Goal: Task Accomplishment & Management: Complete application form

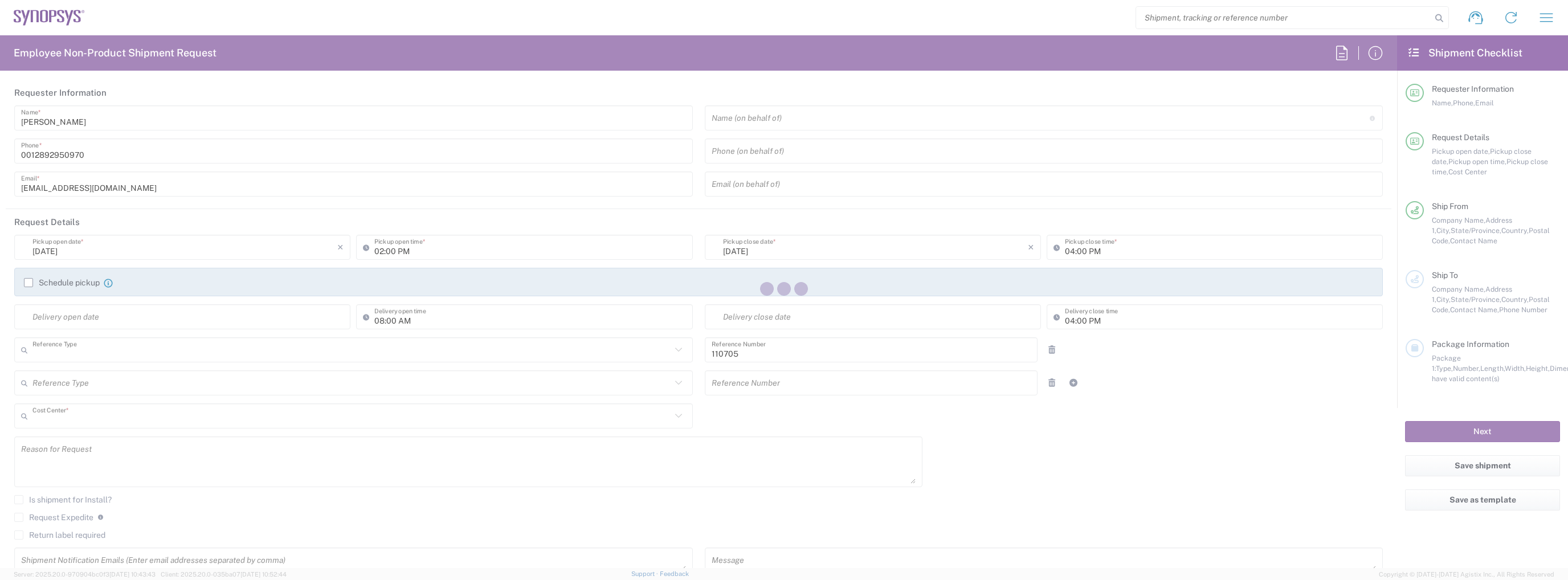
type input "Department"
type input "CA02, CIO, IT ESS21 110705"
type input "[GEOGRAPHIC_DATA]"
type input "Delivered at Place"
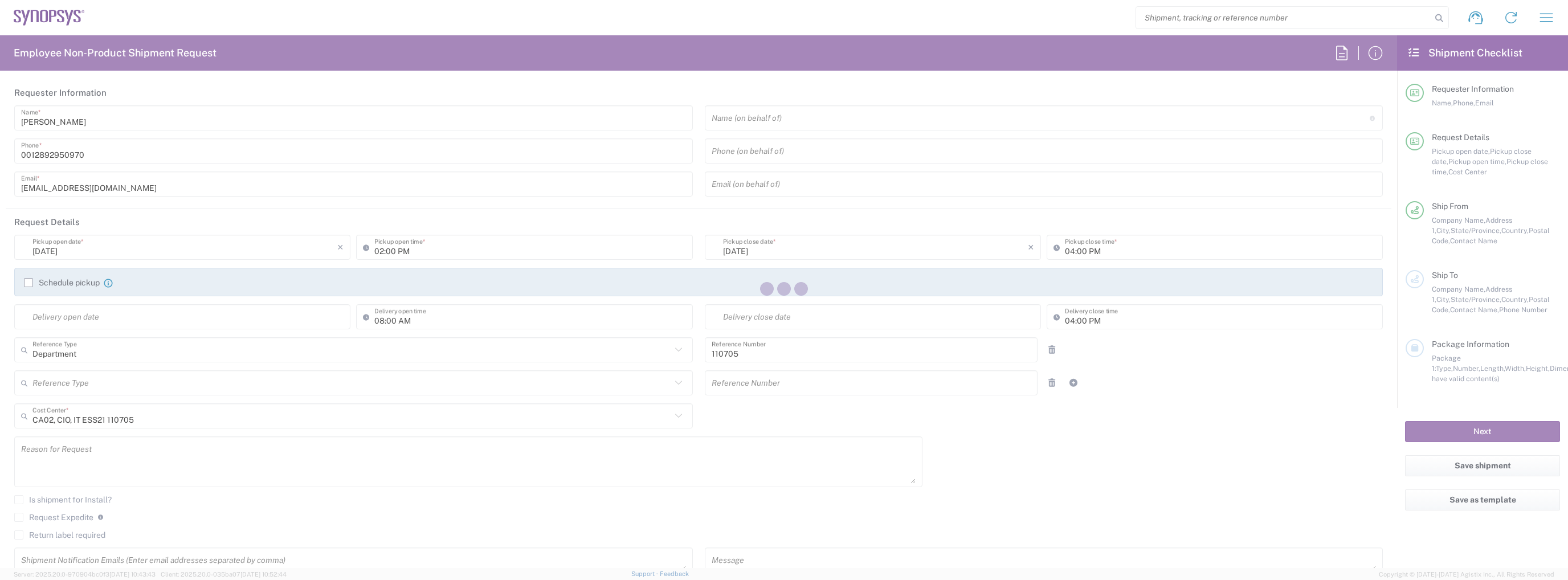
type input "[GEOGRAPHIC_DATA]"
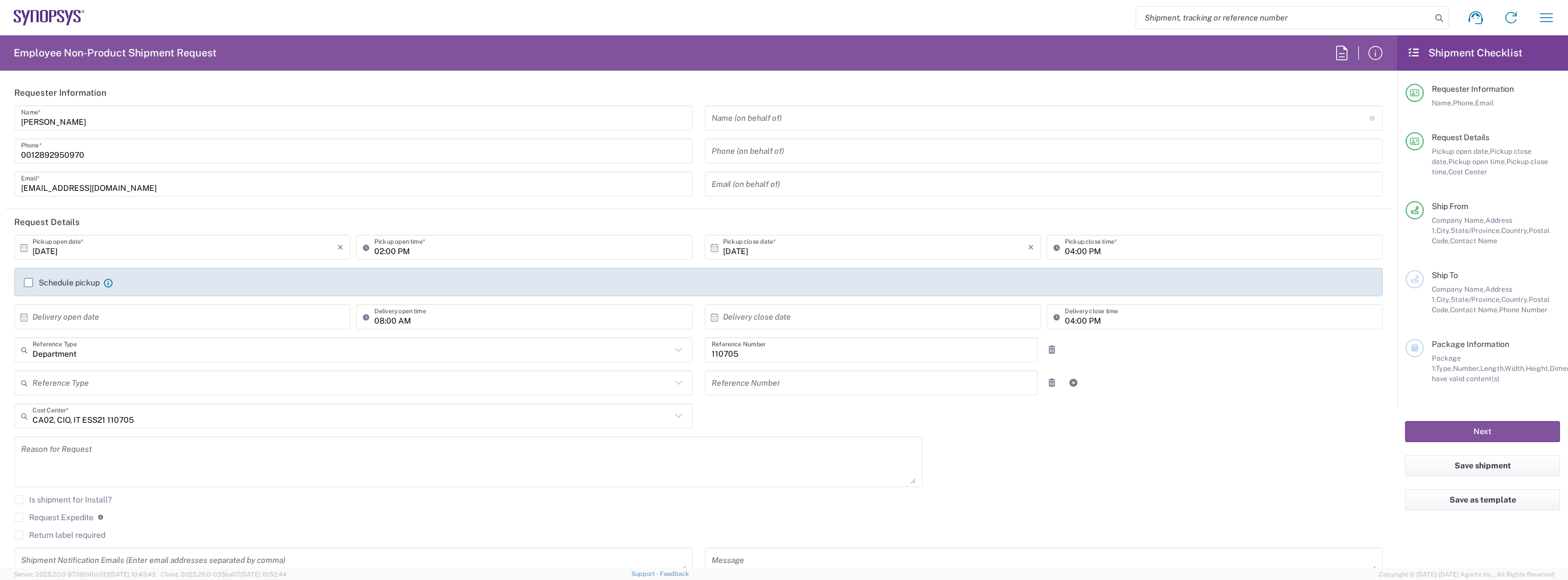
type input "[GEOGRAPHIC_DATA] CA06"
click at [85, 286] on label "Schedule pickup" at bounding box center [62, 282] width 76 height 9
click at [28, 283] on input "Schedule pickup" at bounding box center [28, 283] width 0 height 0
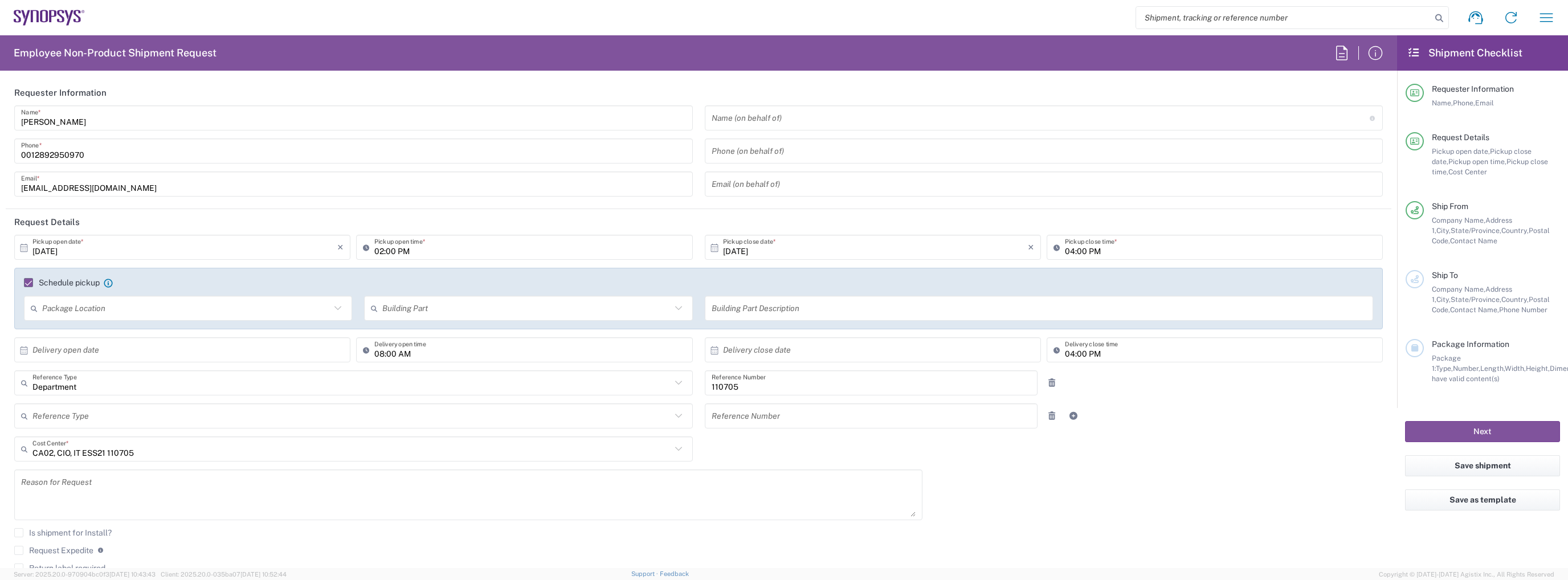
click at [392, 251] on input "02:00 PM" at bounding box center [530, 248] width 311 height 20
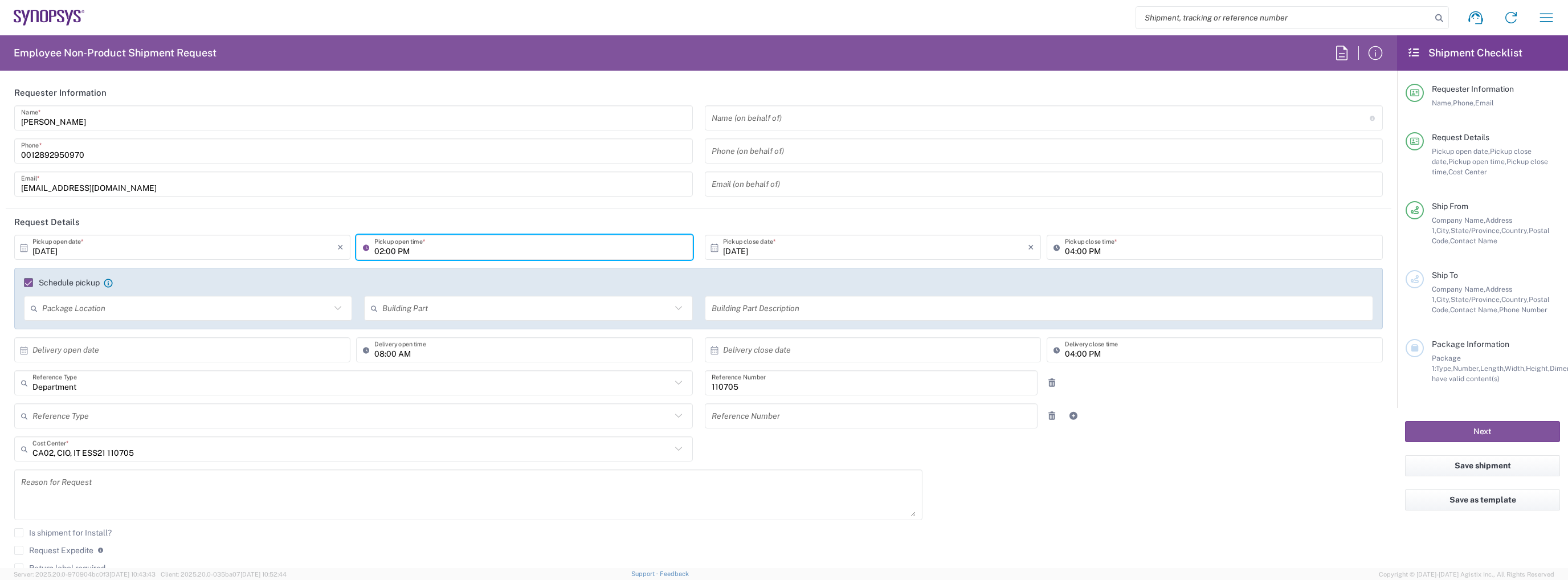
click at [389, 250] on input "02:00 PM" at bounding box center [530, 248] width 311 height 20
type input "02:30 PM"
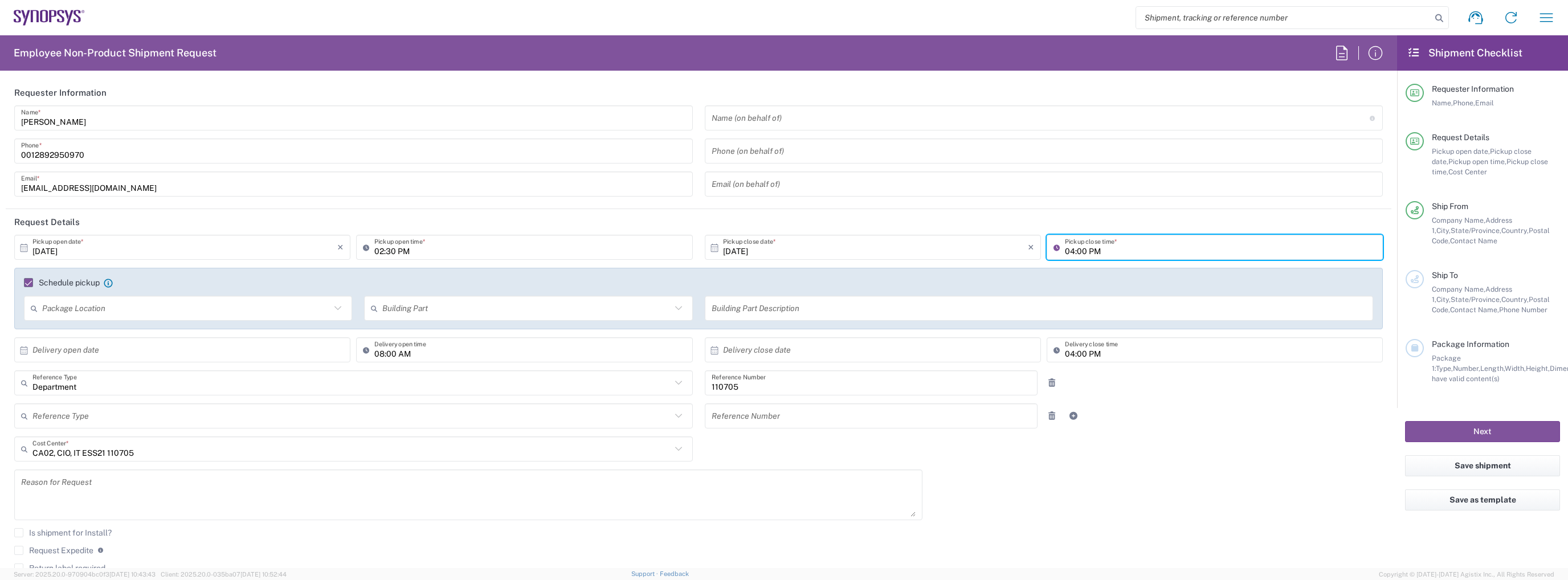
click at [1065, 251] on input "04:00 PM" at bounding box center [1220, 248] width 311 height 20
type input "06:00 PM"
click at [290, 318] on div "Package Location" at bounding box center [188, 308] width 328 height 25
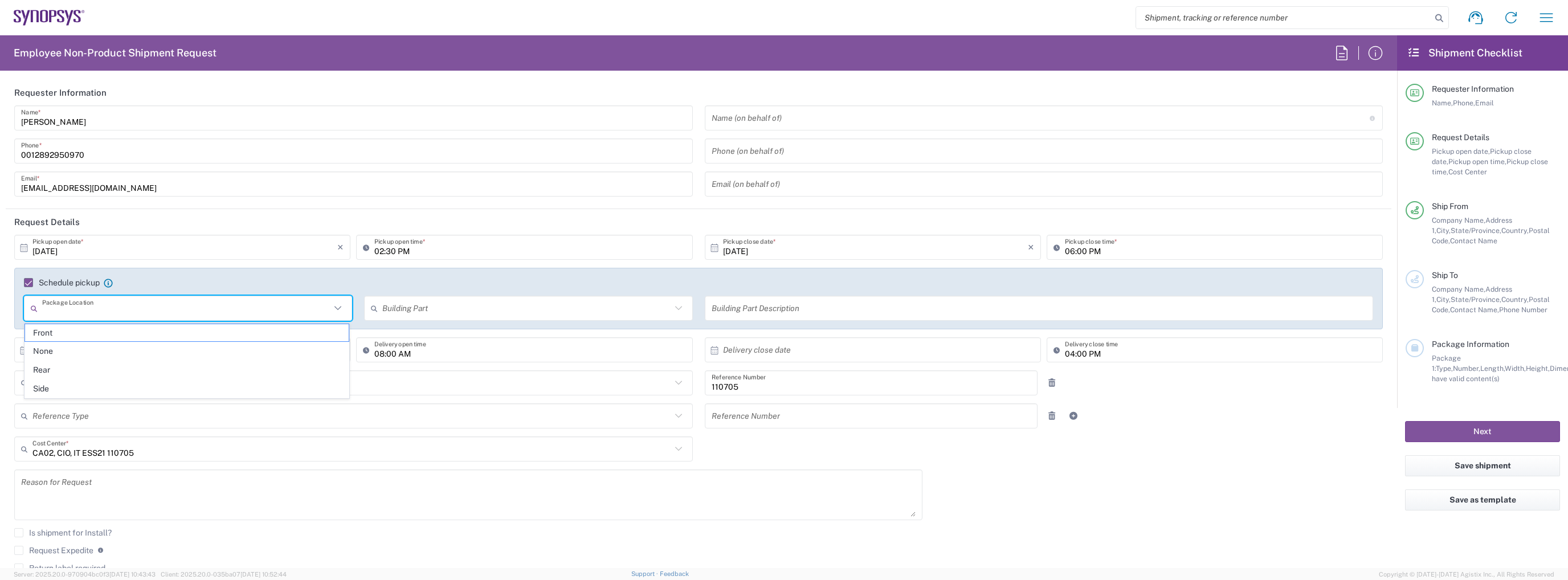
click at [290, 306] on input "text" at bounding box center [186, 308] width 288 height 20
click at [234, 336] on span "Front" at bounding box center [187, 333] width 324 height 18
type input "Front"
click at [453, 311] on input "text" at bounding box center [526, 308] width 288 height 20
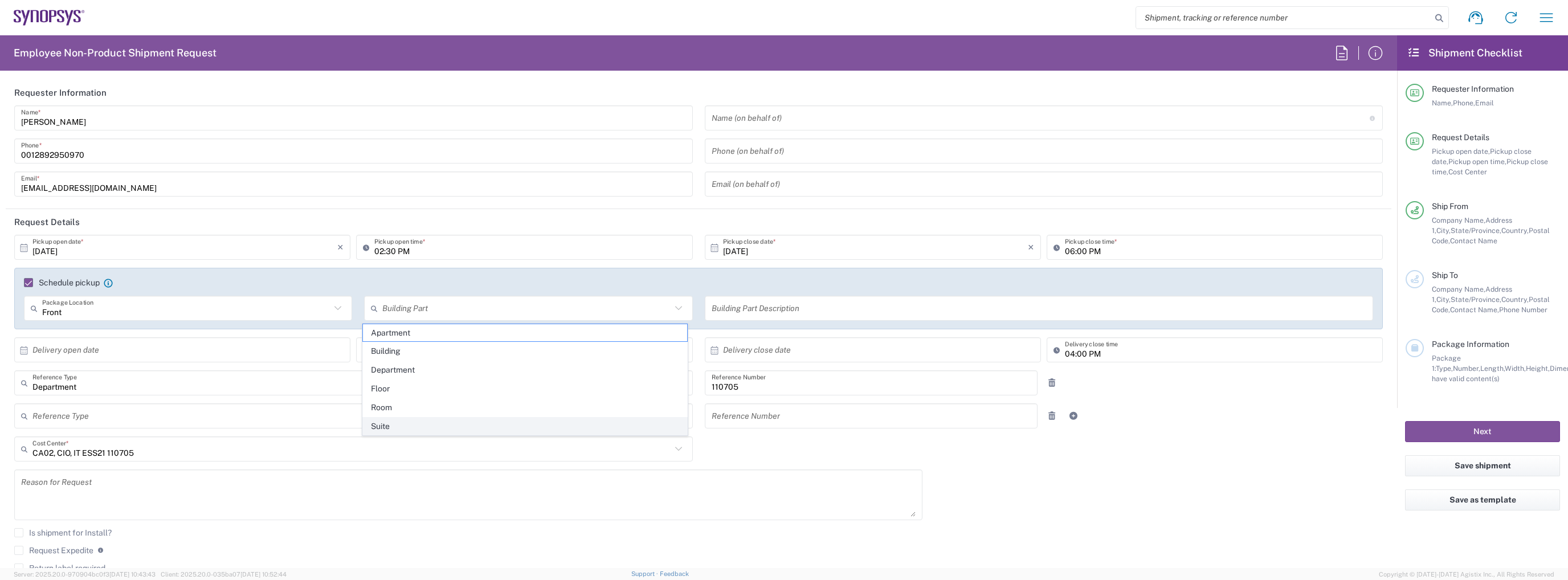
click at [437, 421] on span "Suite" at bounding box center [525, 427] width 324 height 18
type input "Suite"
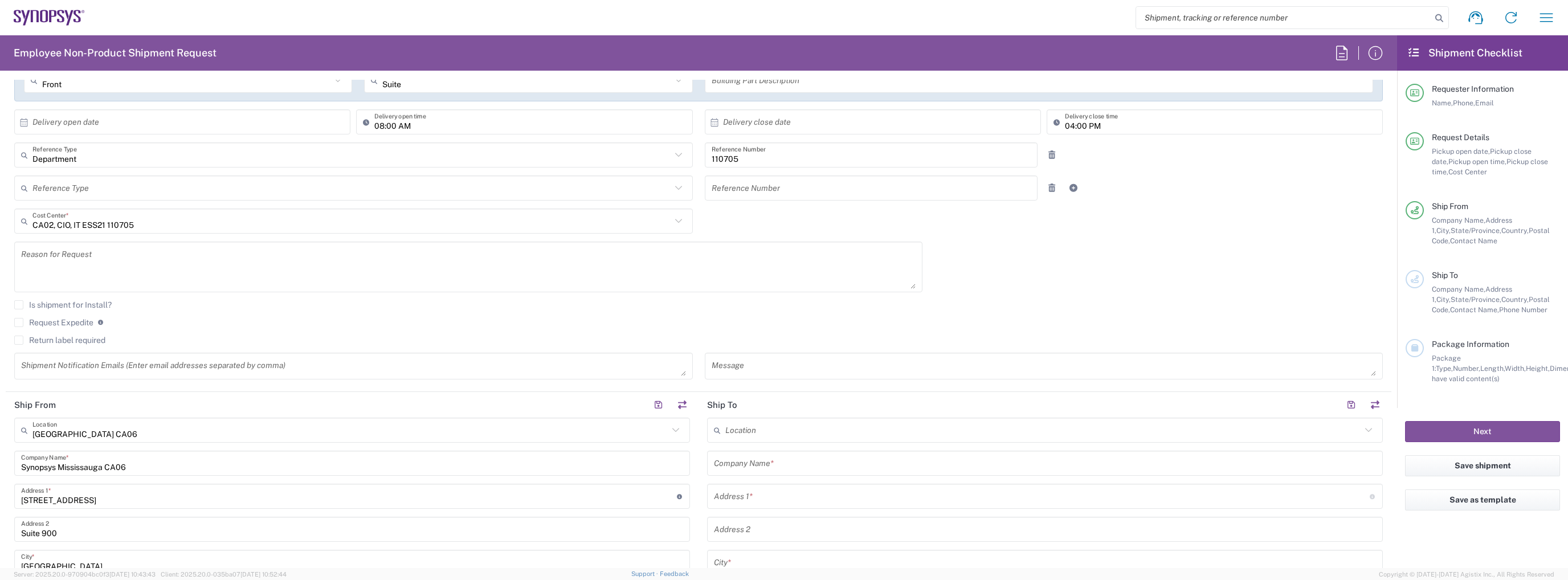
scroll to position [285, 0]
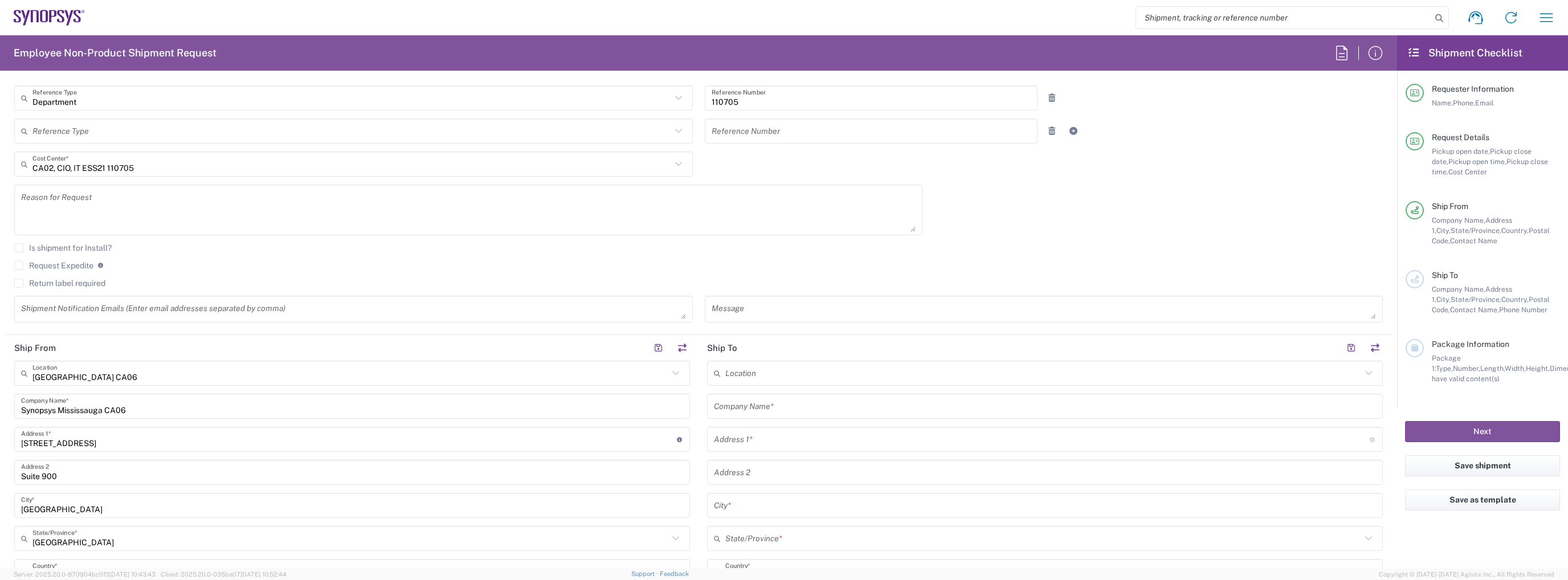
click at [78, 283] on label "Return label required" at bounding box center [60, 283] width 91 height 9
click at [19, 283] on input "Return label required" at bounding box center [19, 283] width 0 height 0
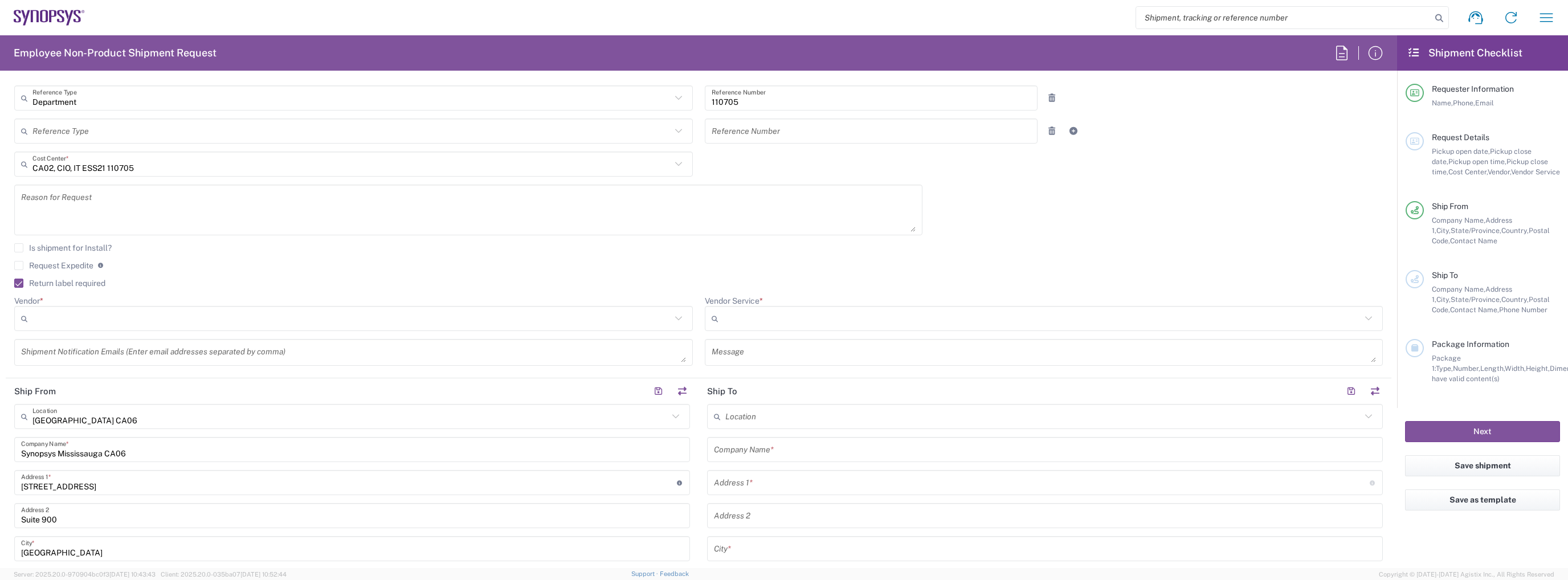
click at [346, 310] on input "Vendor *" at bounding box center [352, 319] width 639 height 18
click at [253, 360] on span "FedEx Express" at bounding box center [351, 361] width 672 height 18
type input "FedEx Express"
click at [880, 310] on input "Vendor Service *" at bounding box center [1043, 319] width 639 height 18
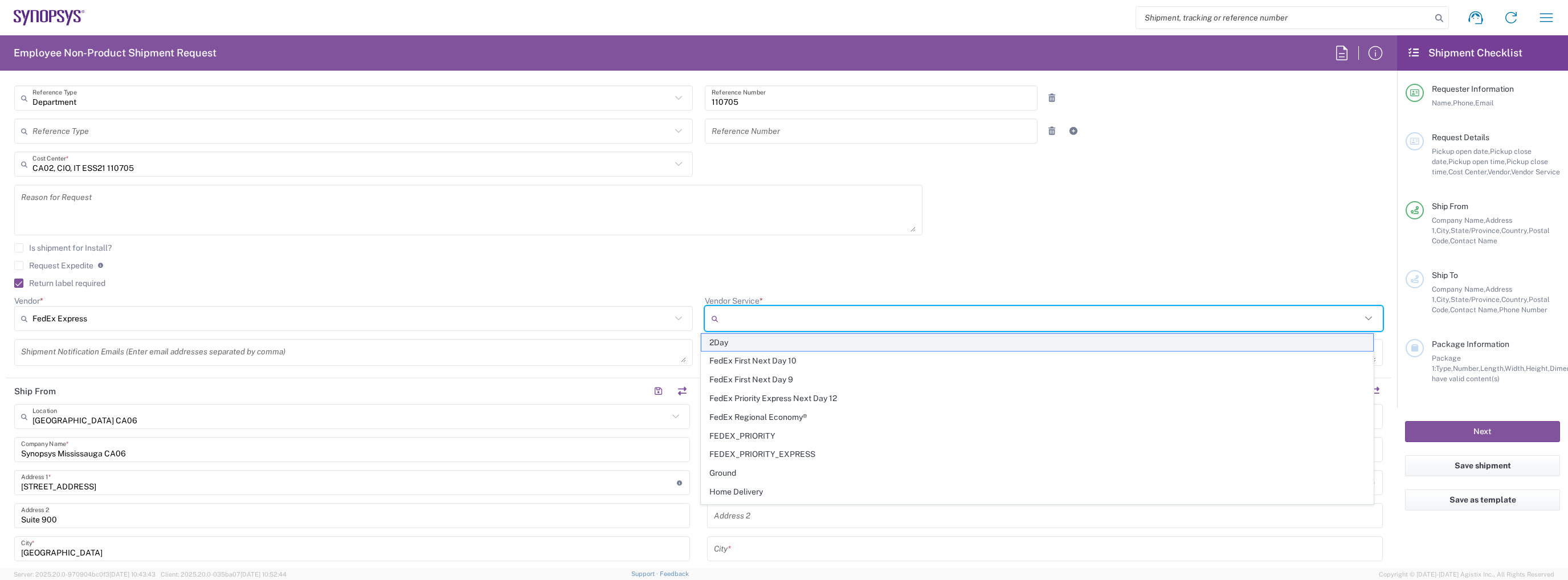
click at [812, 342] on span "2Day" at bounding box center [1037, 343] width 672 height 18
type input "2Day"
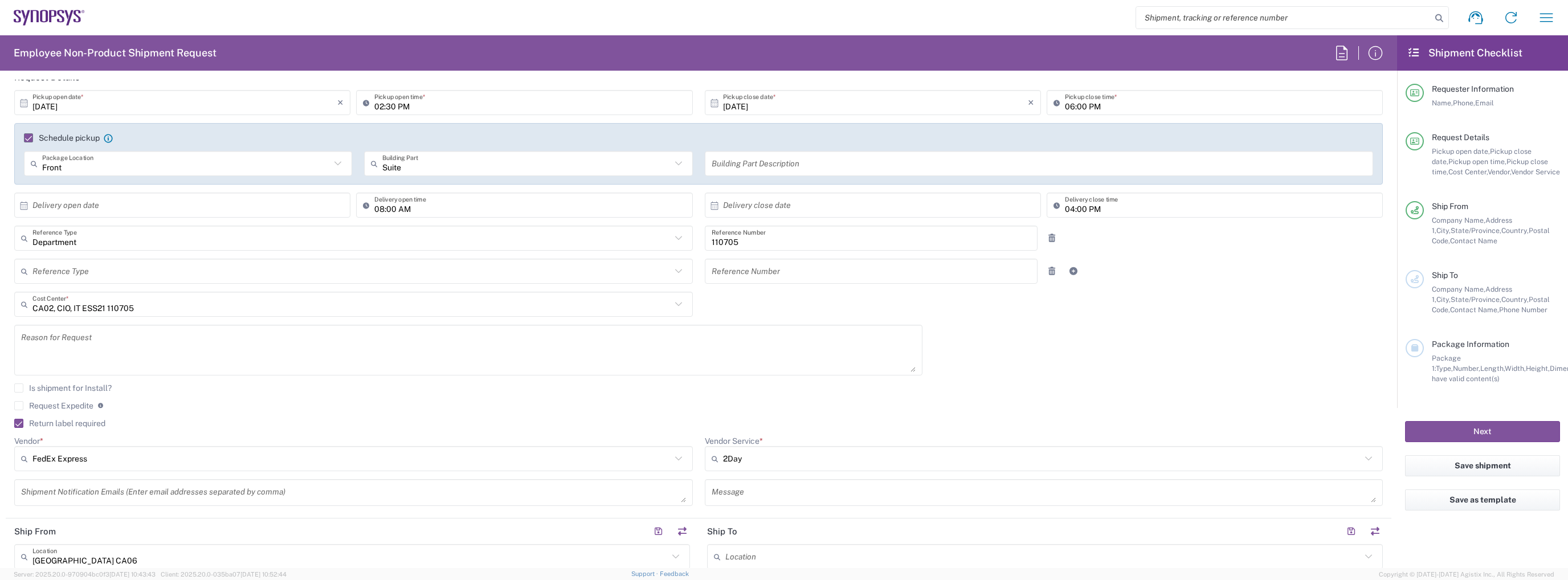
scroll to position [0, 0]
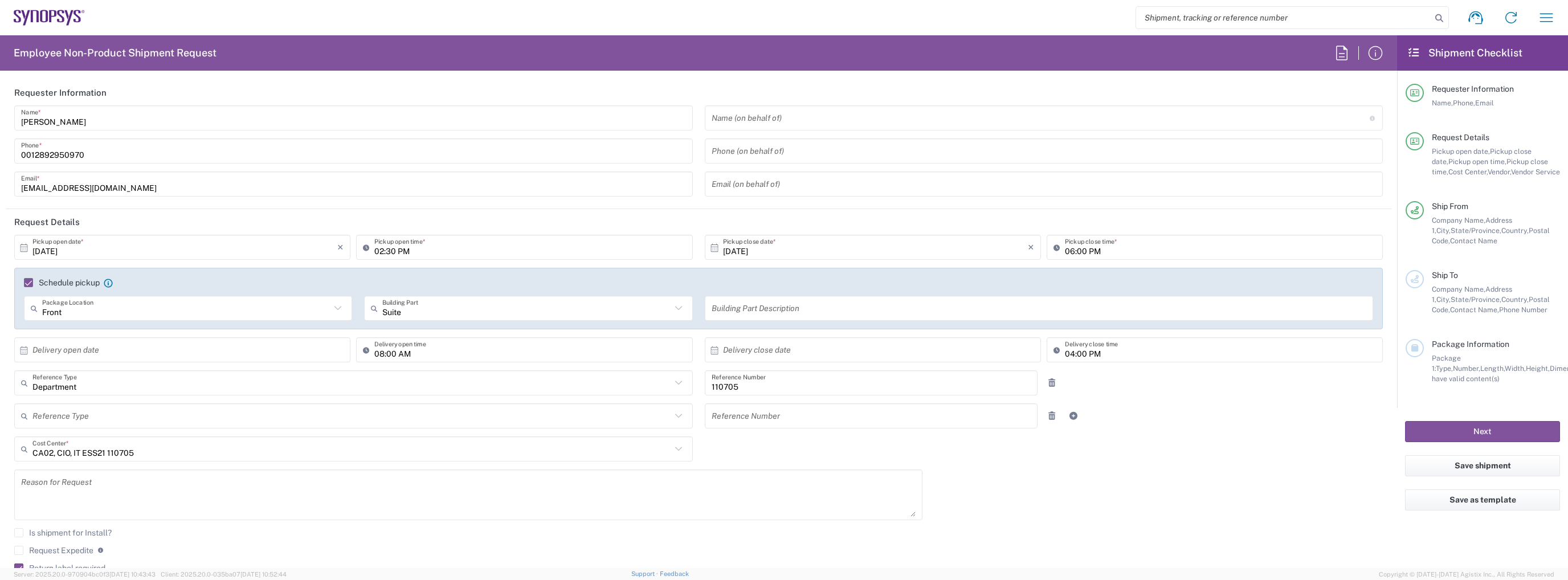
click at [268, 101] on header "Requester Information" at bounding box center [698, 92] width 1386 height 26
click at [260, 117] on input "[PERSON_NAME]" at bounding box center [354, 118] width 665 height 20
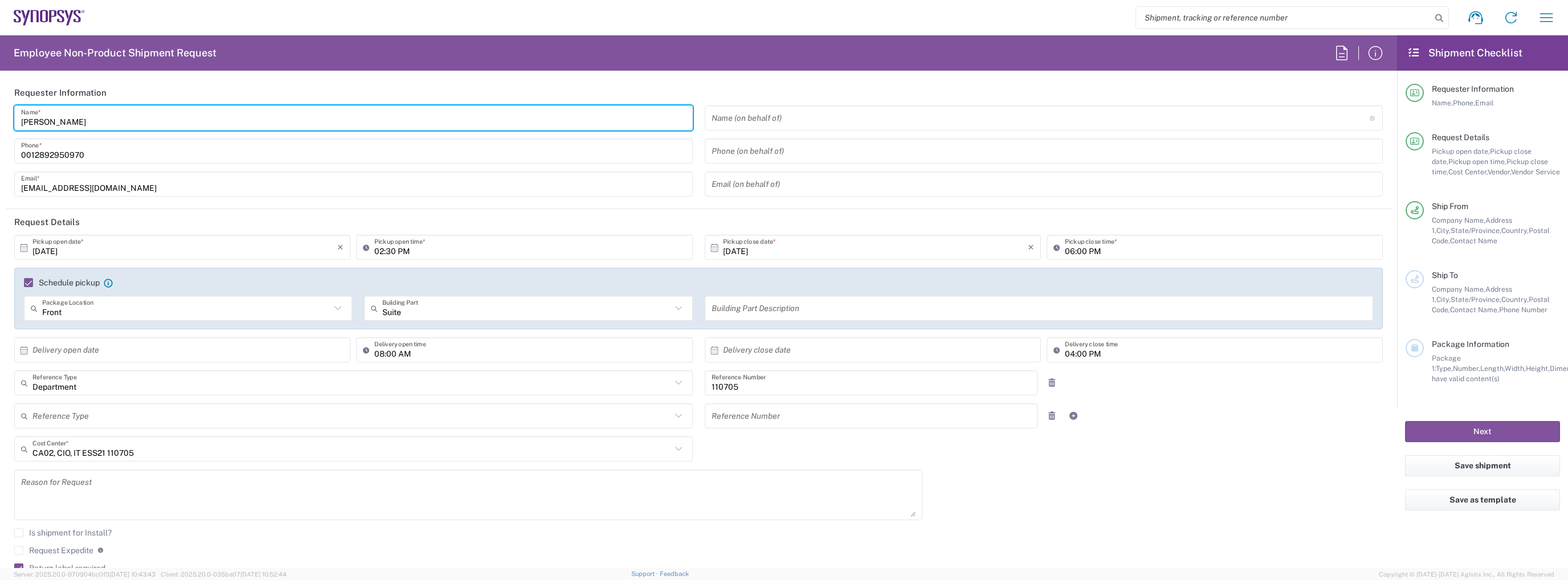
click at [260, 117] on input "[PERSON_NAME]" at bounding box center [354, 118] width 665 height 20
type input "IT Returns [GEOGRAPHIC_DATA]"
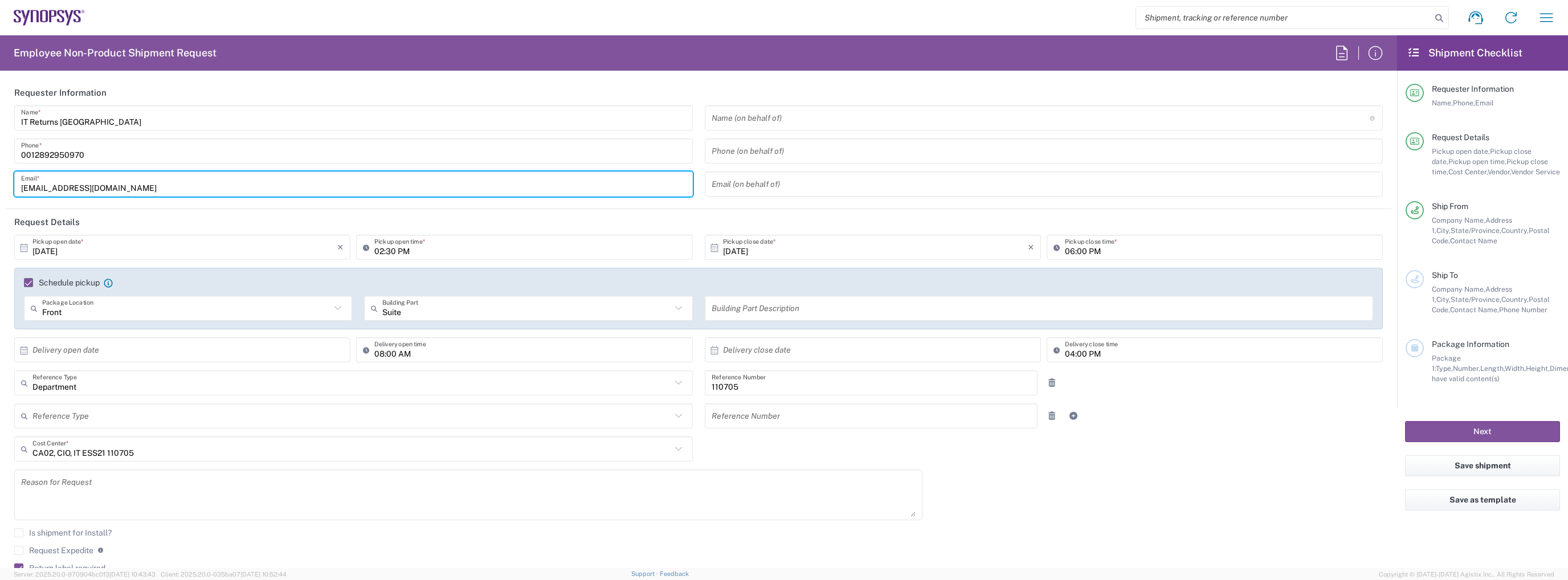
drag, startPoint x: 157, startPoint y: 179, endPoint x: 0, endPoint y: 195, distance: 157.8
click at [0, 195] on form "Requester Information IT Returns Canada Name * [PHONE_NUMBER] Phone * [EMAIL_AD…" at bounding box center [698, 324] width 1397 height 488
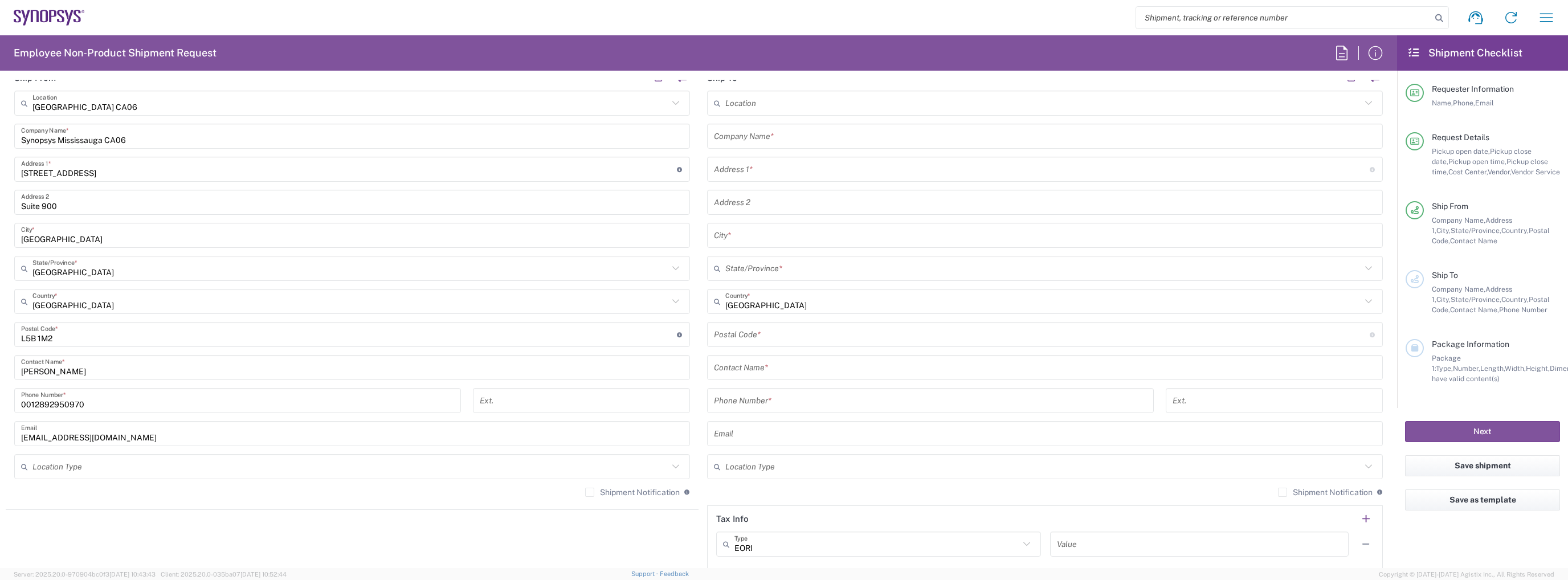
scroll to position [741, 0]
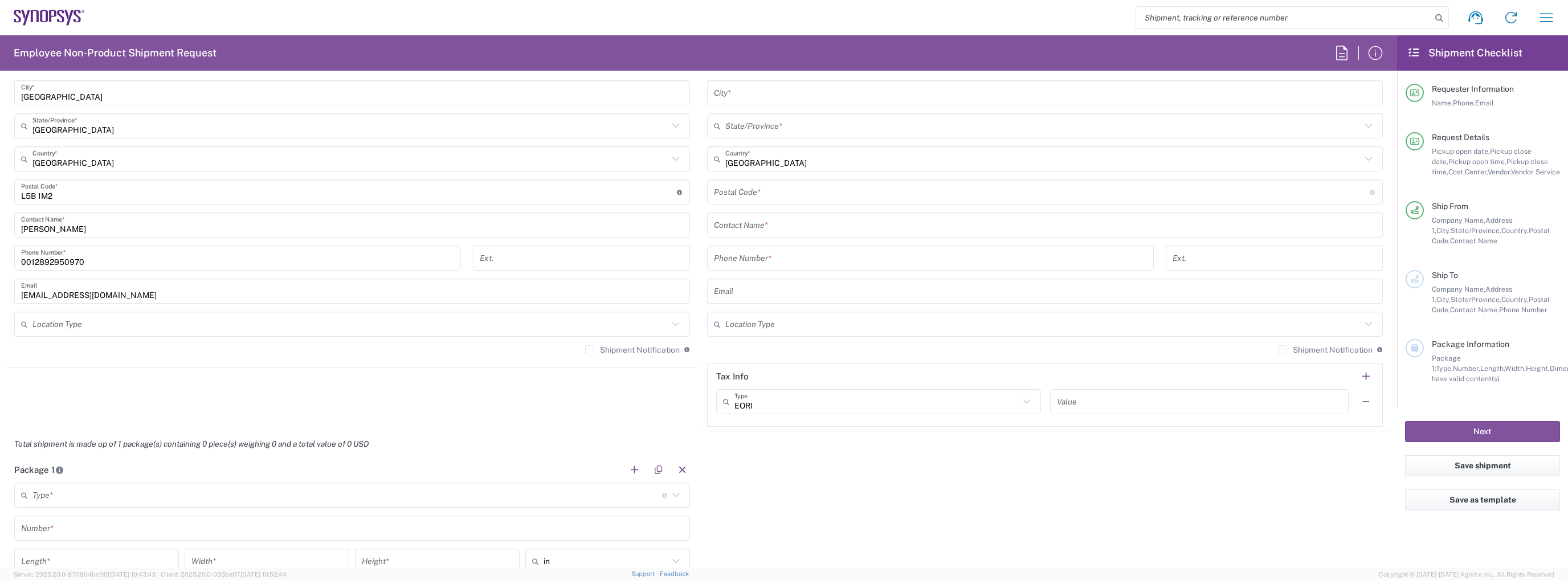
type input "[EMAIL_ADDRESS][DOMAIN_NAME]"
click at [592, 346] on label "Shipment Notification" at bounding box center [632, 350] width 94 height 9
click at [590, 350] on input "Shipment Notification" at bounding box center [590, 350] width 0 height 0
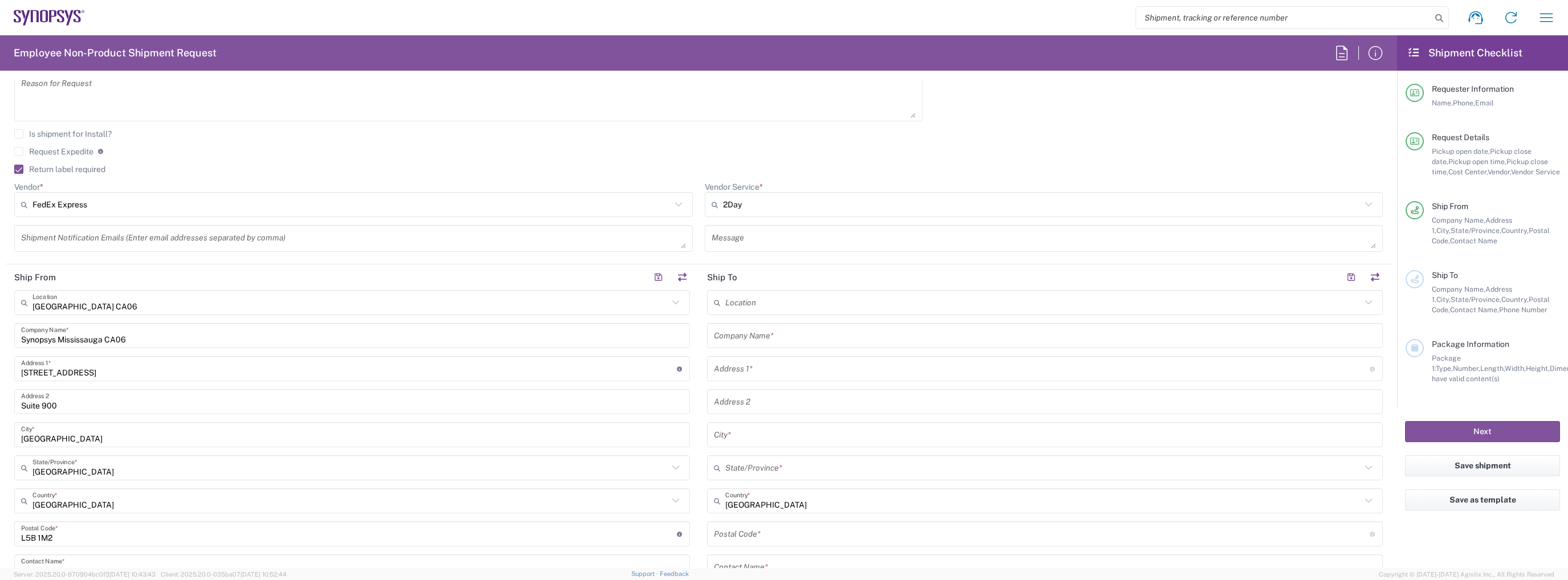
click at [804, 336] on input "text" at bounding box center [1045, 336] width 662 height 20
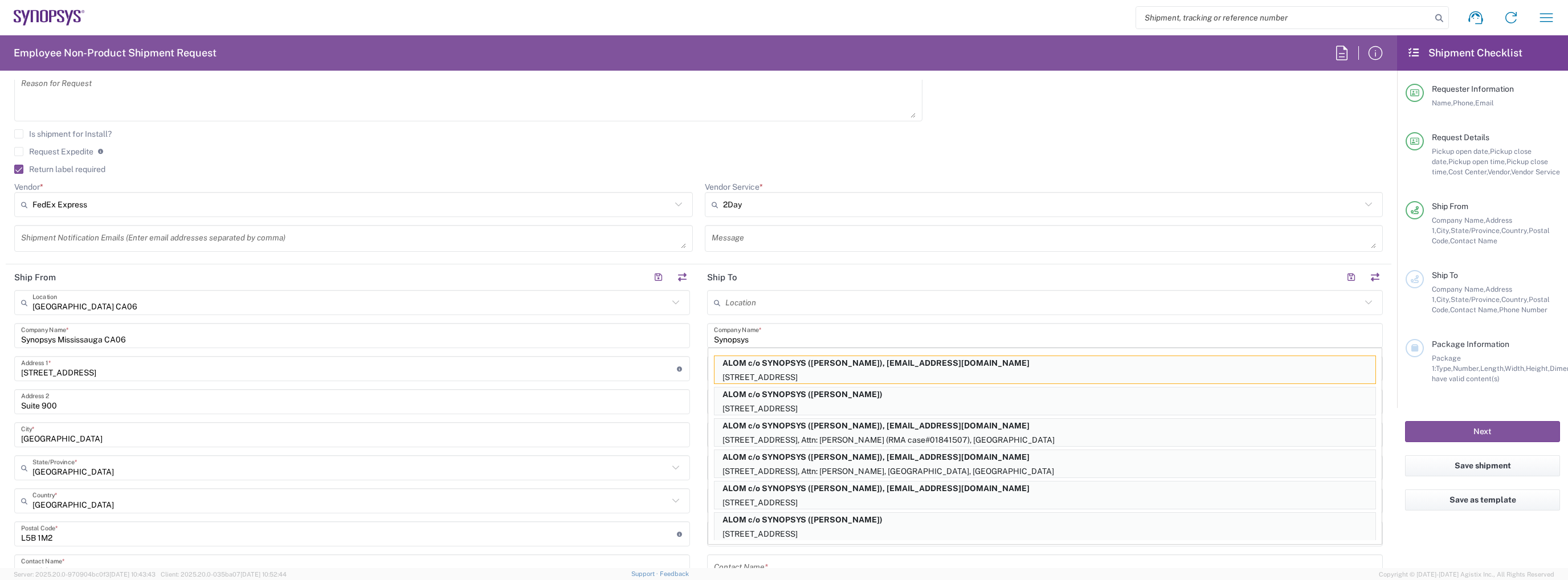
click at [811, 372] on p "[STREET_ADDRESS]" at bounding box center [1045, 377] width 661 height 14
type input "ALOM c/o SYNOPSYS"
type input "[STREET_ADDRESS]"
type input "Fremont"
type input "[GEOGRAPHIC_DATA]"
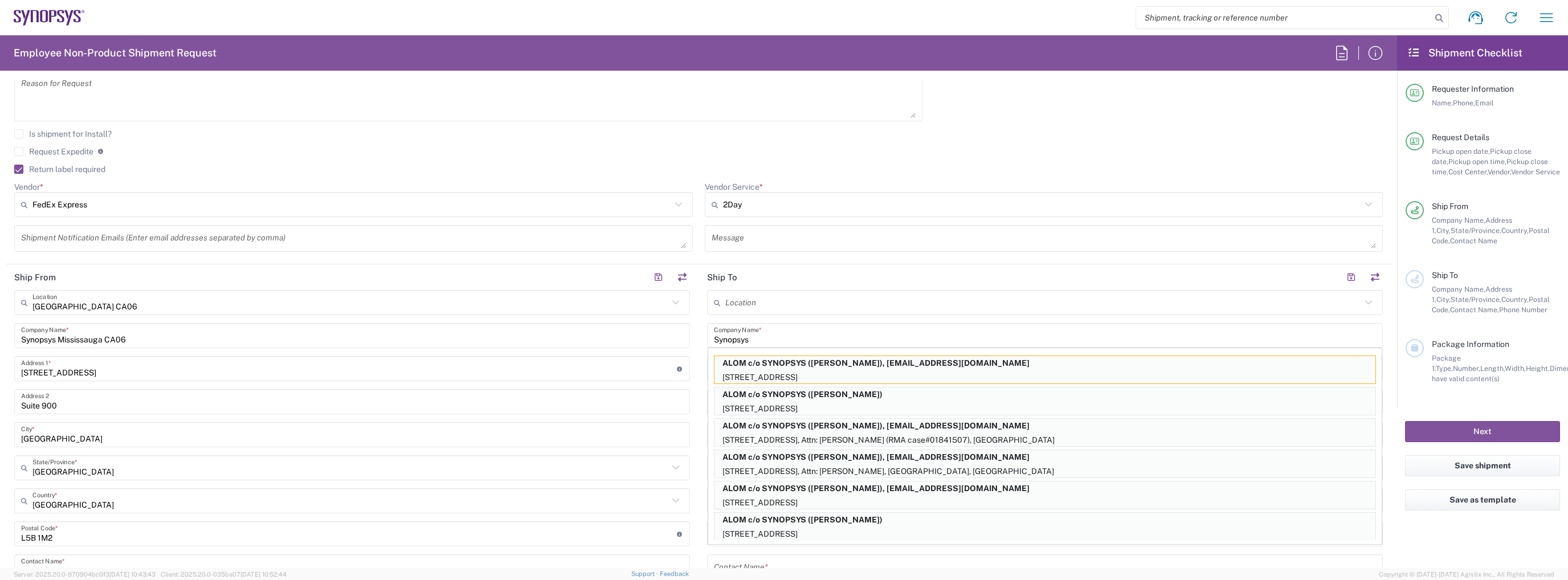
type input "94539"
type input "[PERSON_NAME]"
type input "4085551212"
type input "[EMAIL_ADDRESS][DOMAIN_NAME]"
paste input "[STREET_ADDRESS]"
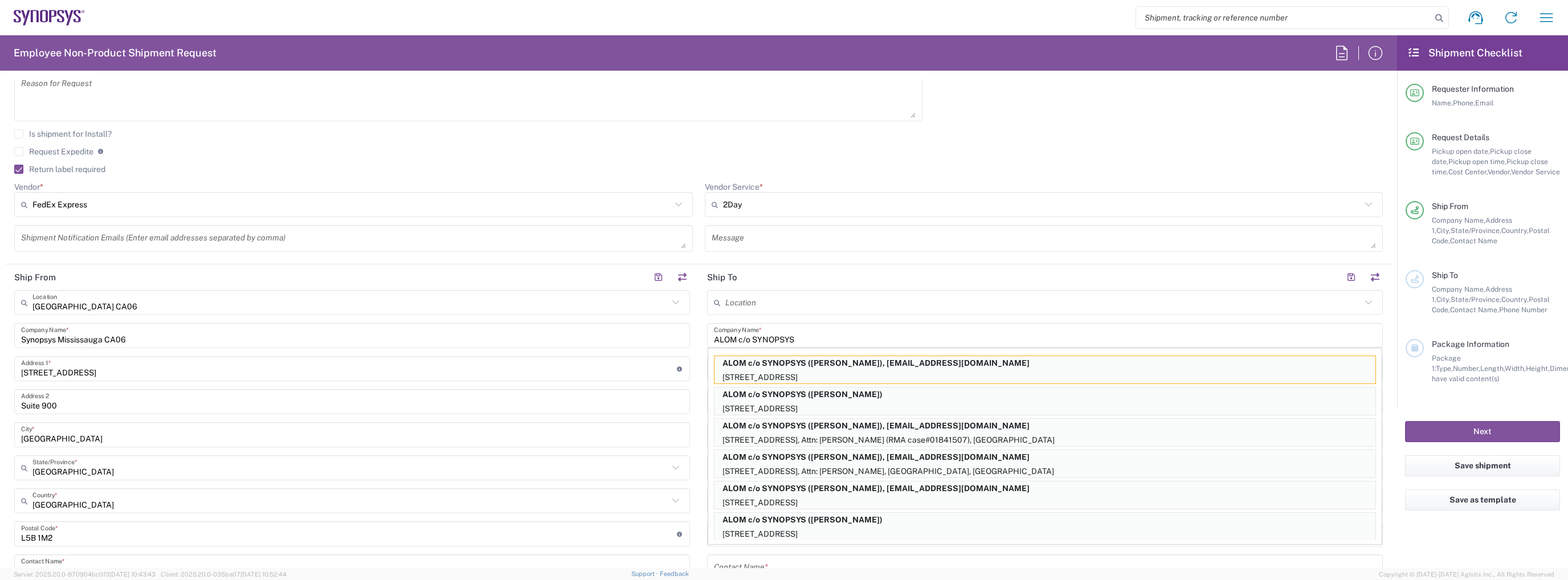
type input "ALOM c/o SYNOPSYS3-[STREET_ADDRESS]"
type input "[US_STATE]"
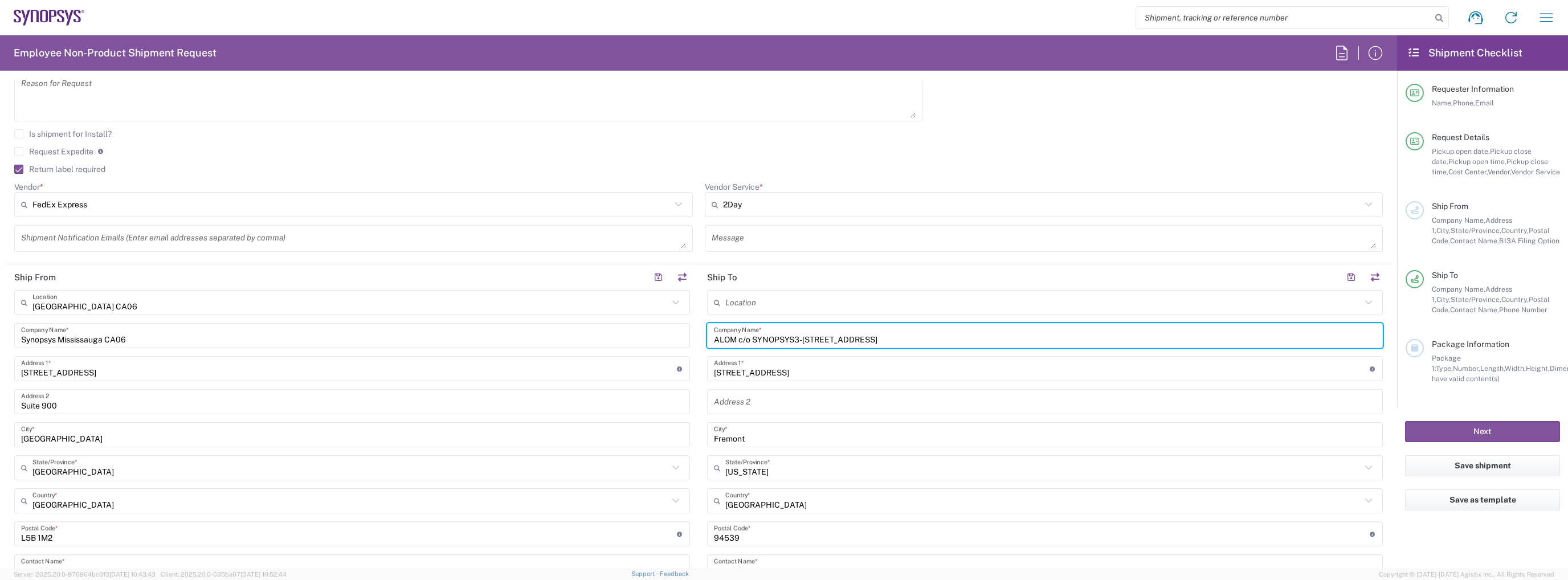
type input "ALOM c/o SYNOPSYS"
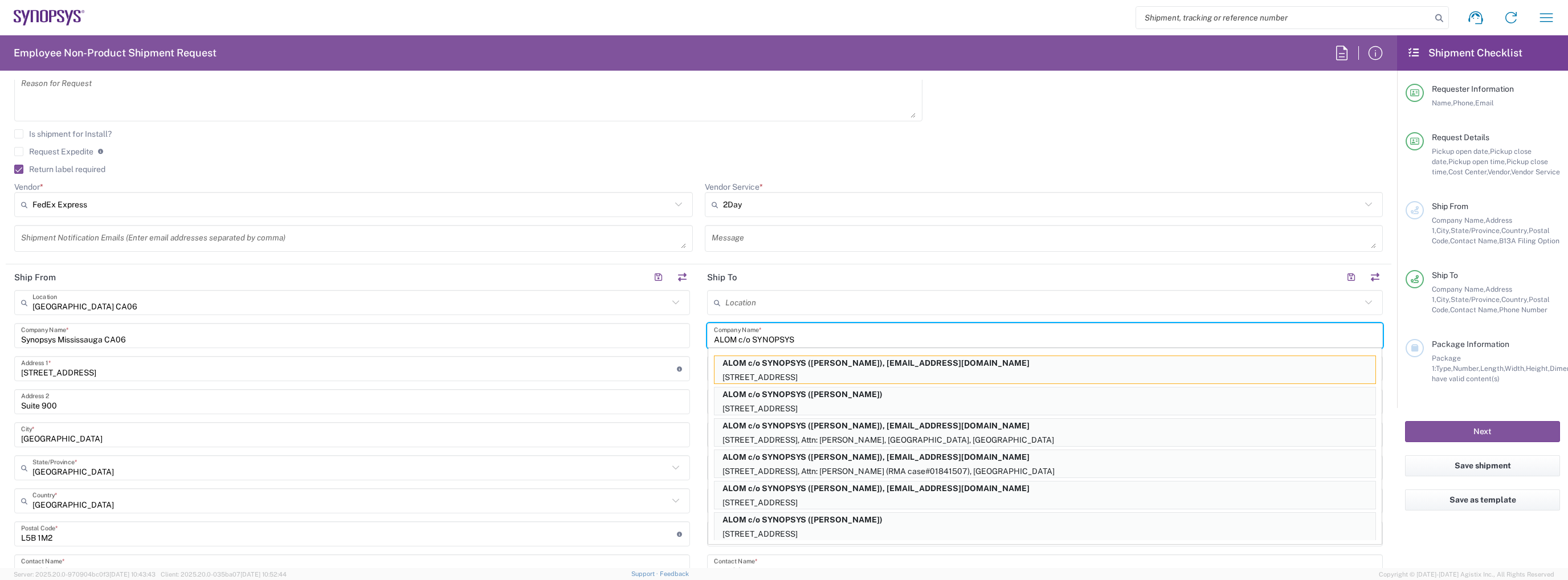
drag, startPoint x: 827, startPoint y: 337, endPoint x: 605, endPoint y: 351, distance: 222.4
click at [605, 351] on div "Ship From [GEOGRAPHIC_DATA] [GEOGRAPHIC_DATA] Location [GEOGRAPHIC_DATA] Agrate…" at bounding box center [698, 519] width 1386 height 509
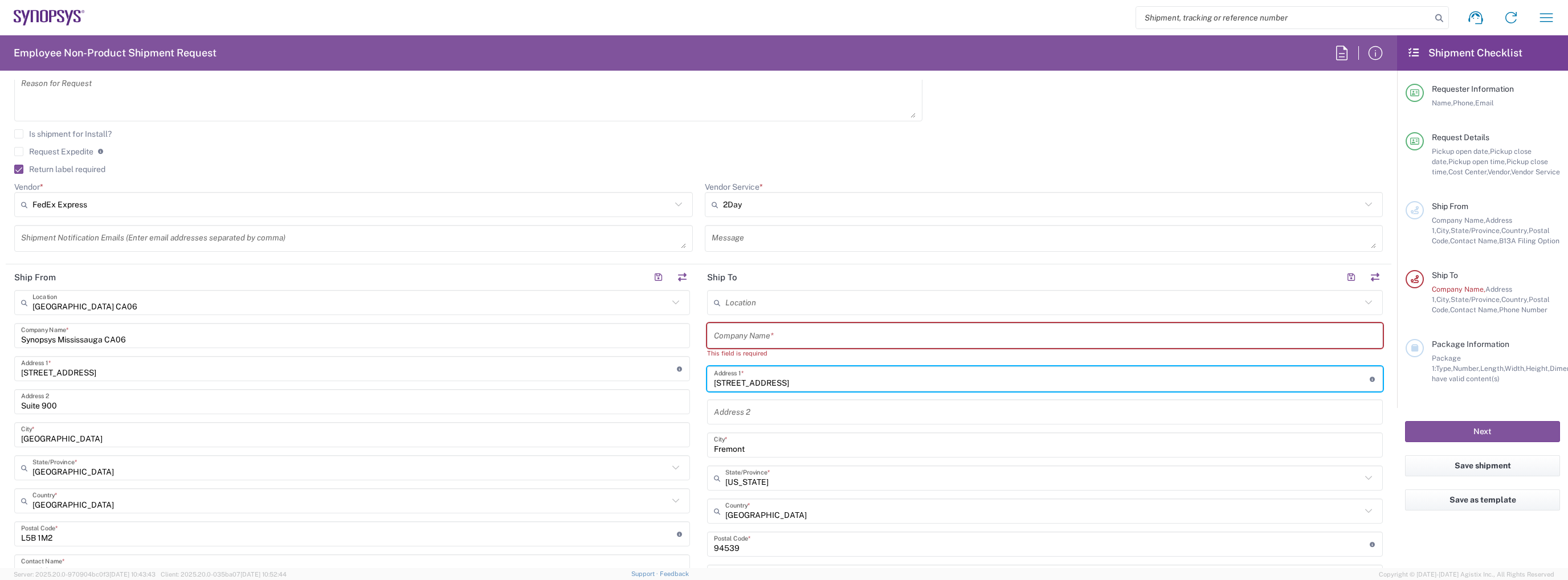
drag, startPoint x: 812, startPoint y: 377, endPoint x: 616, endPoint y: 381, distance: 196.0
click at [616, 381] on div "Ship From [GEOGRAPHIC_DATA] [GEOGRAPHIC_DATA] Location [GEOGRAPHIC_DATA] Agrate…" at bounding box center [698, 523] width 1386 height 519
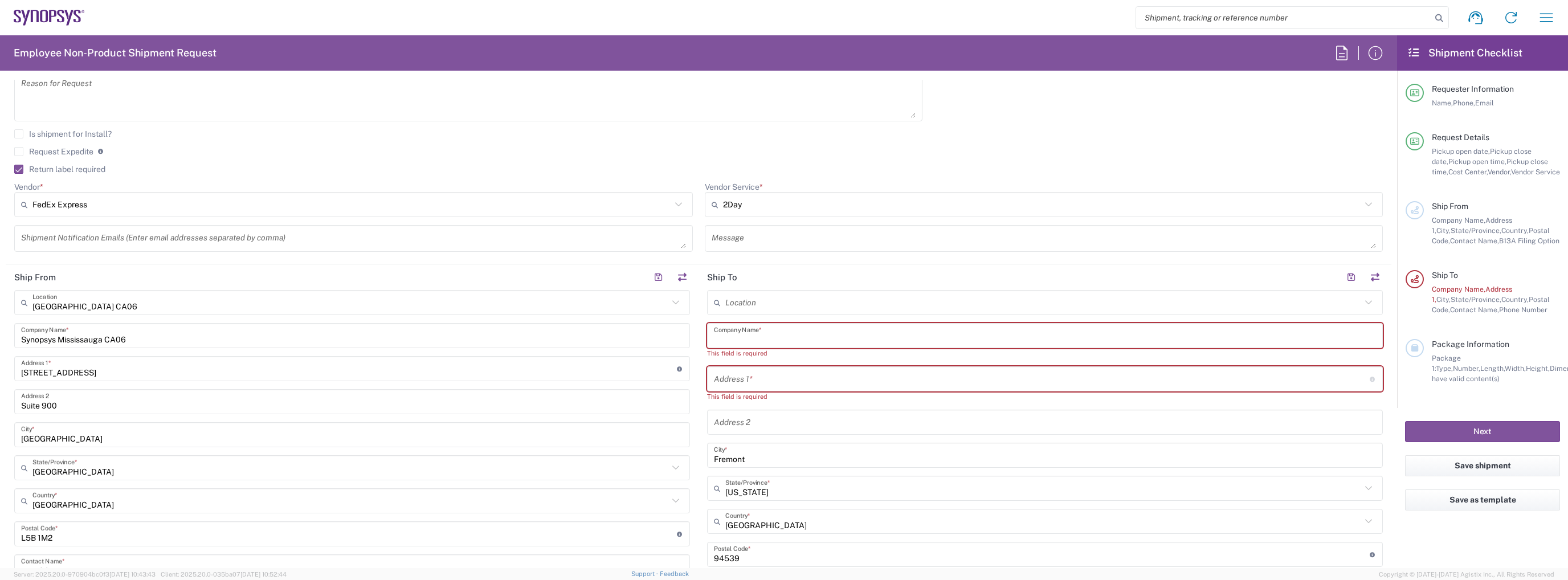
click at [753, 340] on input "text" at bounding box center [1045, 336] width 662 height 20
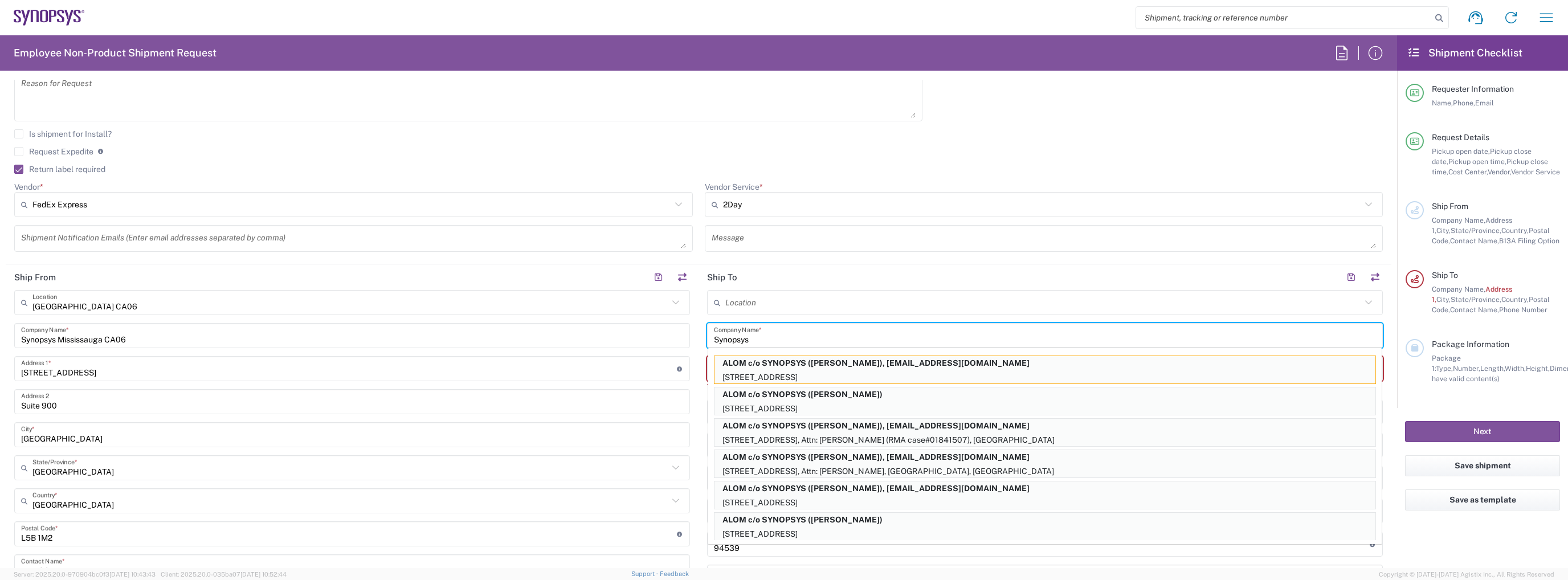
type input "Synopsys"
click at [714, 299] on icon at bounding box center [719, 303] width 12 height 18
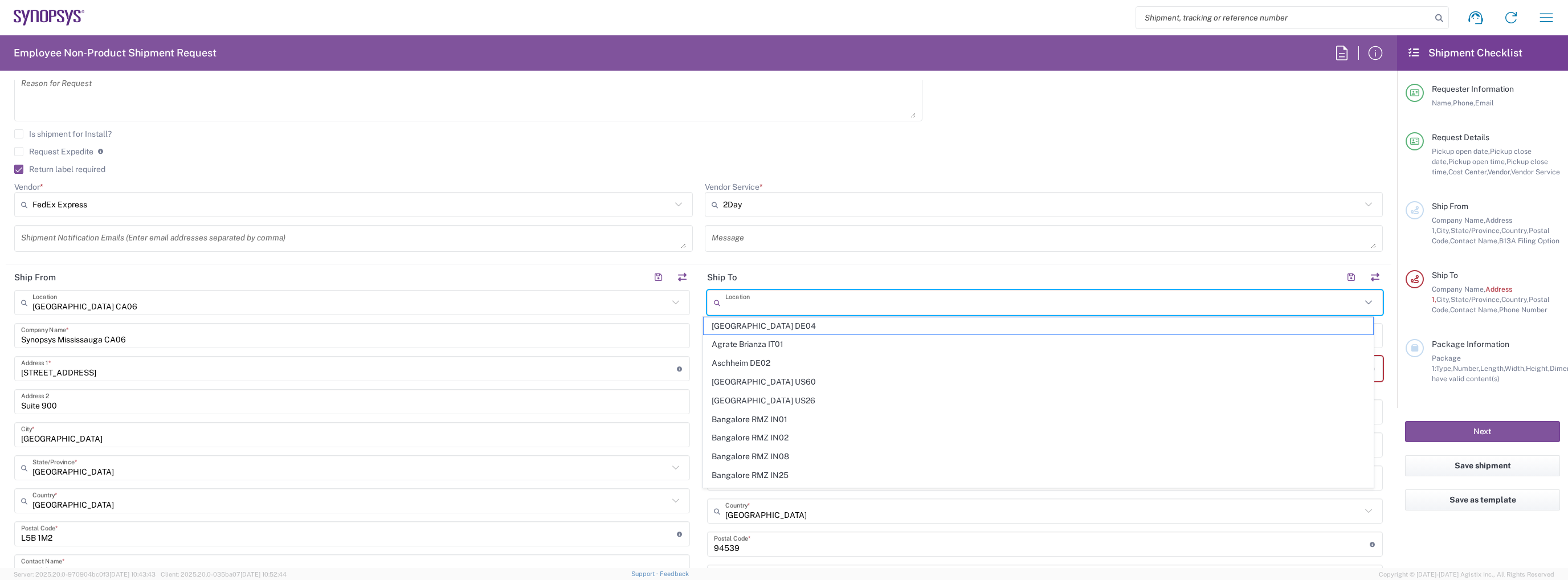
click at [668, 307] on icon at bounding box center [675, 302] width 14 height 14
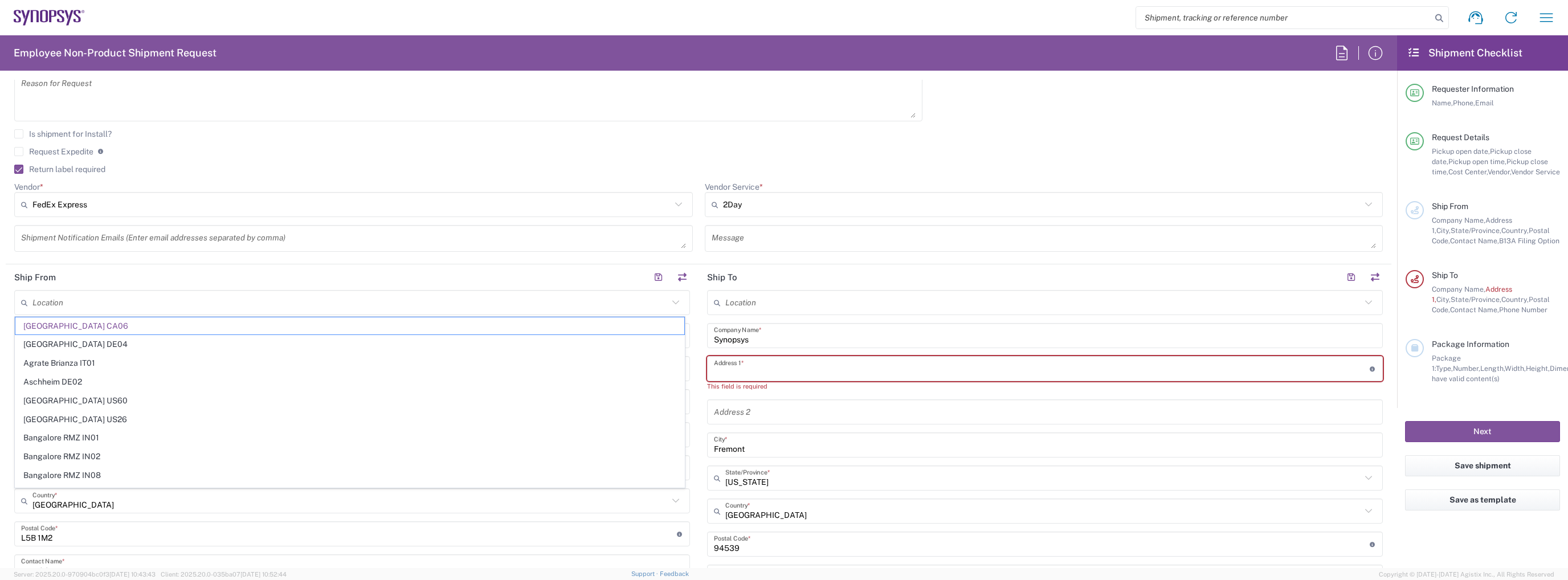
click at [725, 362] on input "text" at bounding box center [1041, 369] width 656 height 20
type input "[GEOGRAPHIC_DATA] CA06"
paste input "[STREET_ADDRESS]"
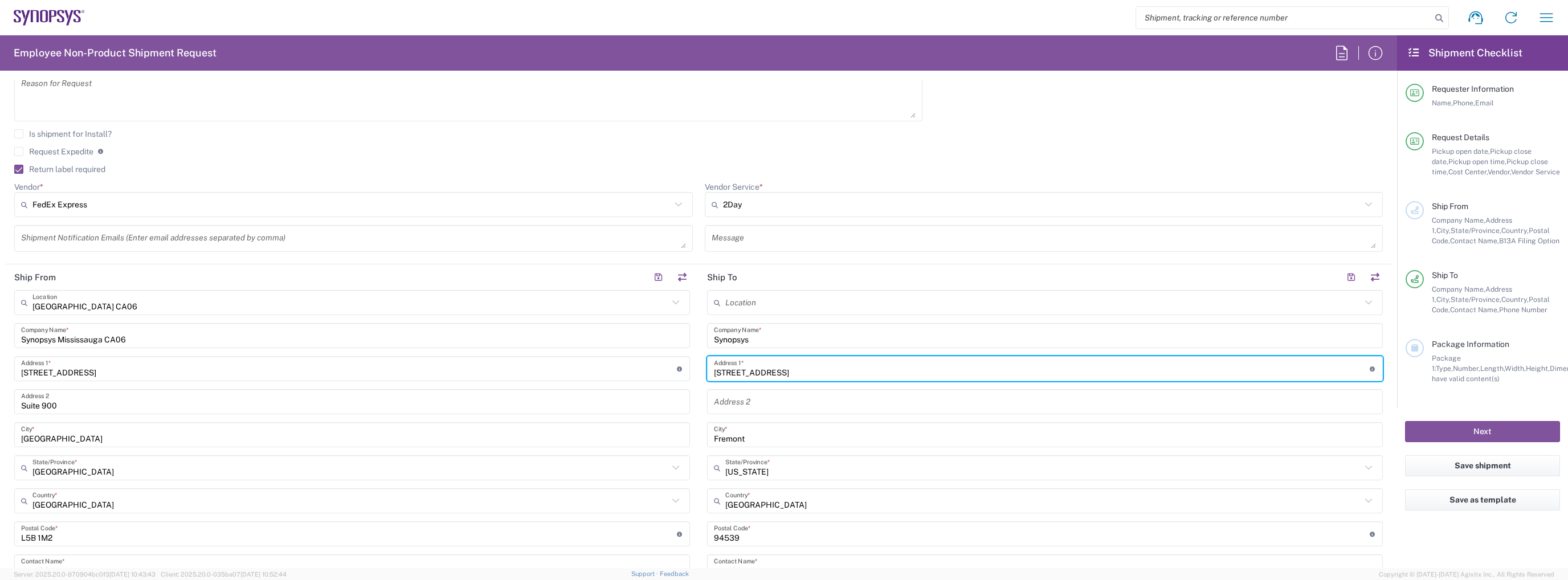
type input "[STREET_ADDRESS]"
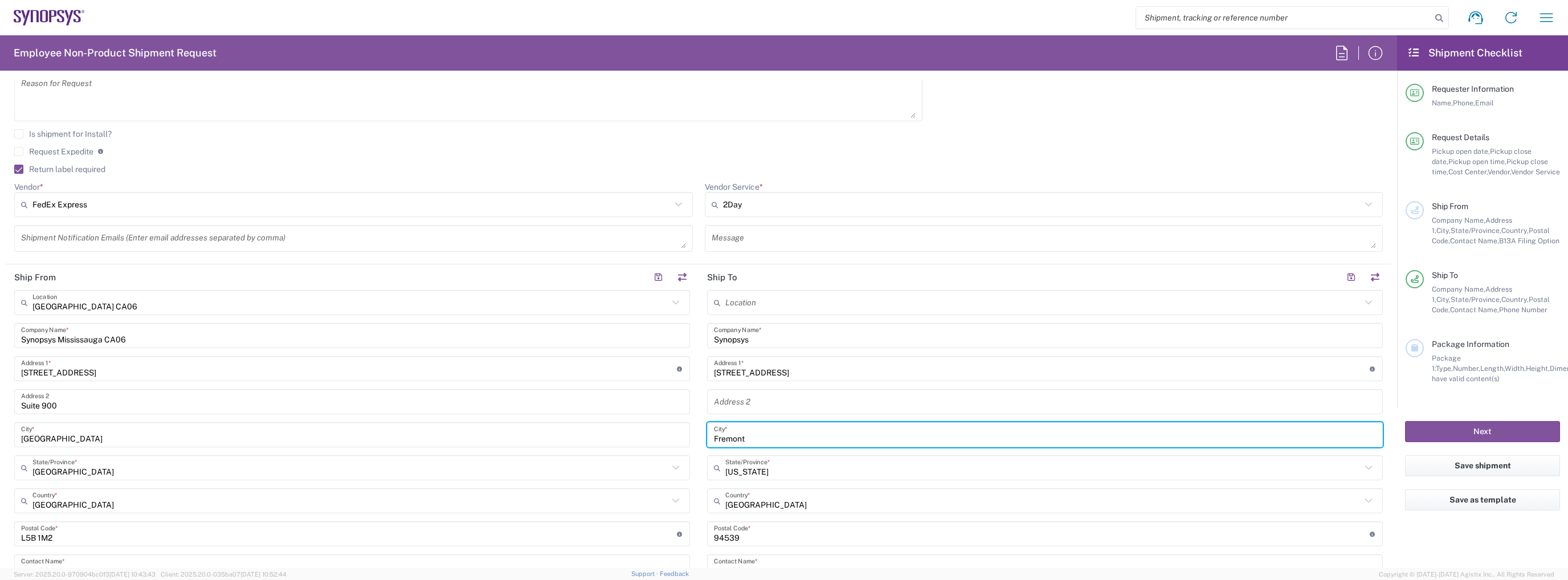
drag, startPoint x: 770, startPoint y: 443, endPoint x: 692, endPoint y: 447, distance: 78.1
click at [692, 447] on div "Ship From [GEOGRAPHIC_DATA] [GEOGRAPHIC_DATA] Location [GEOGRAPHIC_DATA] Agrate…" at bounding box center [698, 519] width 1386 height 509
click at [747, 459] on input "text" at bounding box center [1043, 468] width 636 height 20
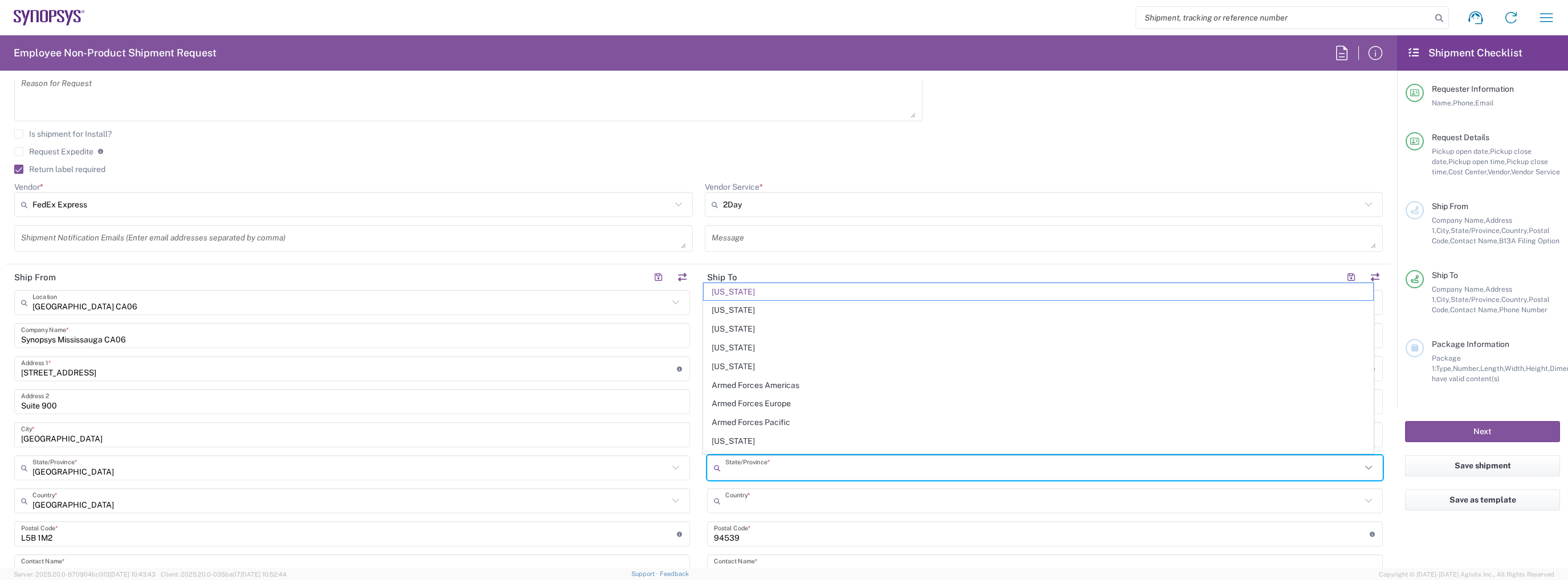
click at [786, 501] on input "text" at bounding box center [1043, 501] width 636 height 20
type input "[US_STATE]"
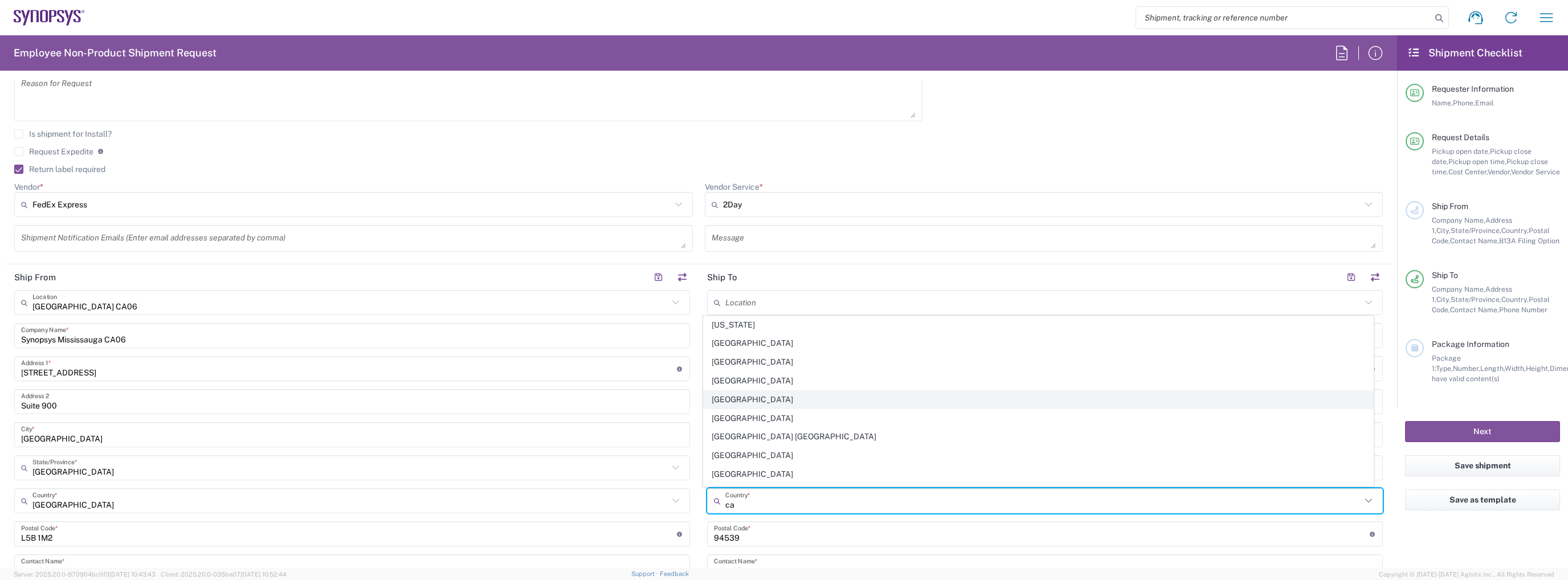
click at [770, 397] on span "[GEOGRAPHIC_DATA]" at bounding box center [1038, 400] width 669 height 18
type input "[GEOGRAPHIC_DATA]"
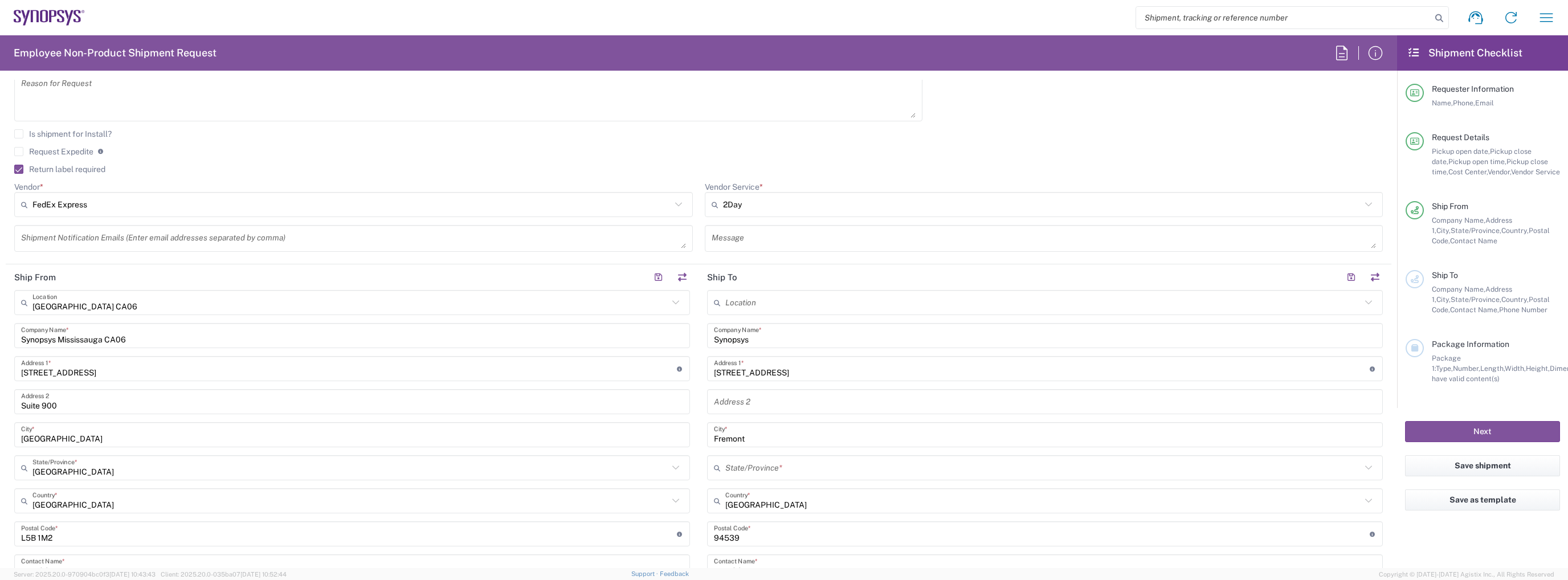
click at [777, 463] on input "text" at bounding box center [1043, 468] width 636 height 20
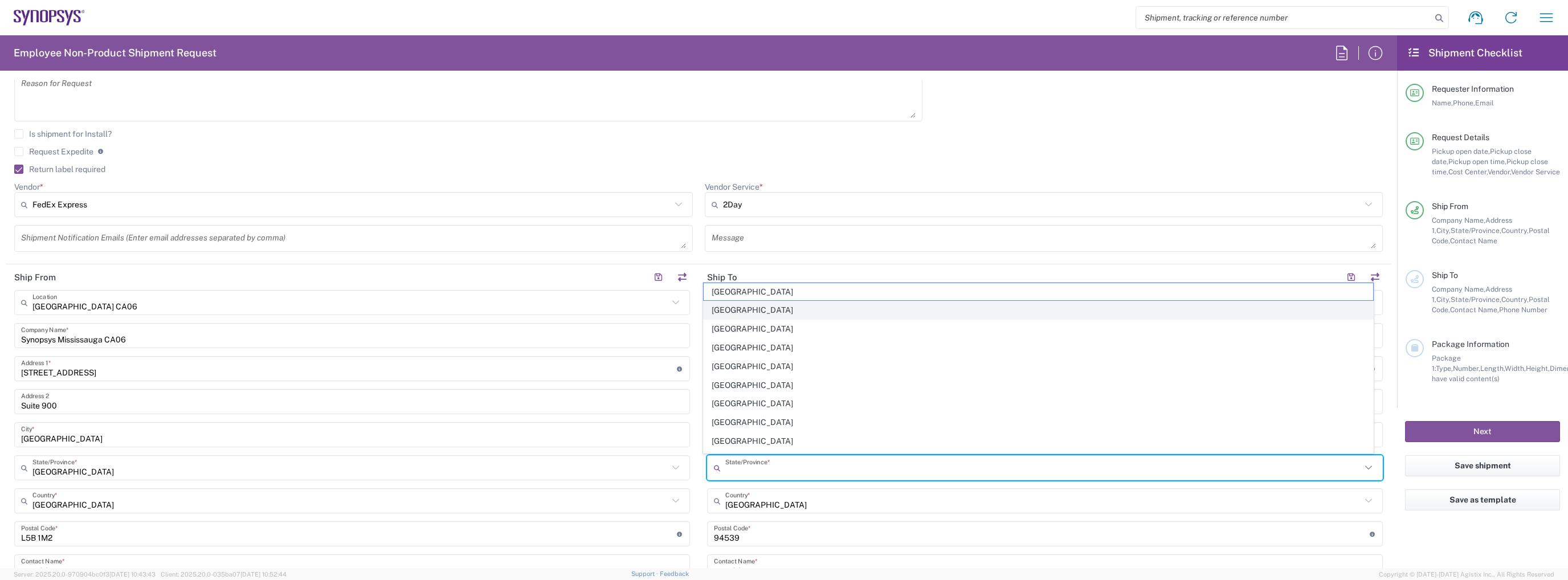
click at [809, 309] on span "[GEOGRAPHIC_DATA]" at bounding box center [1038, 310] width 669 height 18
type input "[GEOGRAPHIC_DATA]"
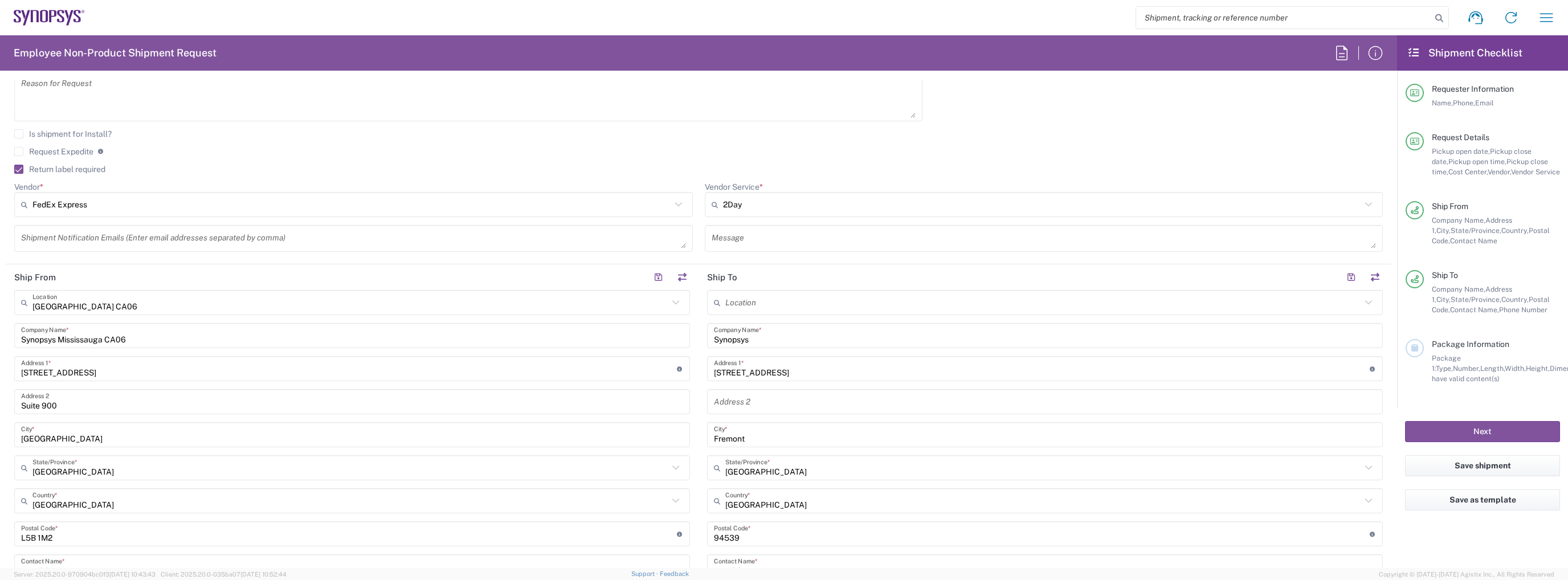
click at [789, 440] on input "Fremont" at bounding box center [1045, 434] width 662 height 20
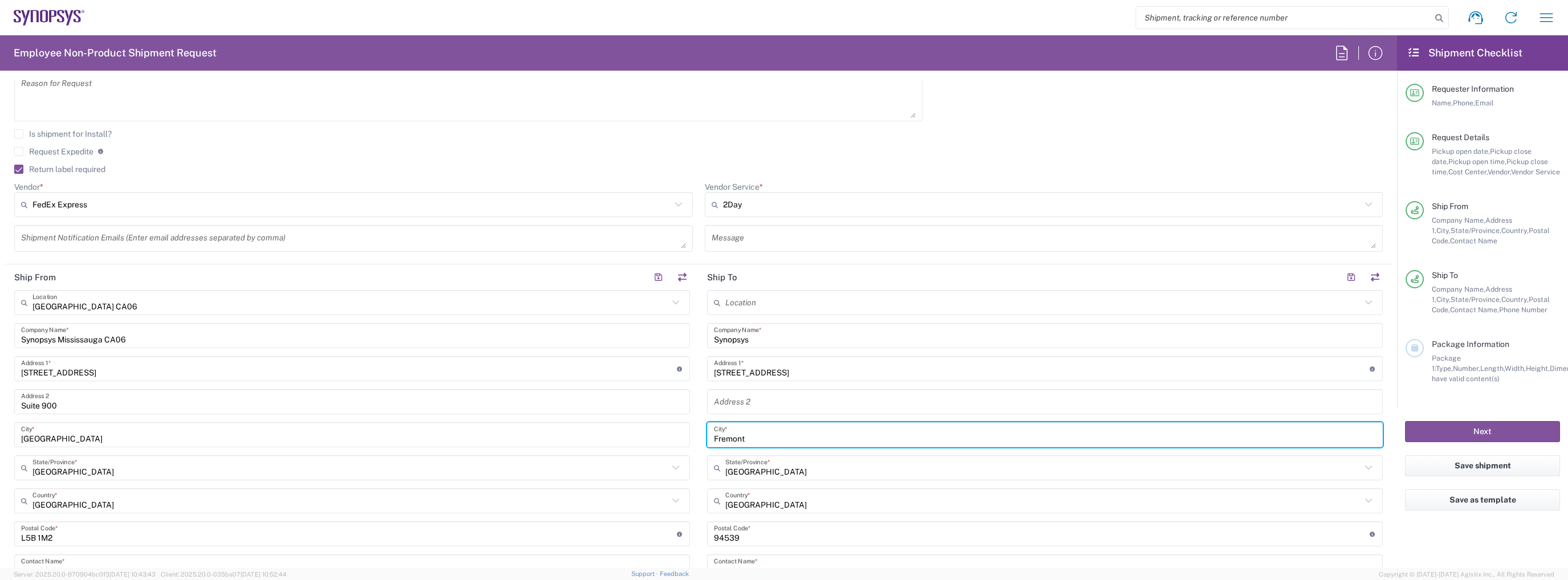
click at [789, 440] on input "Fremont" at bounding box center [1045, 434] width 662 height 20
click at [805, 434] on input "v" at bounding box center [1045, 434] width 662 height 20
paste input "Burnaby"
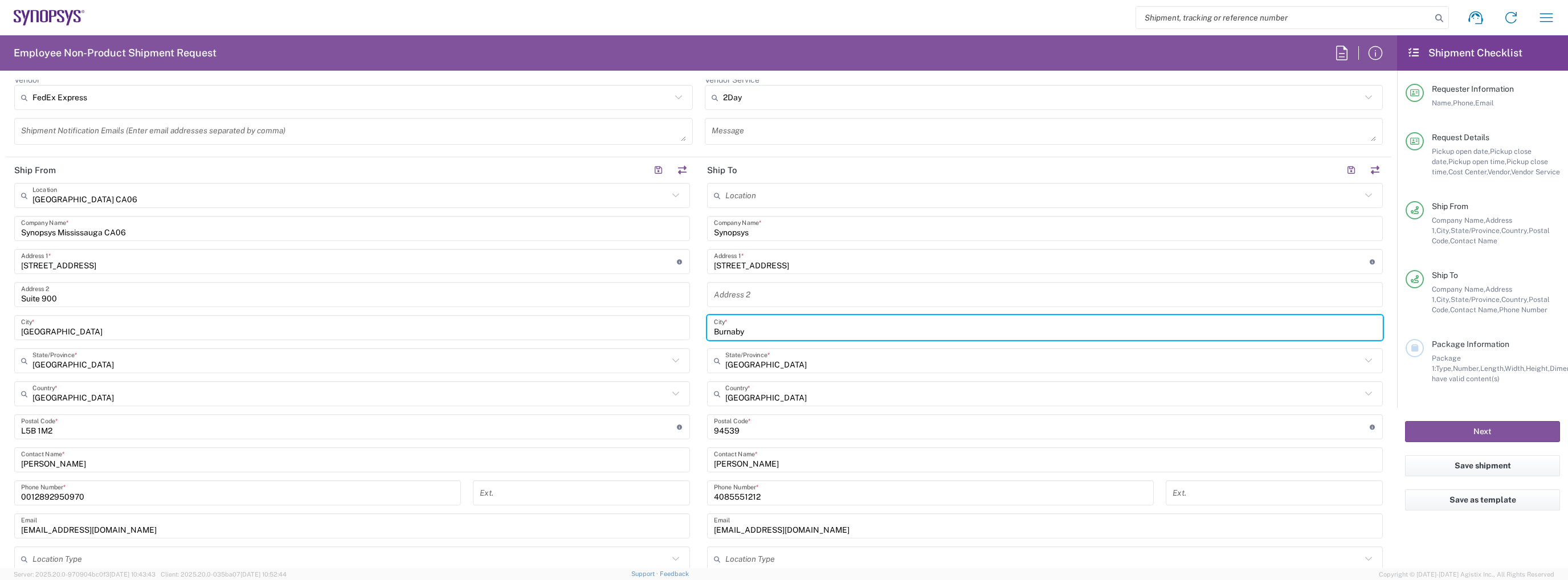
scroll to position [513, 0]
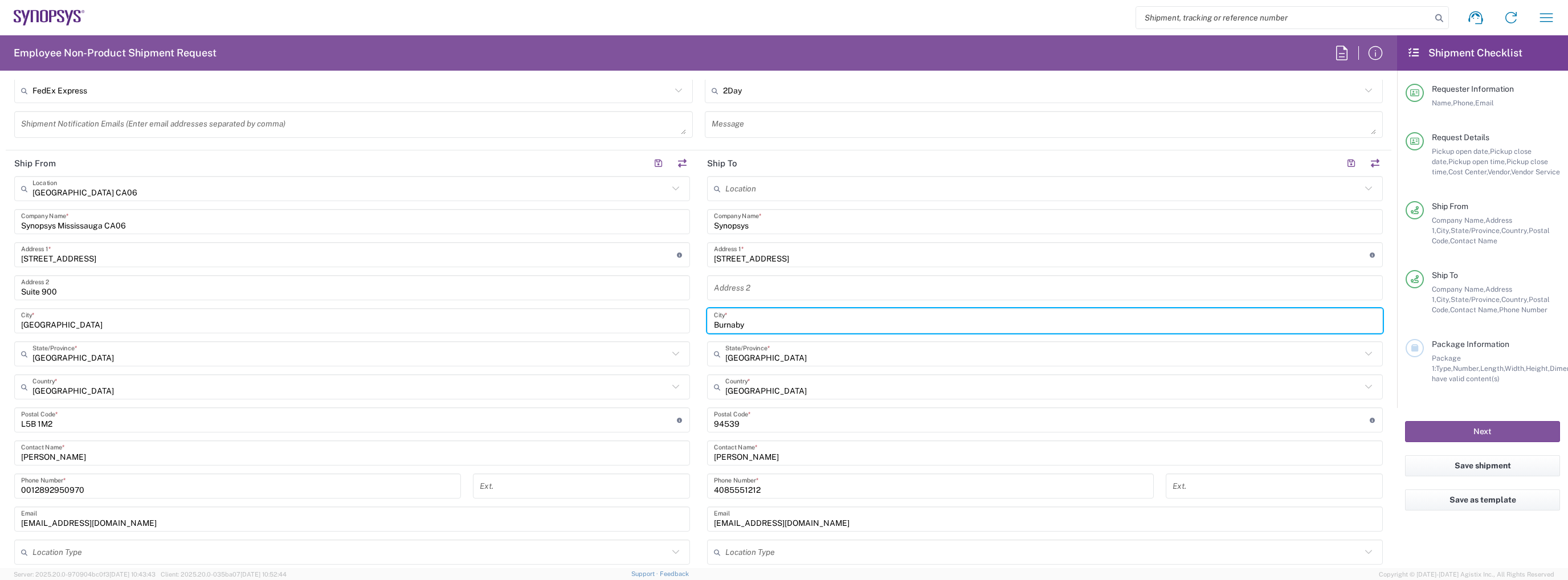
type input "Burnaby"
click at [809, 423] on input "undefined" at bounding box center [1041, 420] width 656 height 20
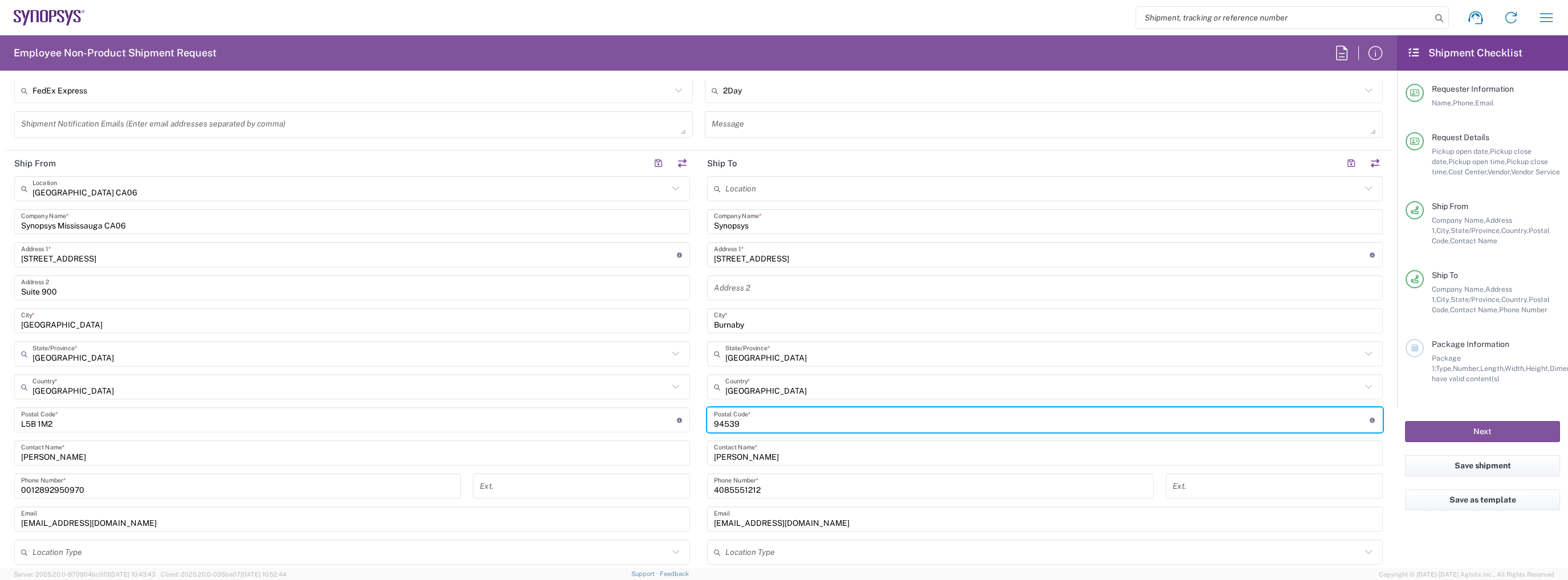
click at [768, 417] on input "undefined" at bounding box center [1041, 420] width 656 height 20
paste input "V5A 1B6"
type input "V5A 1B6"
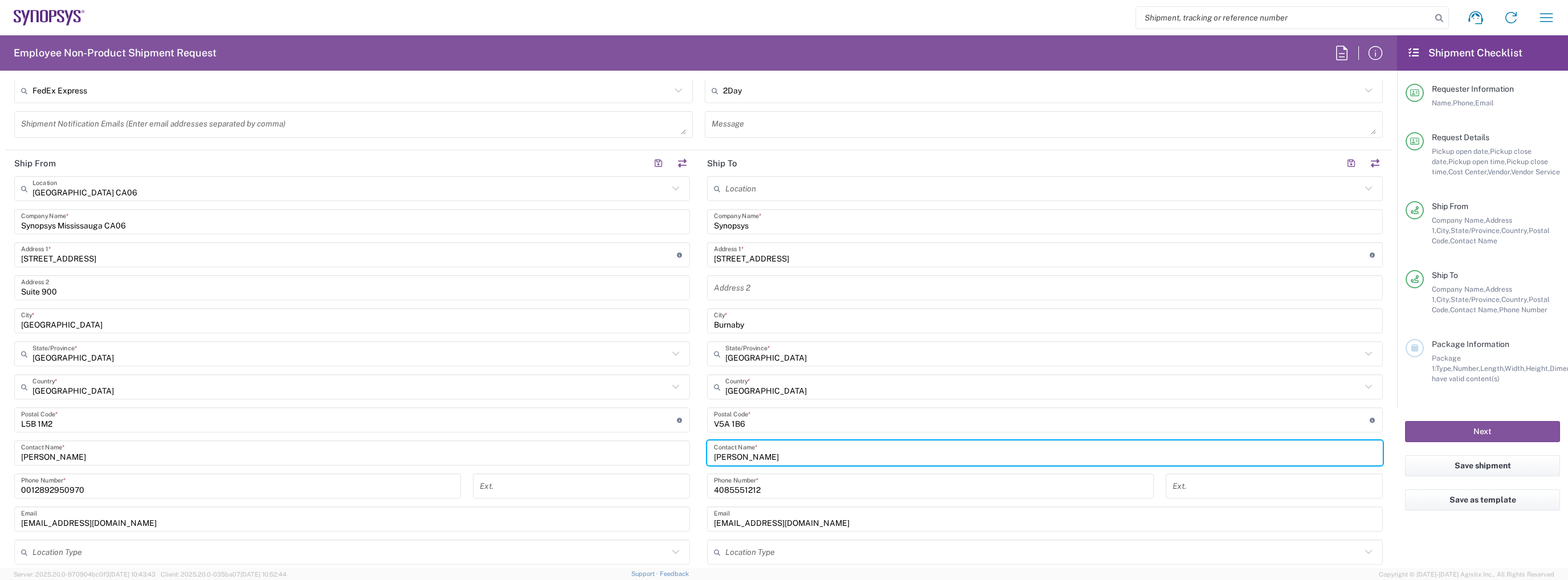
click at [791, 454] on input "[PERSON_NAME]" at bounding box center [1045, 453] width 662 height 20
paste input "[PERSON_NAME]"
type input "[PERSON_NAME]"
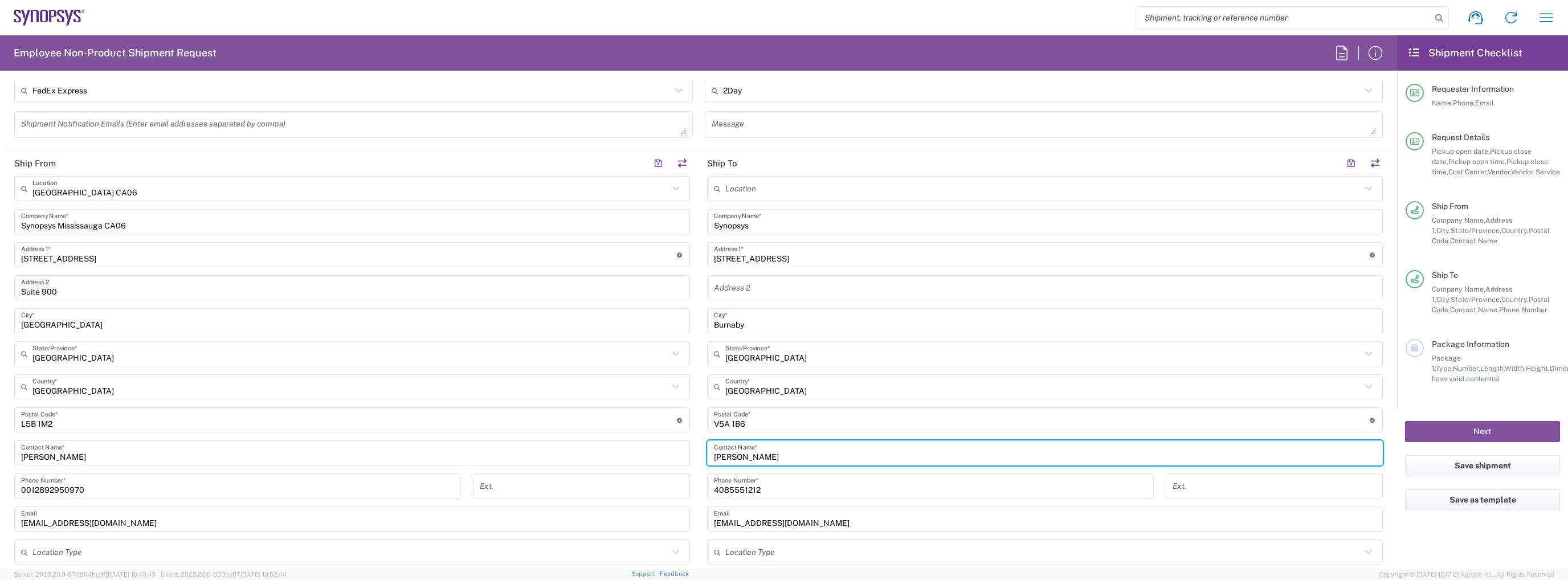
click at [781, 483] on input "4085551212" at bounding box center [930, 486] width 433 height 20
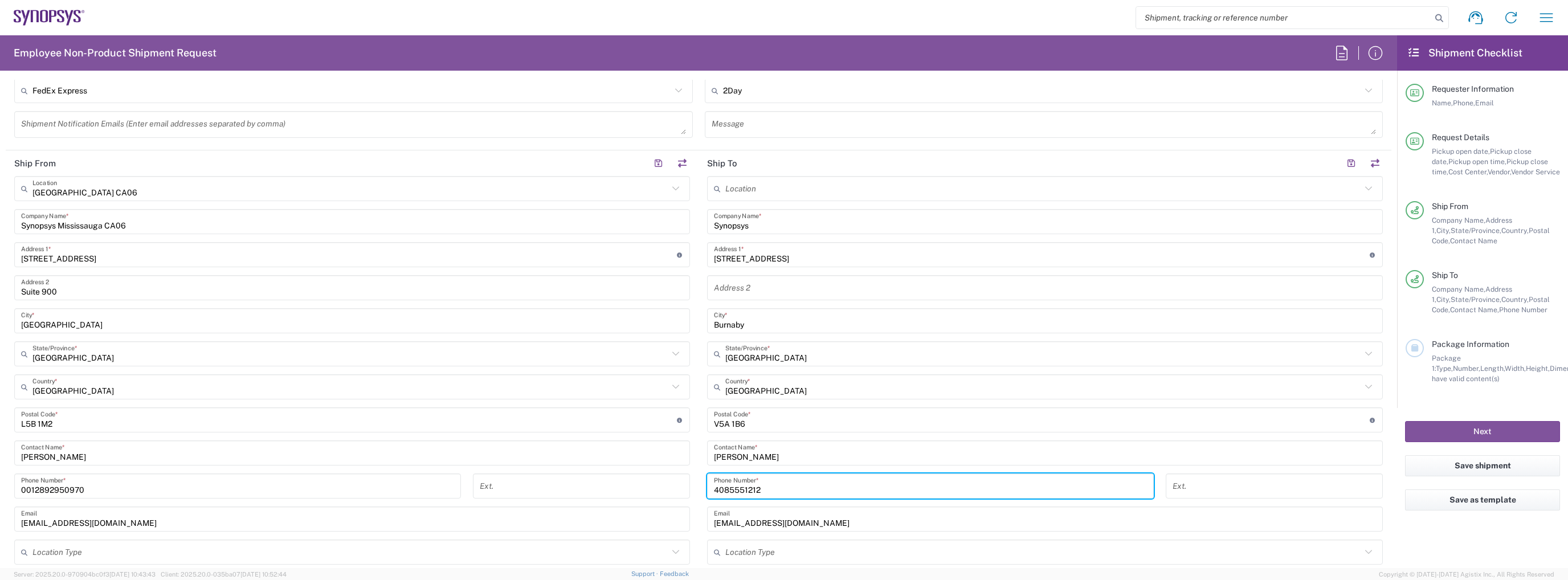
click at [781, 483] on input "4085551212" at bounding box center [930, 486] width 433 height 20
paste input "[PHONE_NUMBER]"
drag, startPoint x: 716, startPoint y: 491, endPoint x: 701, endPoint y: 491, distance: 15.0
click at [701, 491] on div "[PHONE_NUMBER] Phone Number *" at bounding box center [930, 490] width 459 height 33
click at [726, 488] on input "[PHONE_NUMBER]" at bounding box center [930, 486] width 433 height 20
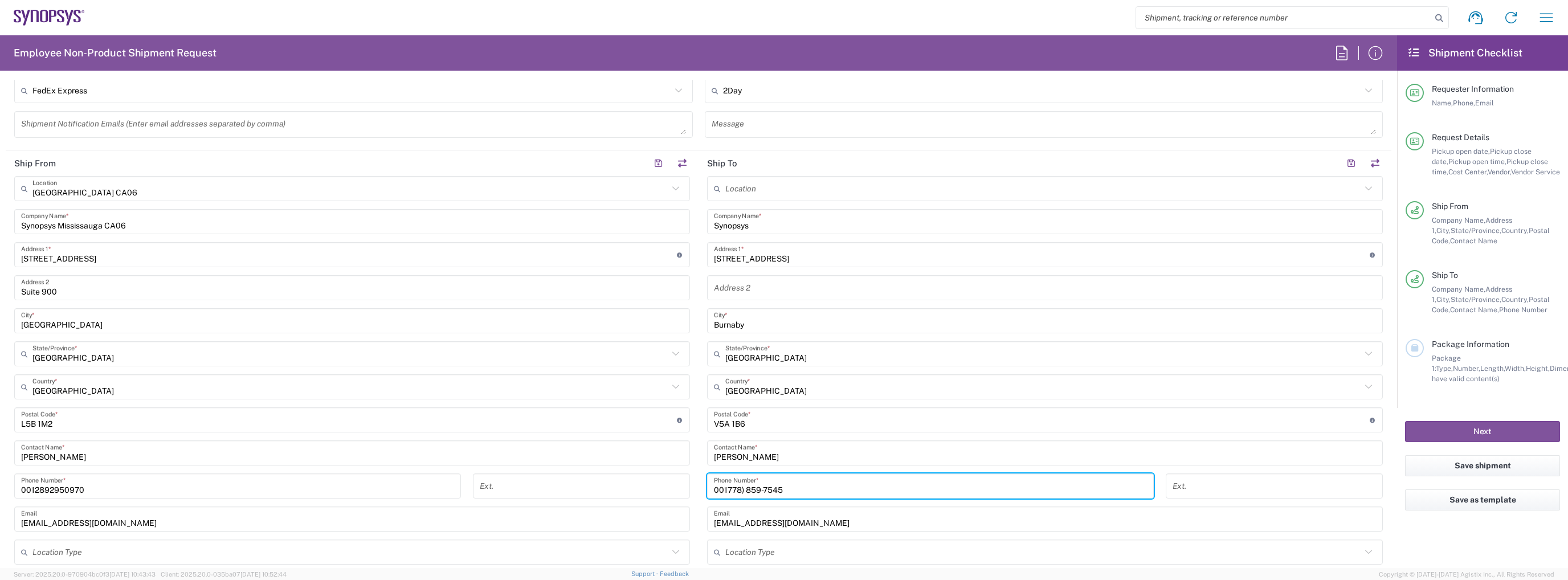
click at [743, 488] on input "001778) 859-7545" at bounding box center [930, 486] width 433 height 20
click at [755, 489] on input "001778859-7545" at bounding box center [930, 486] width 433 height 20
type input "0017788597545"
click at [822, 517] on input "[EMAIL_ADDRESS][DOMAIN_NAME]" at bounding box center [1045, 519] width 662 height 20
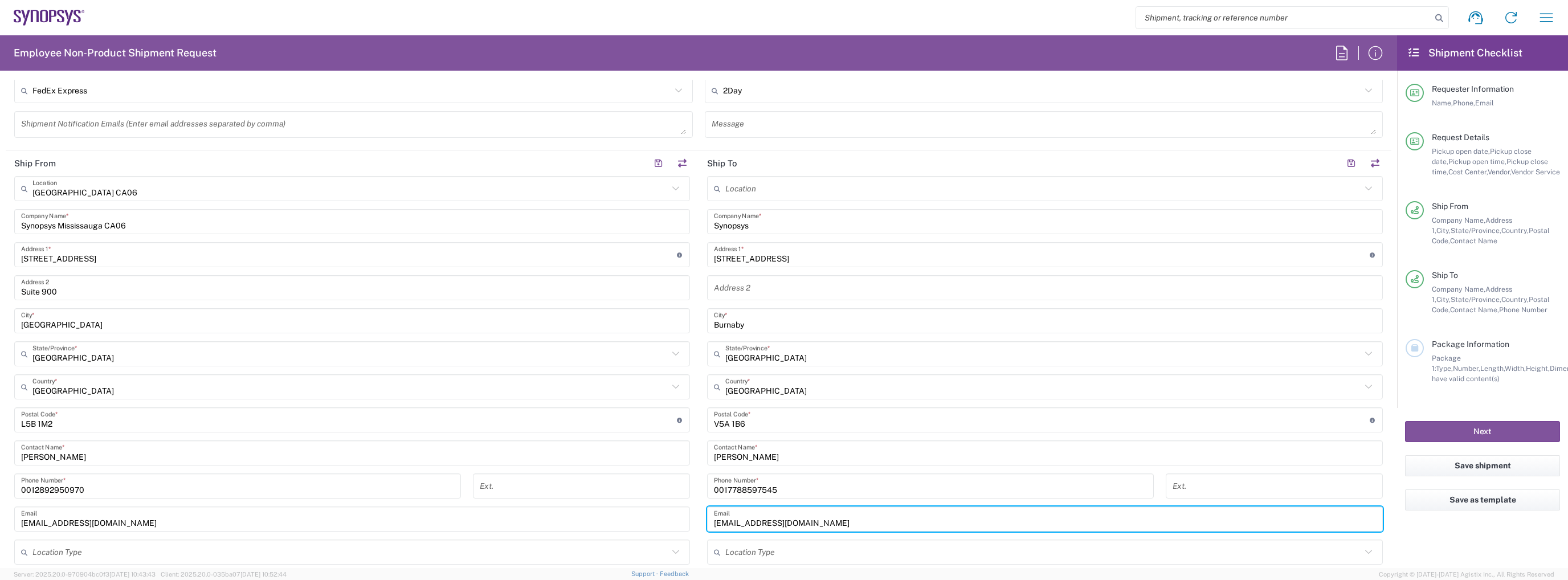
click at [822, 517] on input "[EMAIL_ADDRESS][DOMAIN_NAME]" at bounding box center [1045, 519] width 662 height 20
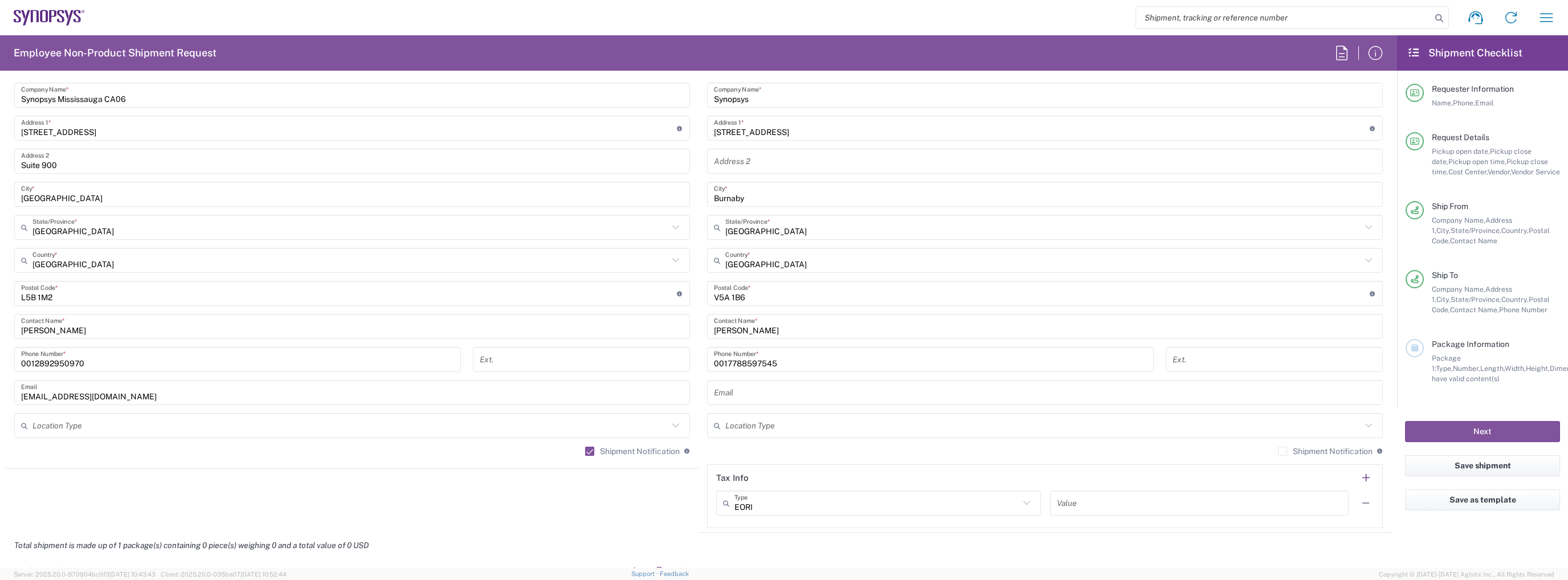
scroll to position [684, 0]
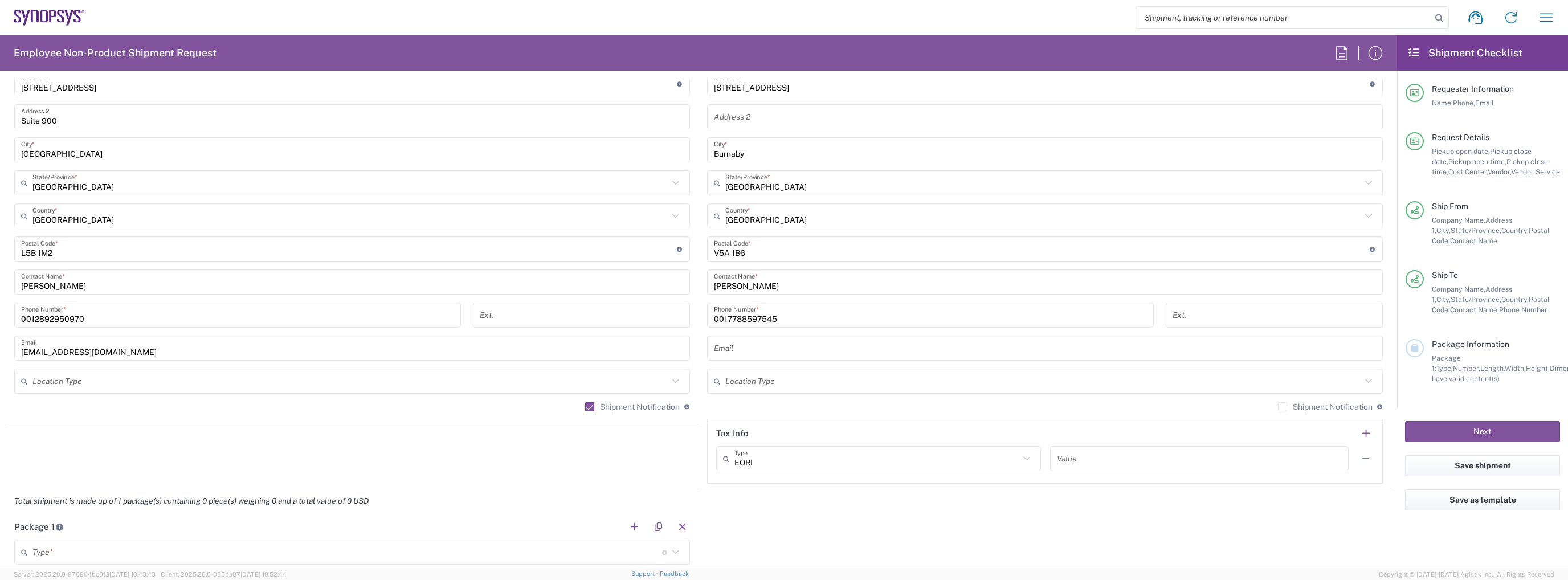
click at [802, 350] on input "text" at bounding box center [1045, 348] width 662 height 20
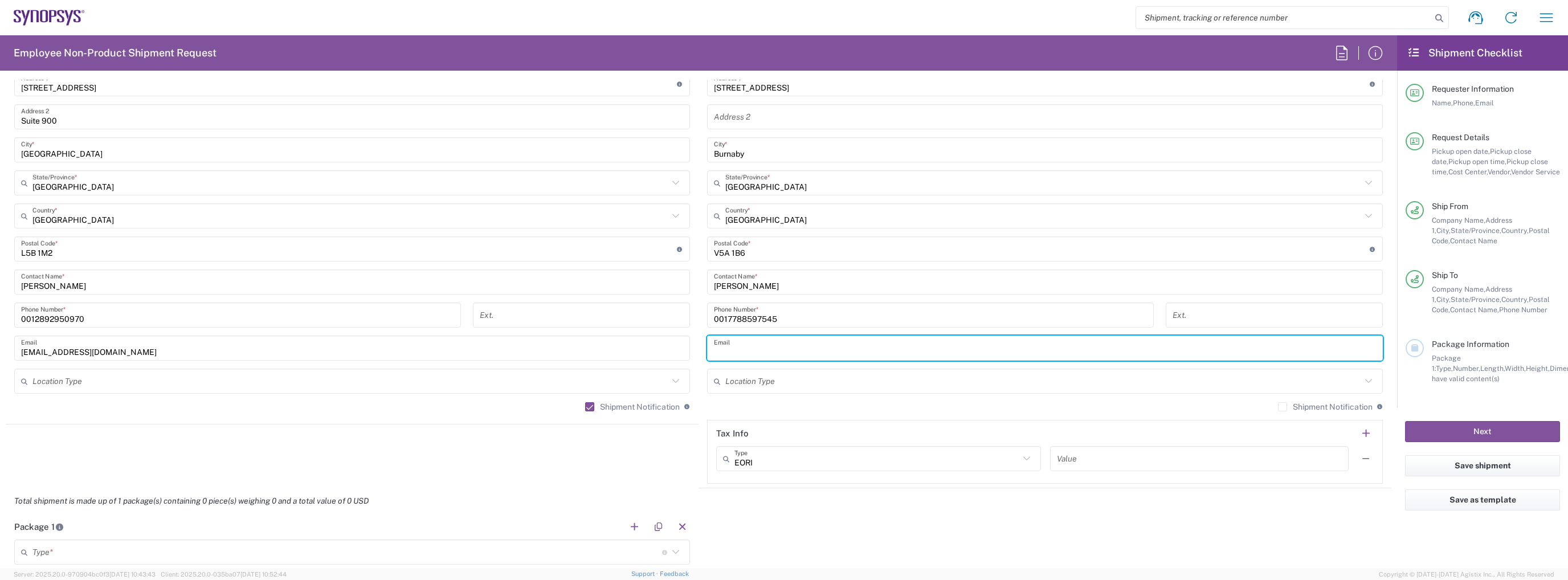
paste input "[EMAIL_ADDRESS][DOMAIN_NAME]"
type input "[EMAIL_ADDRESS][DOMAIN_NAME]"
click at [1283, 402] on label "Shipment Notification" at bounding box center [1325, 406] width 94 height 9
click at [1283, 407] on input "Shipment Notification" at bounding box center [1283, 407] width 0 height 0
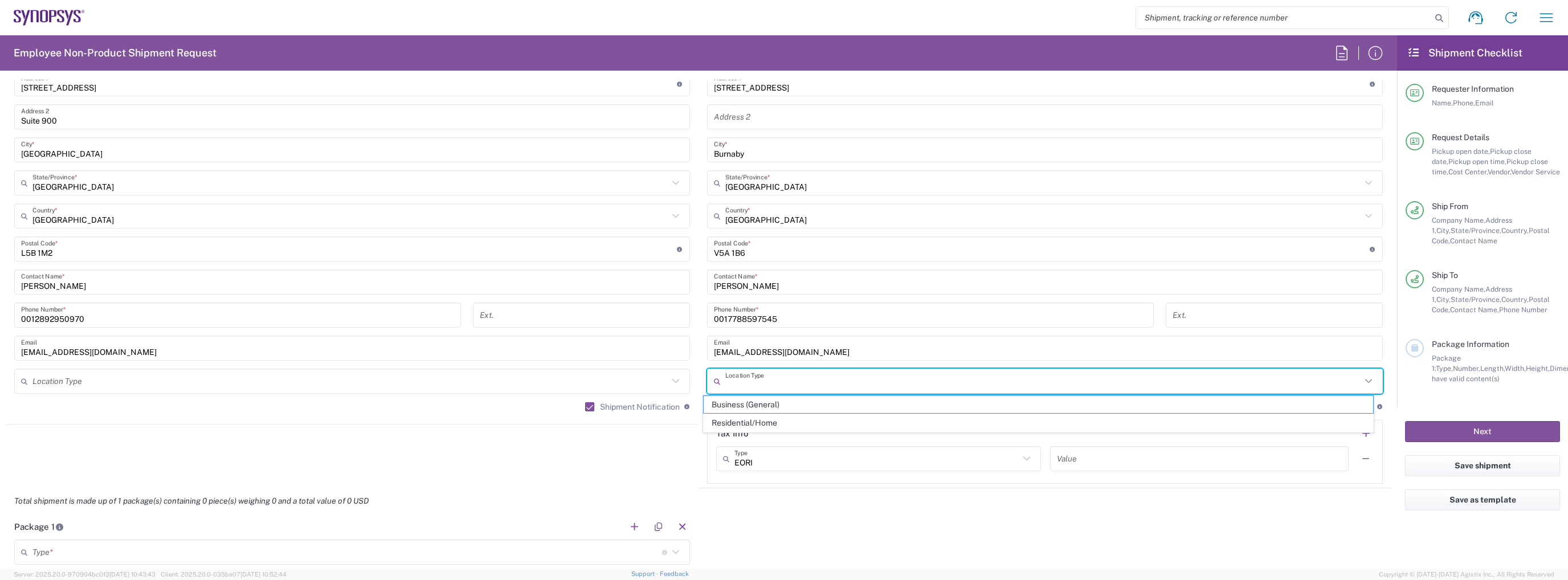
click at [1083, 387] on input "text" at bounding box center [1043, 381] width 636 height 20
click at [1058, 422] on span "Residential/Home" at bounding box center [1038, 423] width 669 height 18
type input "Residential/Home"
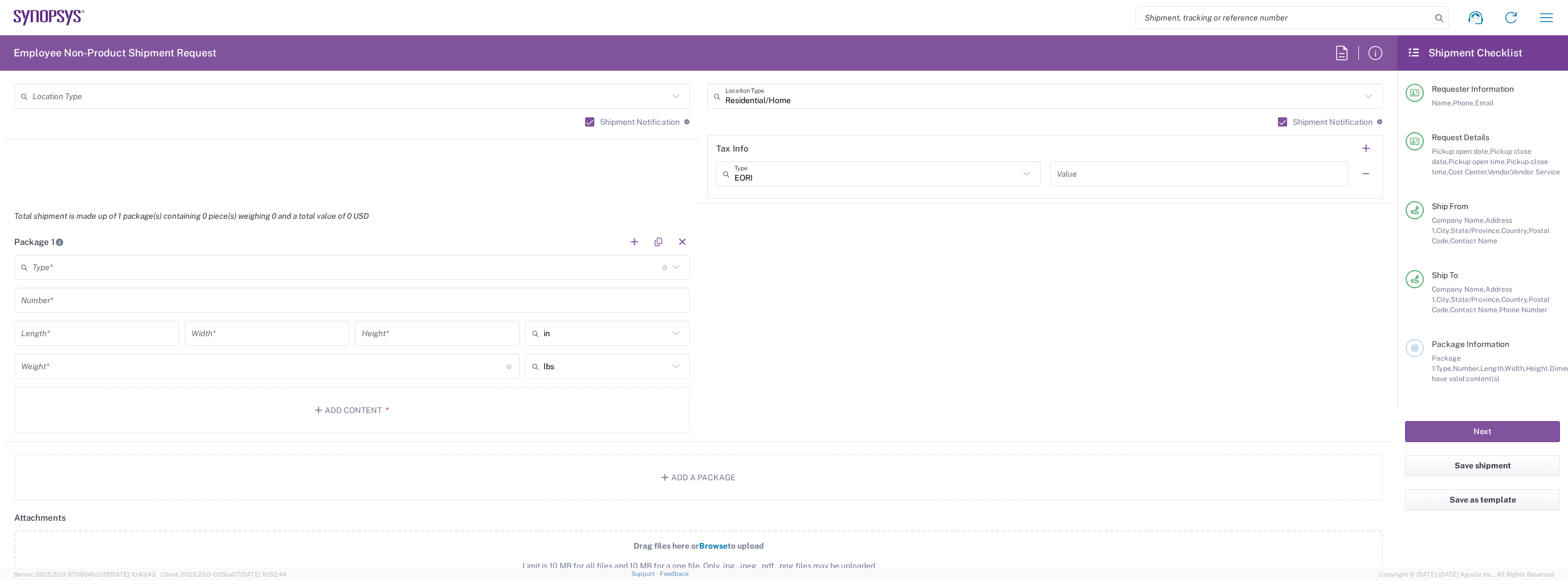
scroll to position [1026, 0]
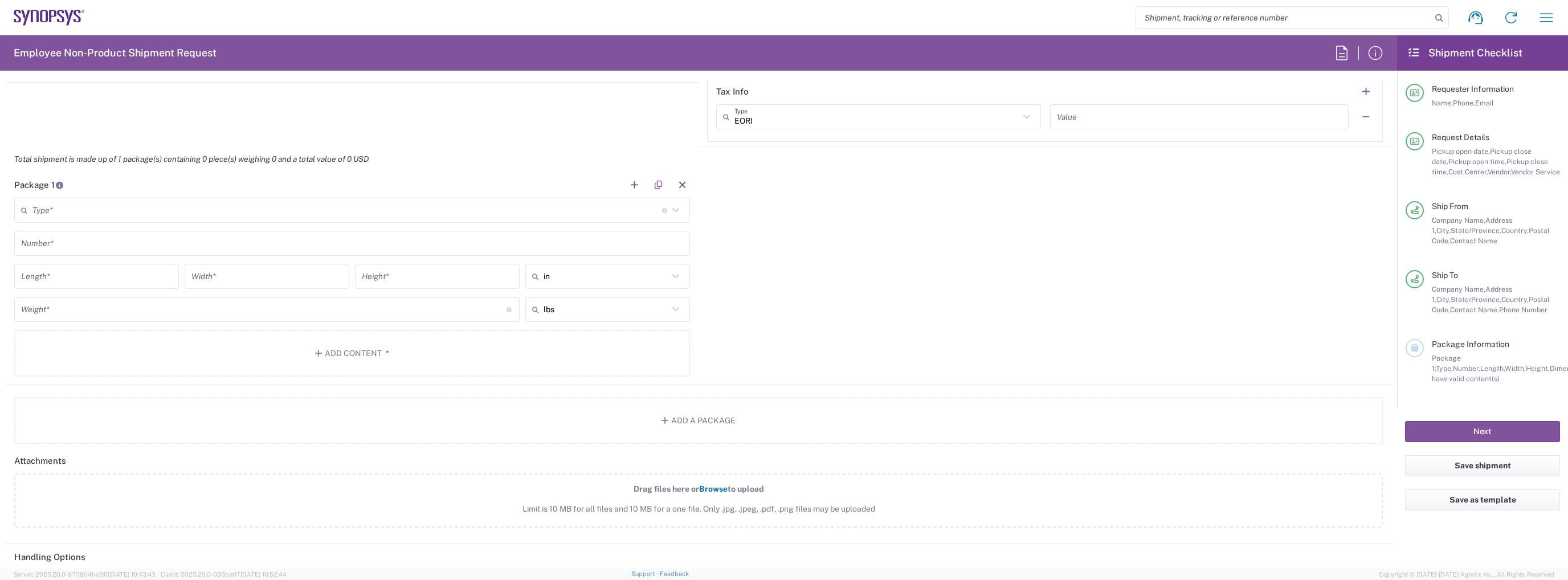
click at [470, 212] on input "text" at bounding box center [347, 210] width 630 height 20
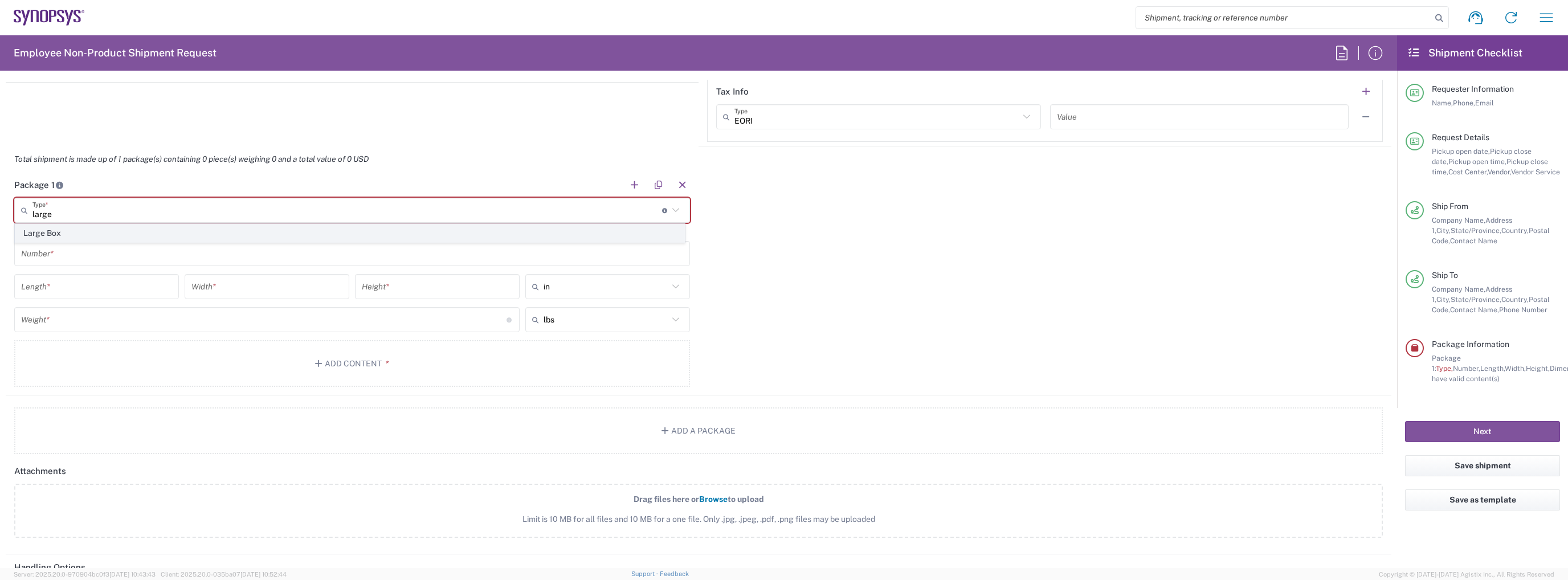
click at [376, 240] on span "Large Box" at bounding box center [350, 234] width 669 height 18
type input "Large Box"
type input "17.5"
type input "12.5"
type input "3"
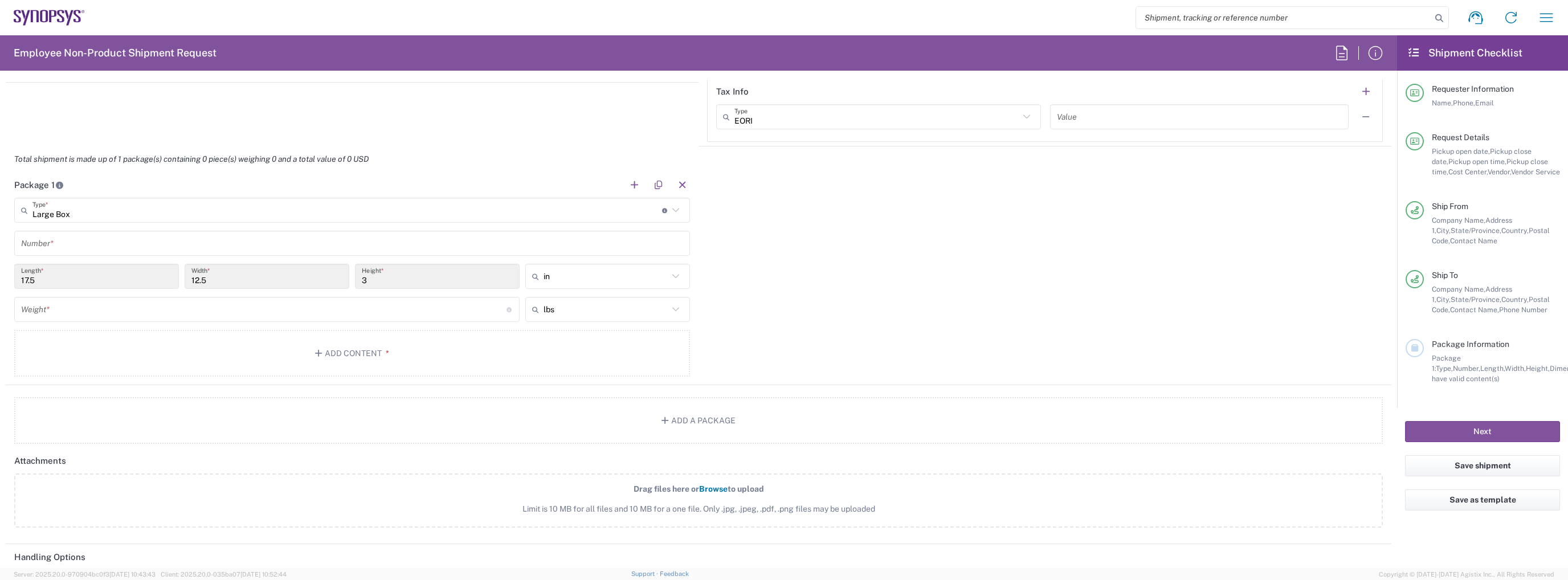
click at [365, 242] on input "text" at bounding box center [352, 243] width 662 height 20
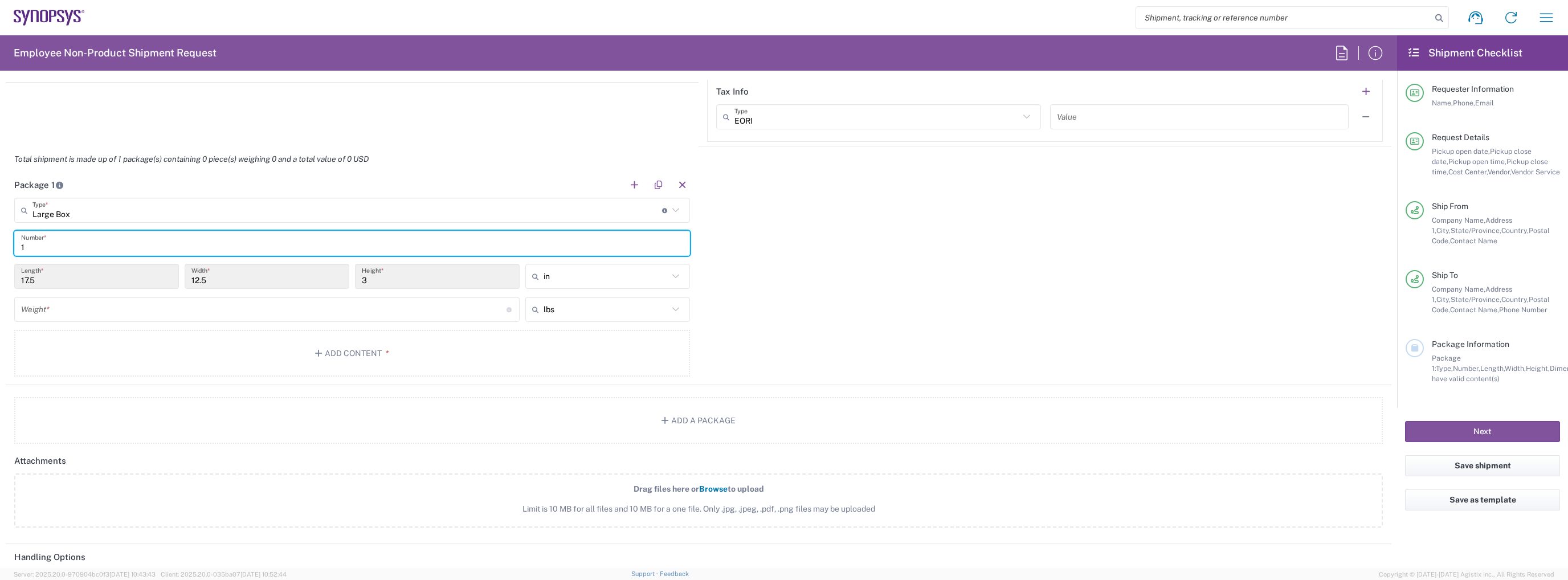
type input "1"
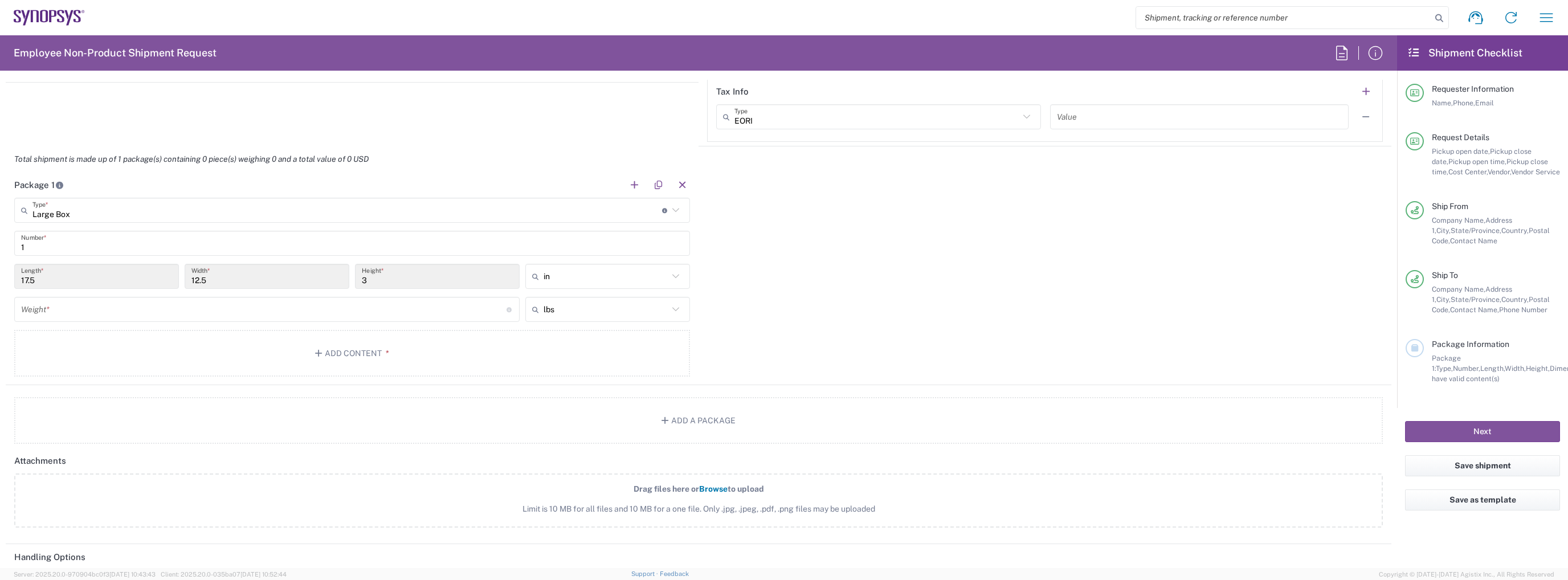
click at [160, 297] on div "Weight * Total weight of package(s) in pounds or kilograms" at bounding box center [267, 310] width 505 height 25
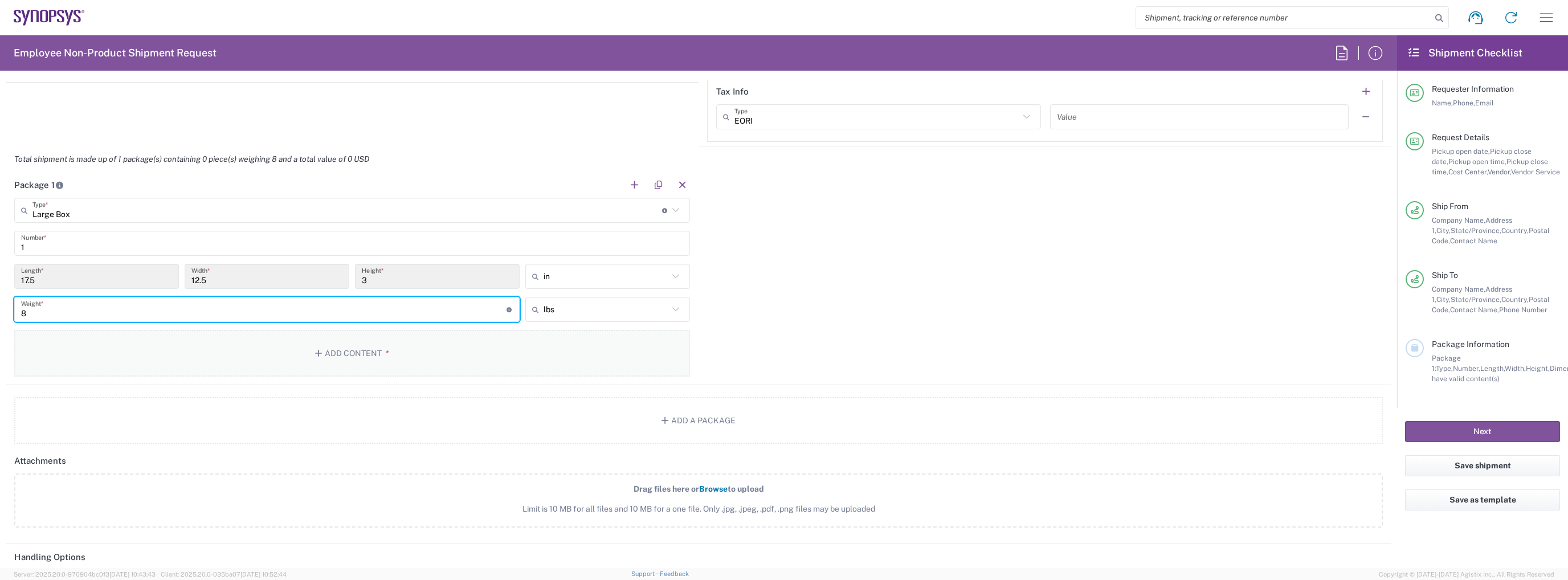
type input "8"
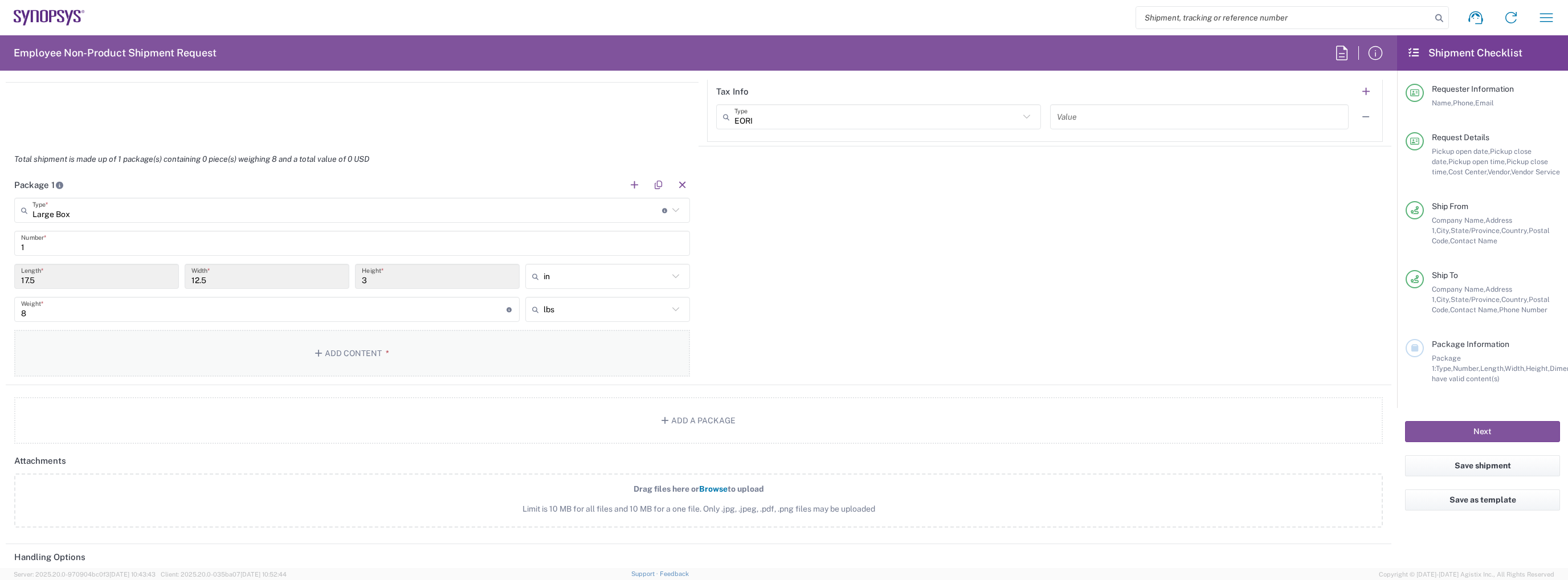
click at [352, 336] on button "Add Content *" at bounding box center [352, 353] width 676 height 47
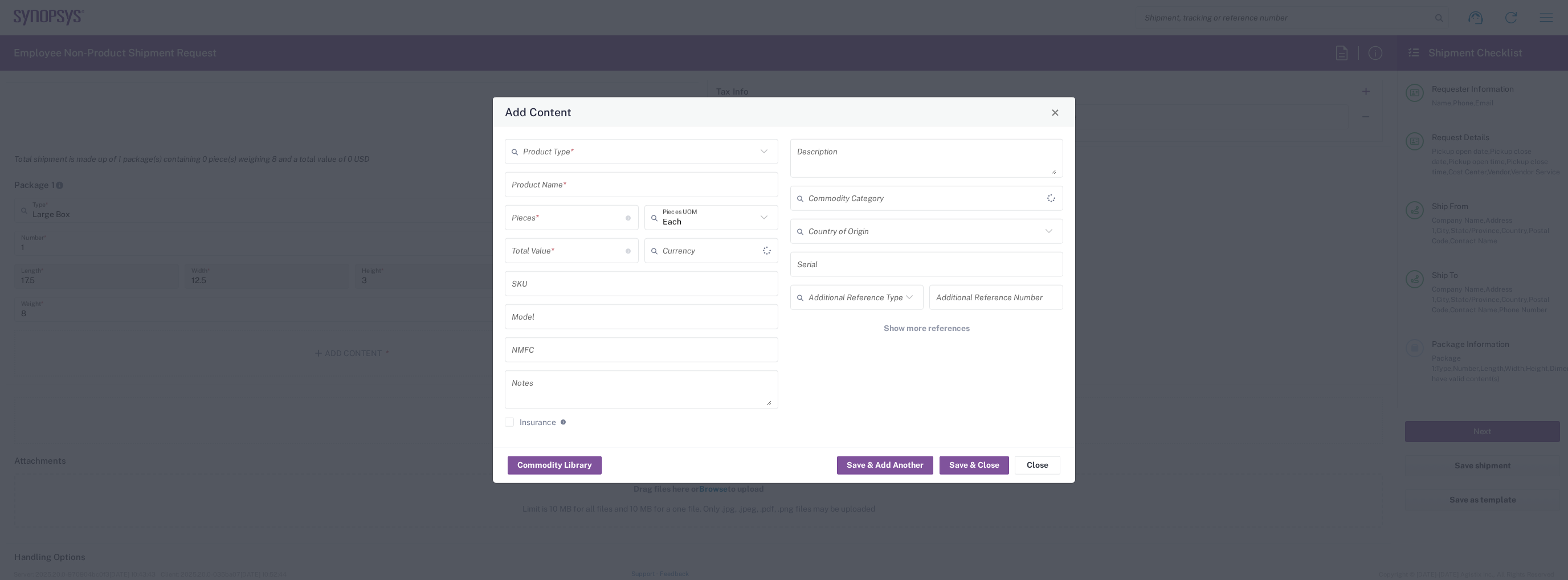
type input "US Dollar"
click at [609, 155] on input "text" at bounding box center [640, 151] width 234 height 20
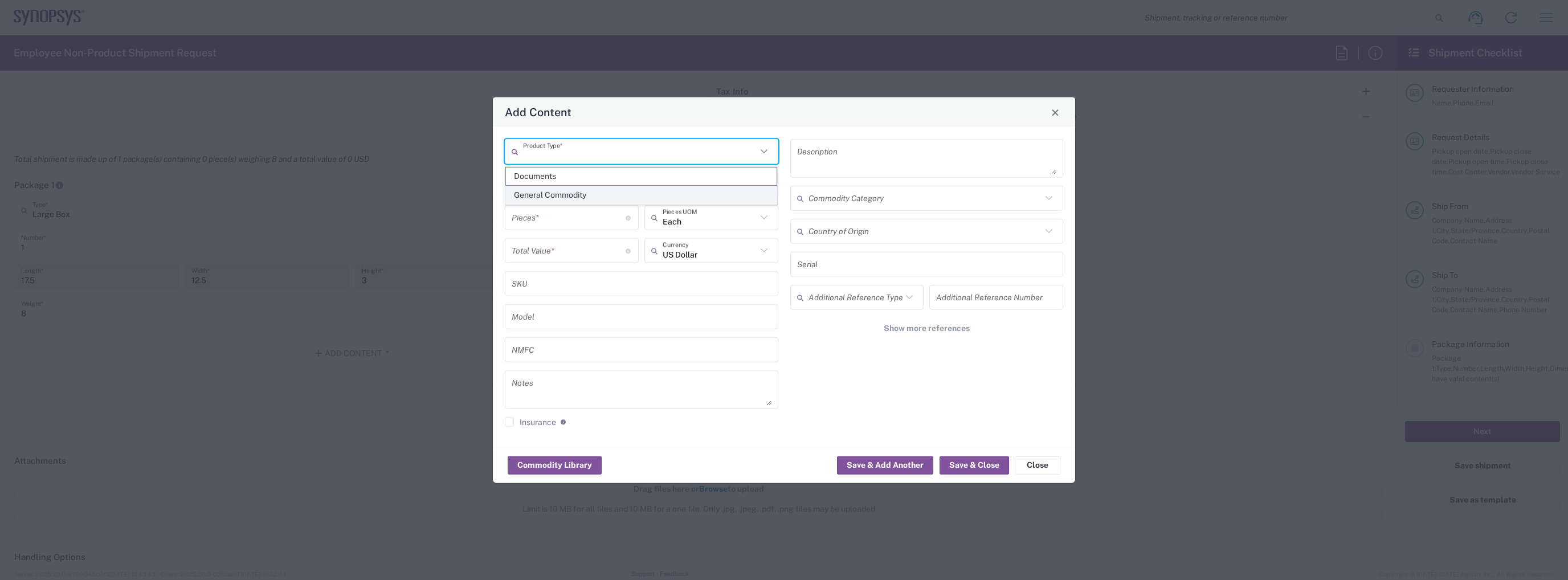
click at [572, 189] on span "General Commodity" at bounding box center [641, 195] width 271 height 18
type input "General Commodity"
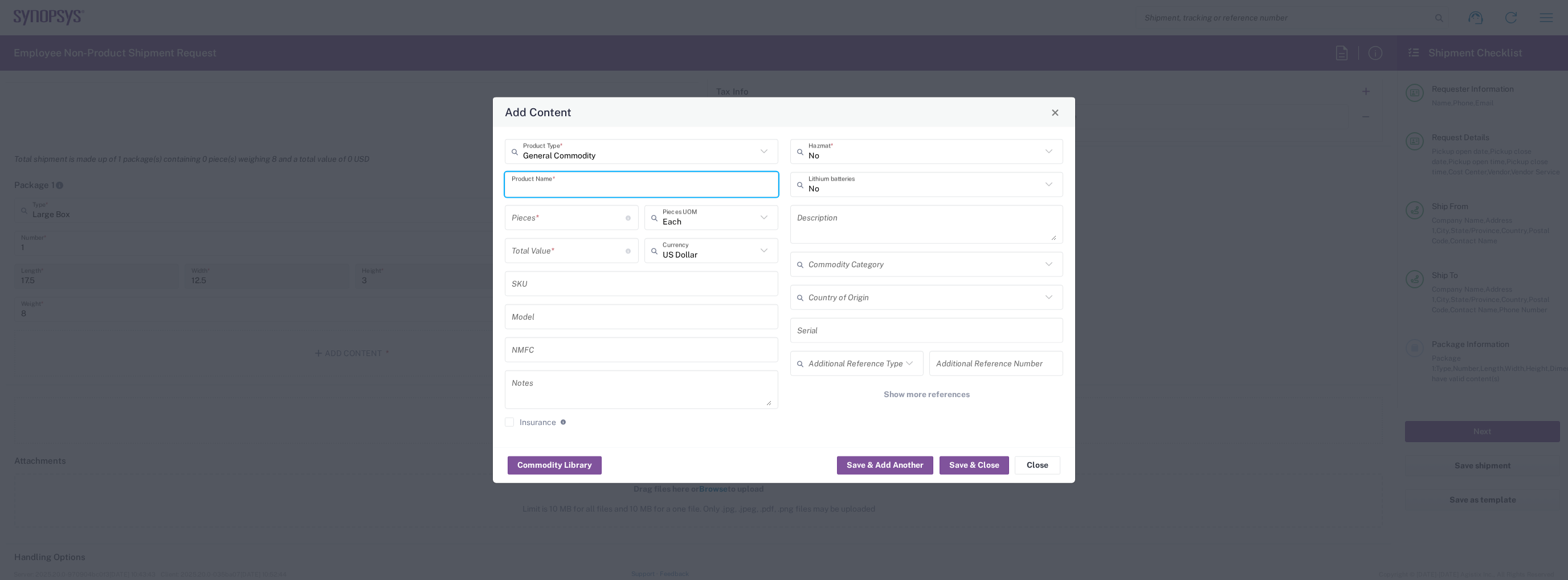
click at [561, 191] on input "text" at bounding box center [641, 184] width 260 height 20
click at [559, 204] on div "Apple MacBook Pro Laptop" at bounding box center [641, 212] width 271 height 19
type input "Apple MacBook Pro Laptop"
type textarea "Apple MacBook Pro Laptop"
click at [556, 217] on input "number" at bounding box center [568, 217] width 114 height 20
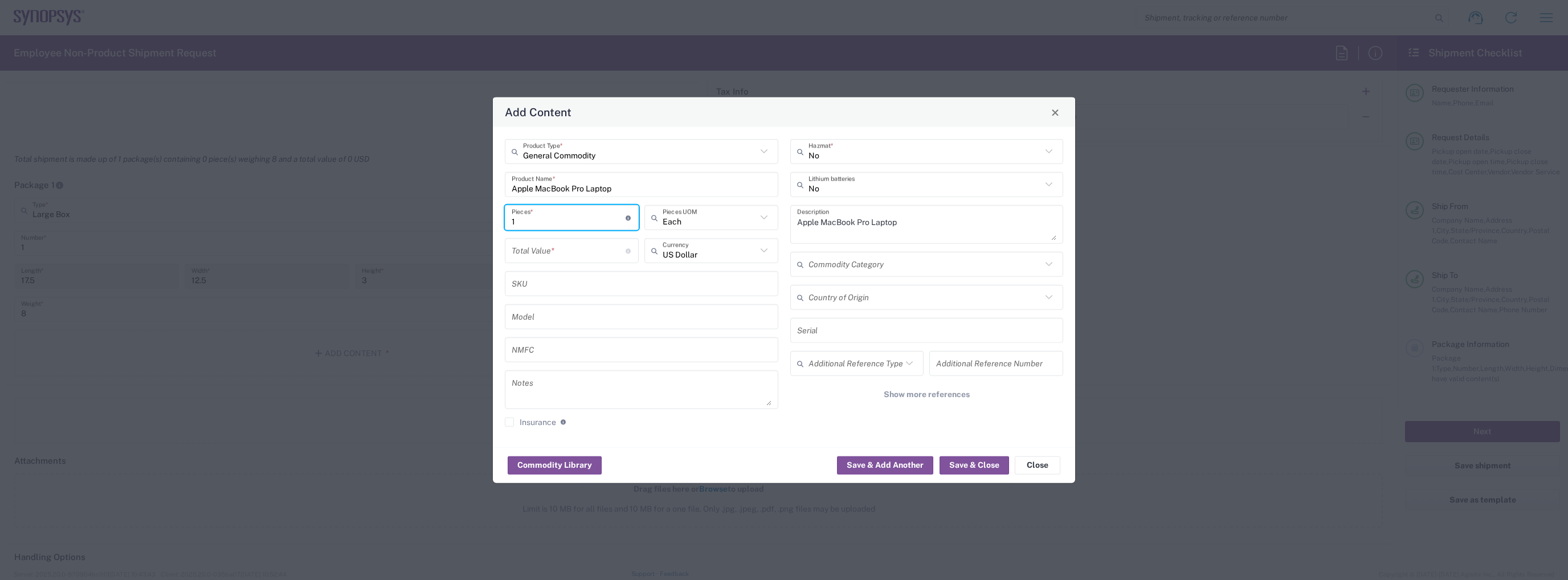
type input "1"
click at [545, 252] on input "number" at bounding box center [568, 250] width 114 height 20
click at [567, 252] on input "2400" at bounding box center [568, 250] width 114 height 20
type input "1900"
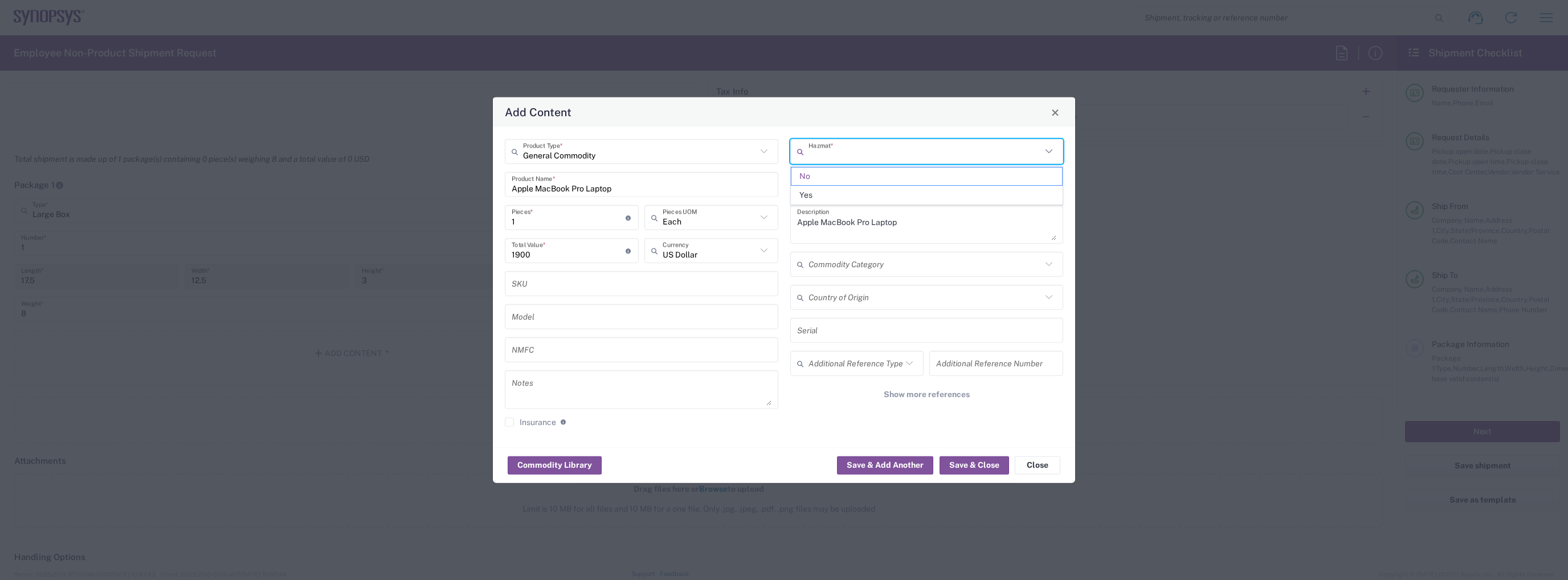
click at [861, 150] on input "text" at bounding box center [925, 151] width 234 height 20
click at [852, 177] on span "No" at bounding box center [927, 177] width 271 height 18
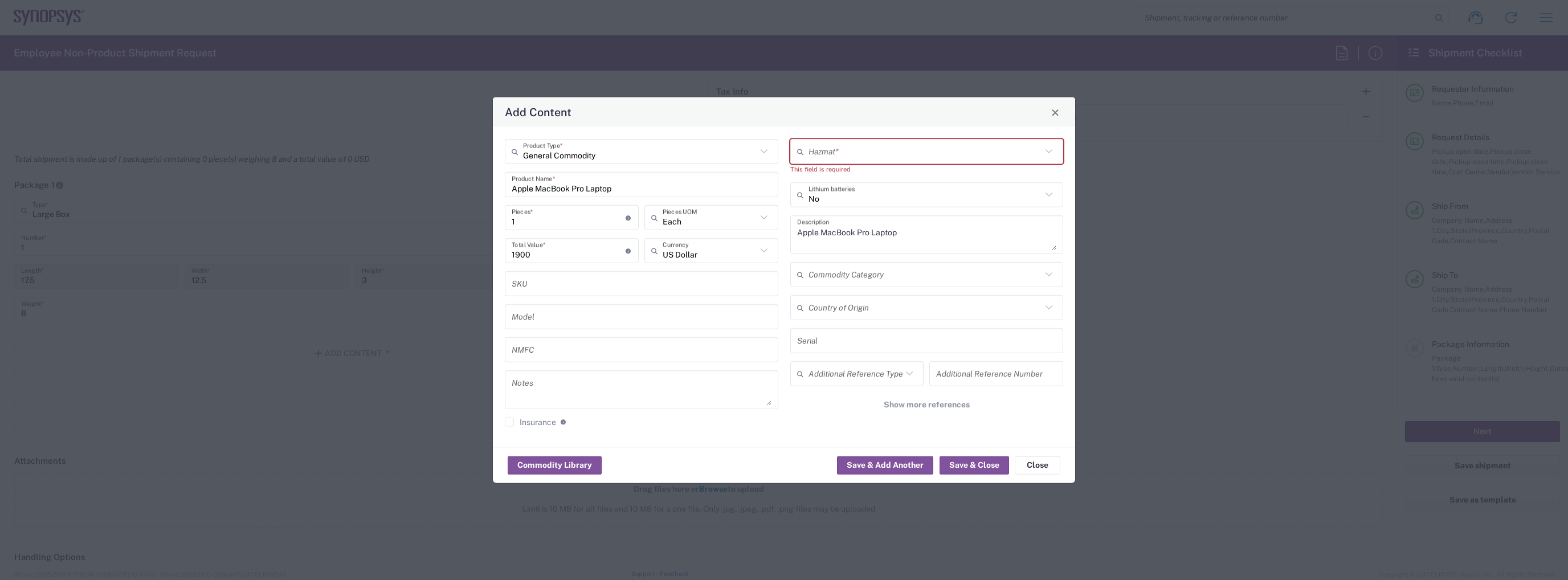
click at [852, 184] on div "No Lithium batteries" at bounding box center [927, 194] width 274 height 25
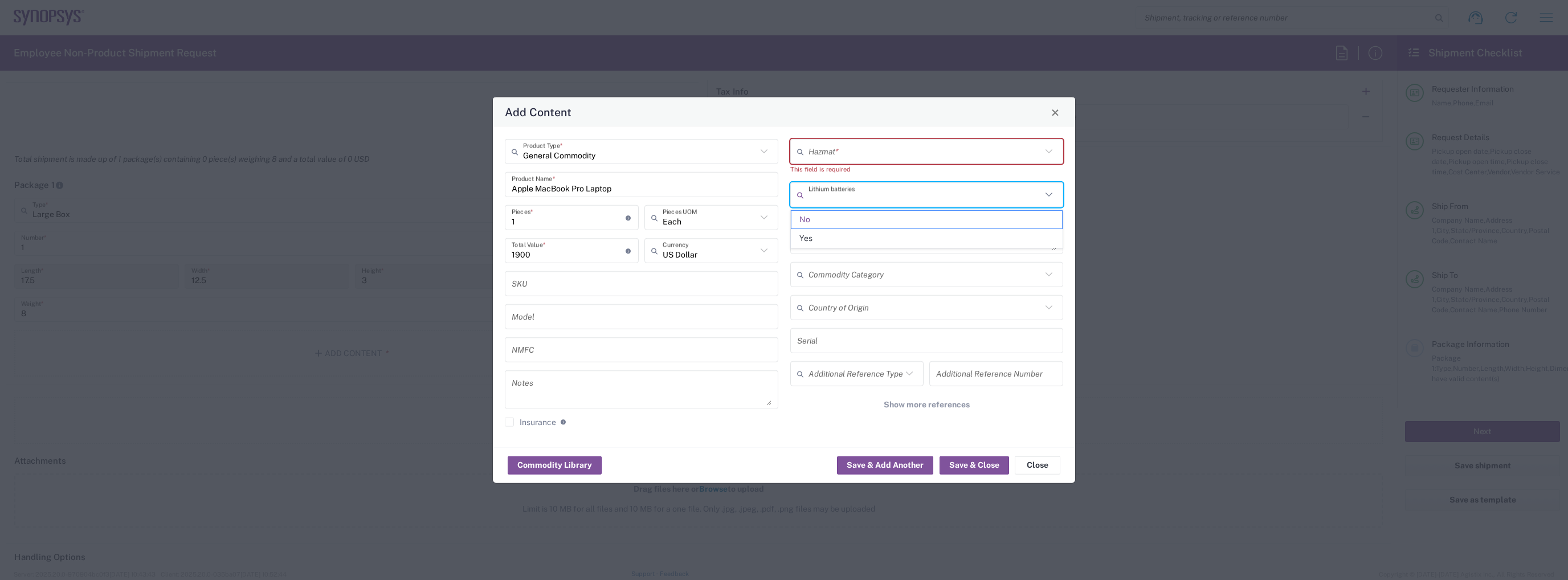
click at [852, 191] on input "text" at bounding box center [925, 194] width 234 height 20
click at [835, 235] on span "Yes" at bounding box center [927, 239] width 271 height 18
type input "Yes"
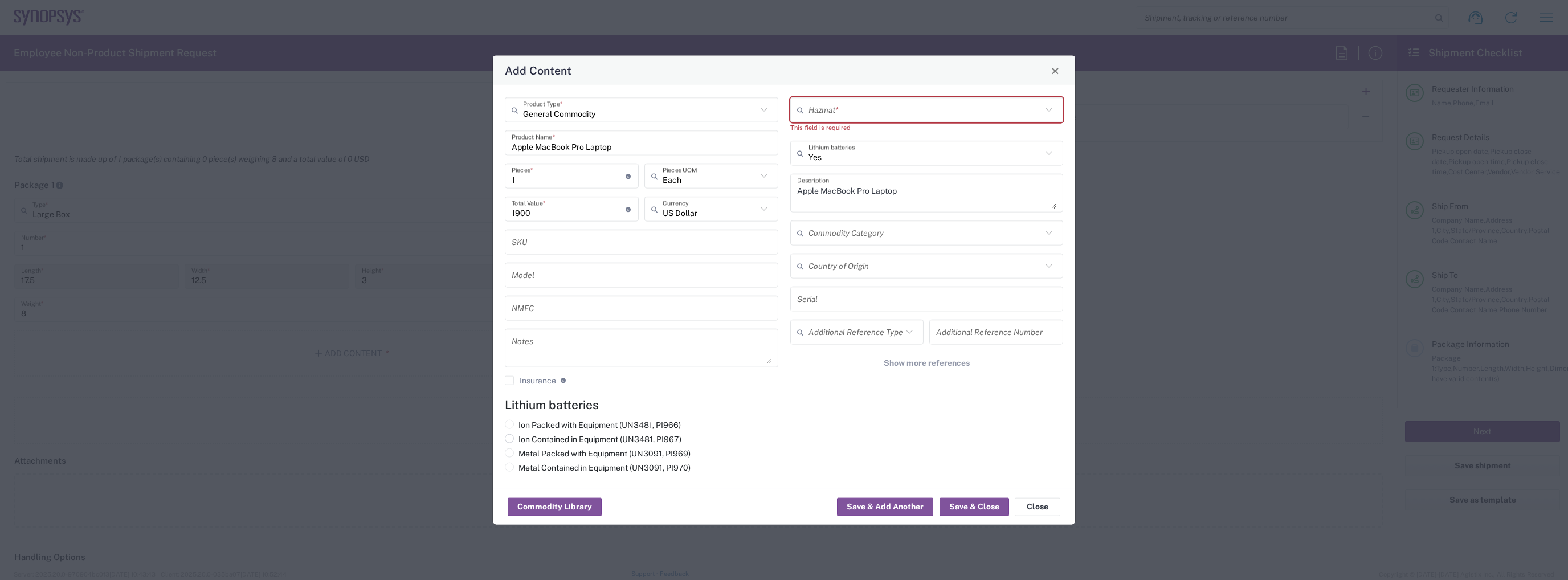
click at [559, 441] on label "Ion Contained in Equipment (UN3481, PI967)" at bounding box center [593, 439] width 177 height 10
click at [526, 441] on input "Ion Contained in Equipment (UN3481, PI967)" at bounding box center [522, 438] width 8 height 8
radio input "true"
click at [960, 512] on button "Save & Close" at bounding box center [974, 507] width 70 height 18
click at [848, 107] on input "text" at bounding box center [925, 110] width 234 height 20
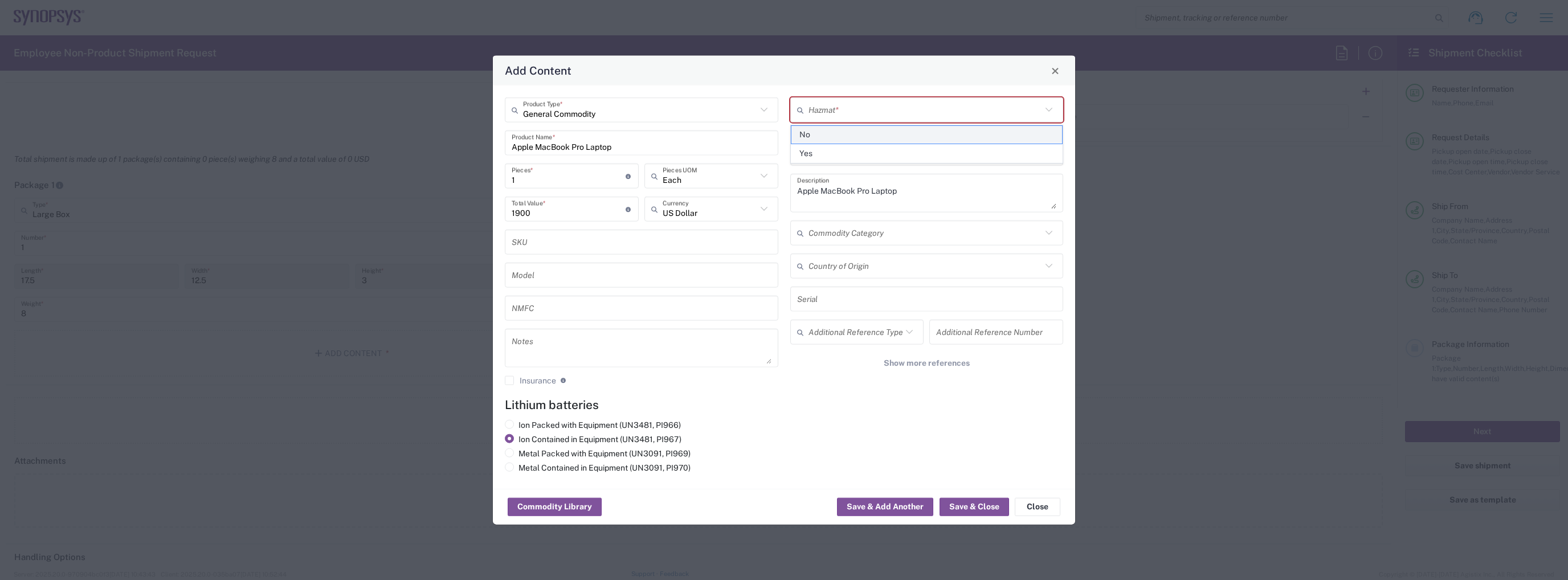
click at [827, 137] on span "No" at bounding box center [927, 135] width 271 height 18
type input "No"
click at [960, 504] on button "Save & Close" at bounding box center [974, 507] width 70 height 18
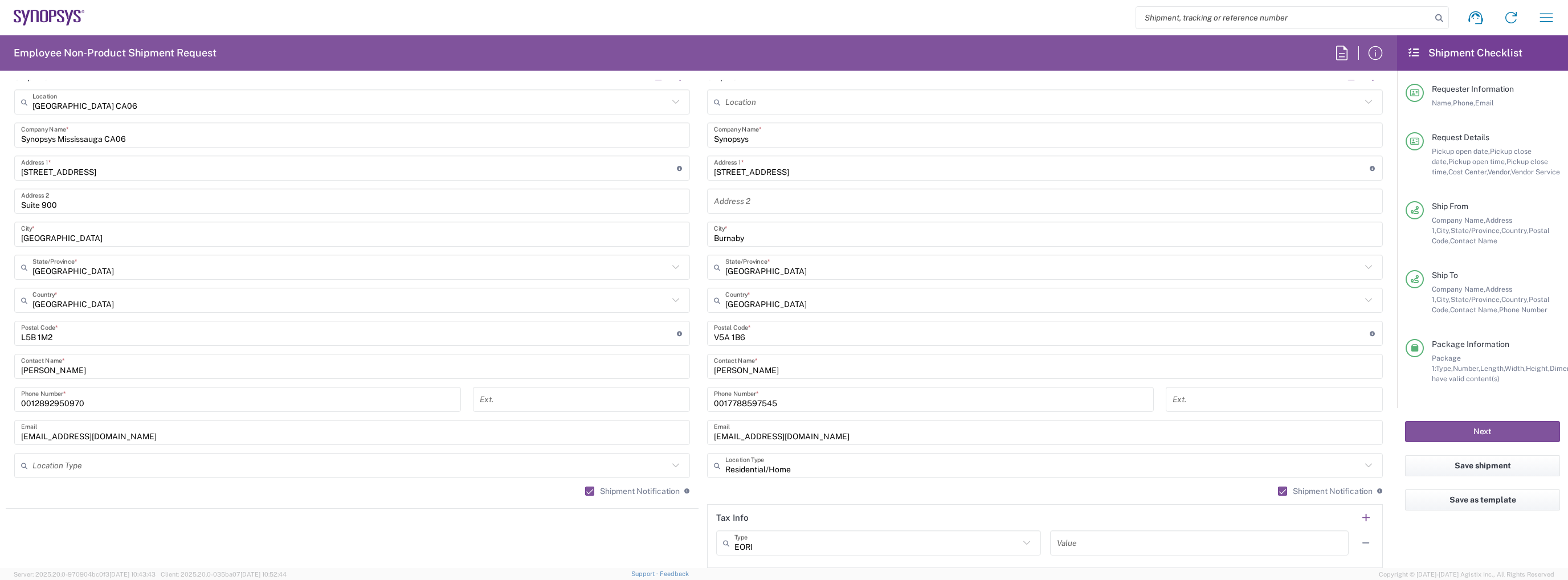
scroll to position [602, 0]
click at [745, 132] on input "Synopsys" at bounding box center [1045, 132] width 662 height 20
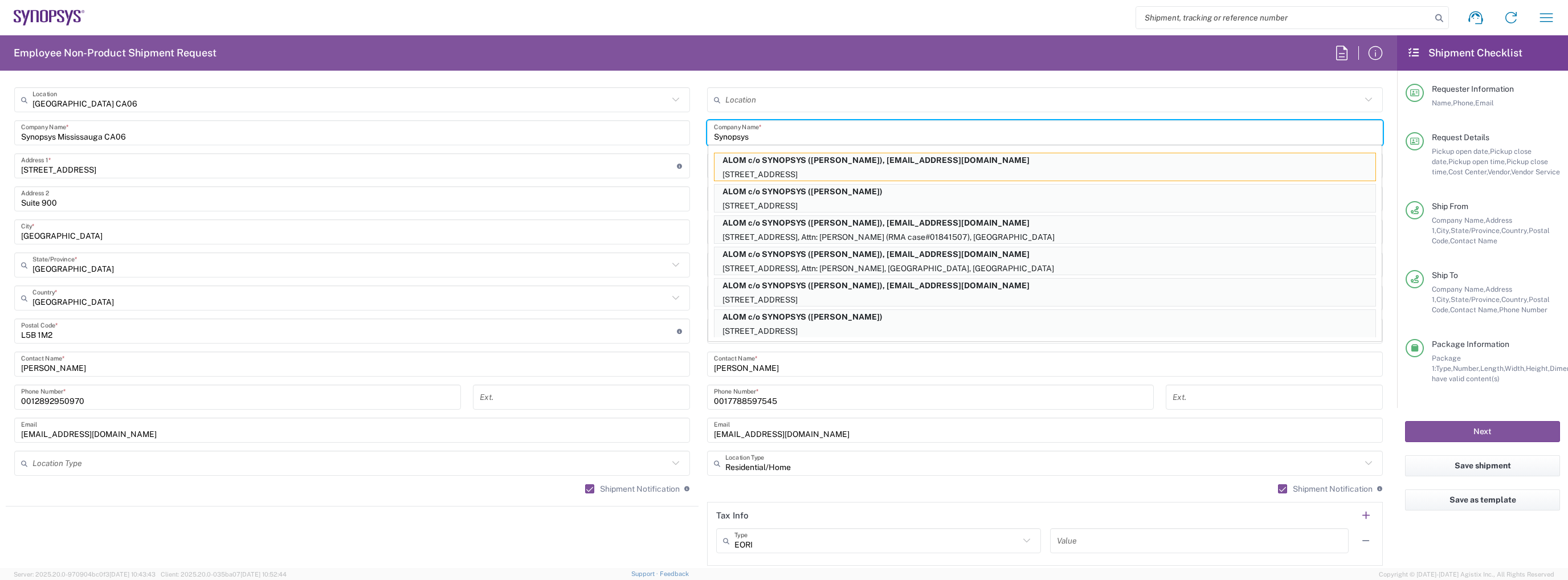
click at [755, 133] on input "Synopsys" at bounding box center [1045, 132] width 662 height 20
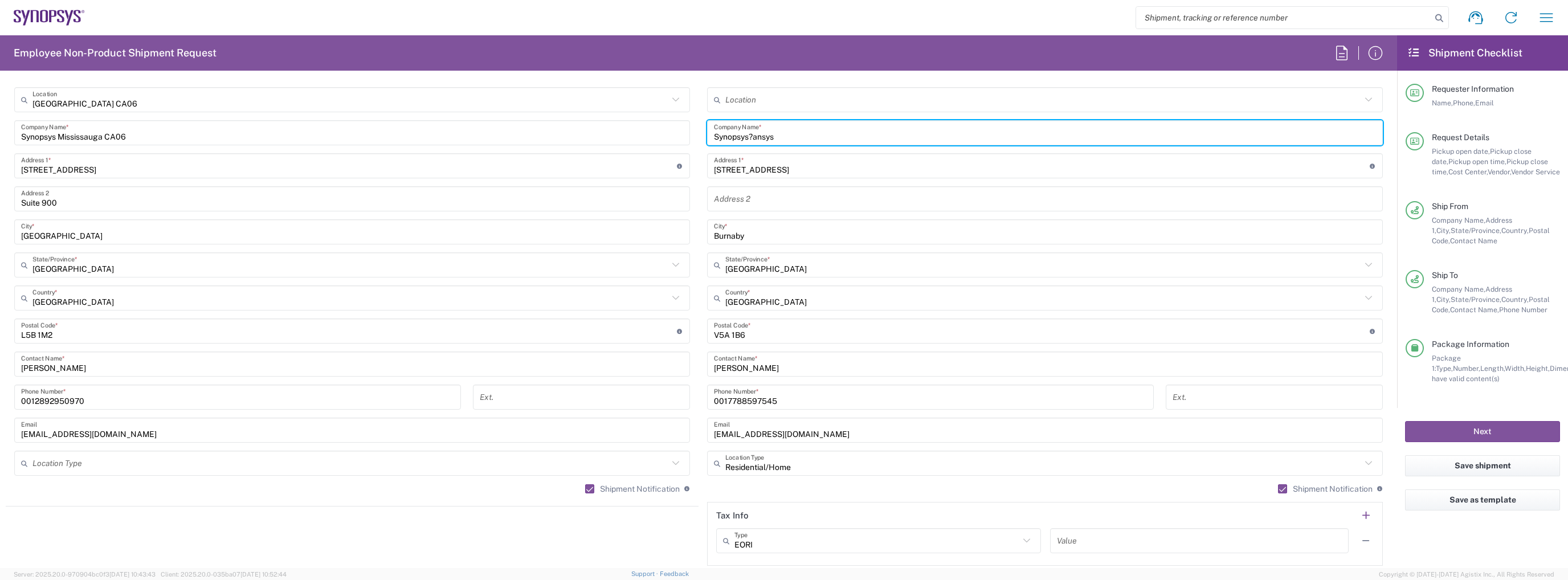
click at [745, 133] on input "Synopsys?ansys" at bounding box center [1045, 132] width 662 height 20
type input "Synopsys/Ansys"
click at [961, 183] on div "Location [GEOGRAPHIC_DATA] DE04 Agrate Brianza IT01 [GEOGRAPHIC_DATA] DE02 [GEO…" at bounding box center [1045, 326] width 676 height 479
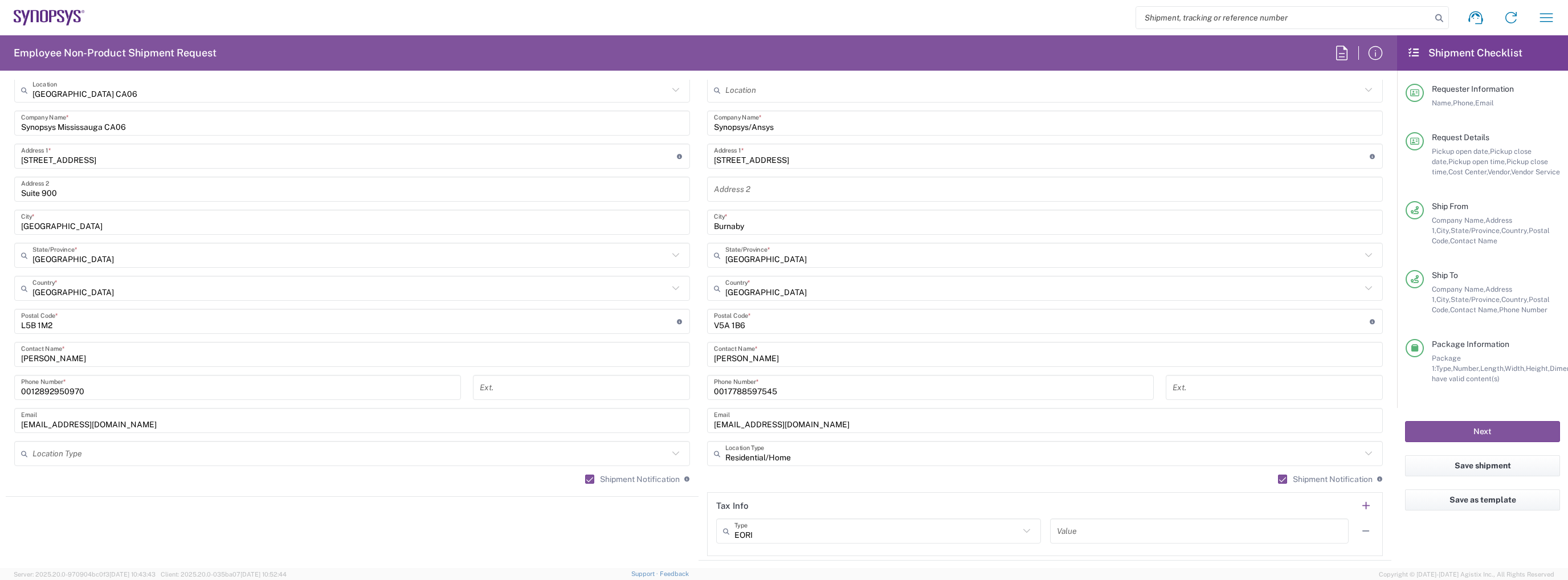
scroll to position [488, 0]
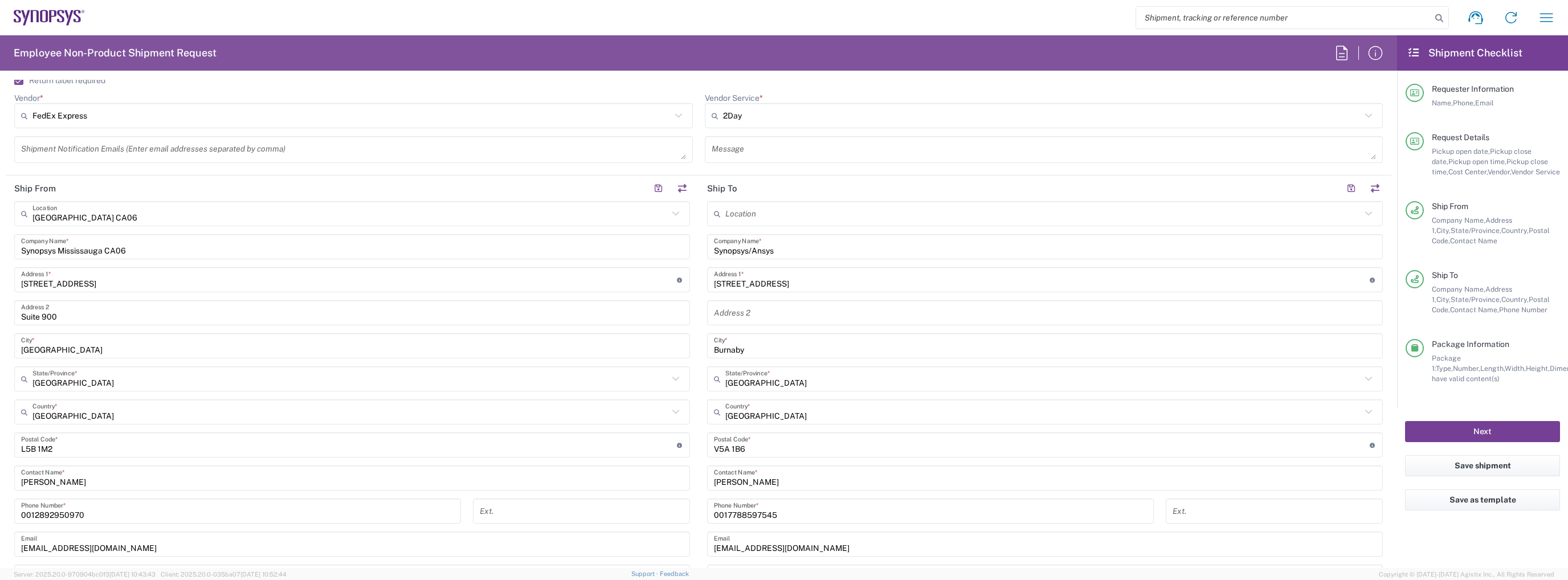
click at [1482, 422] on button "Next" at bounding box center [1482, 432] width 155 height 21
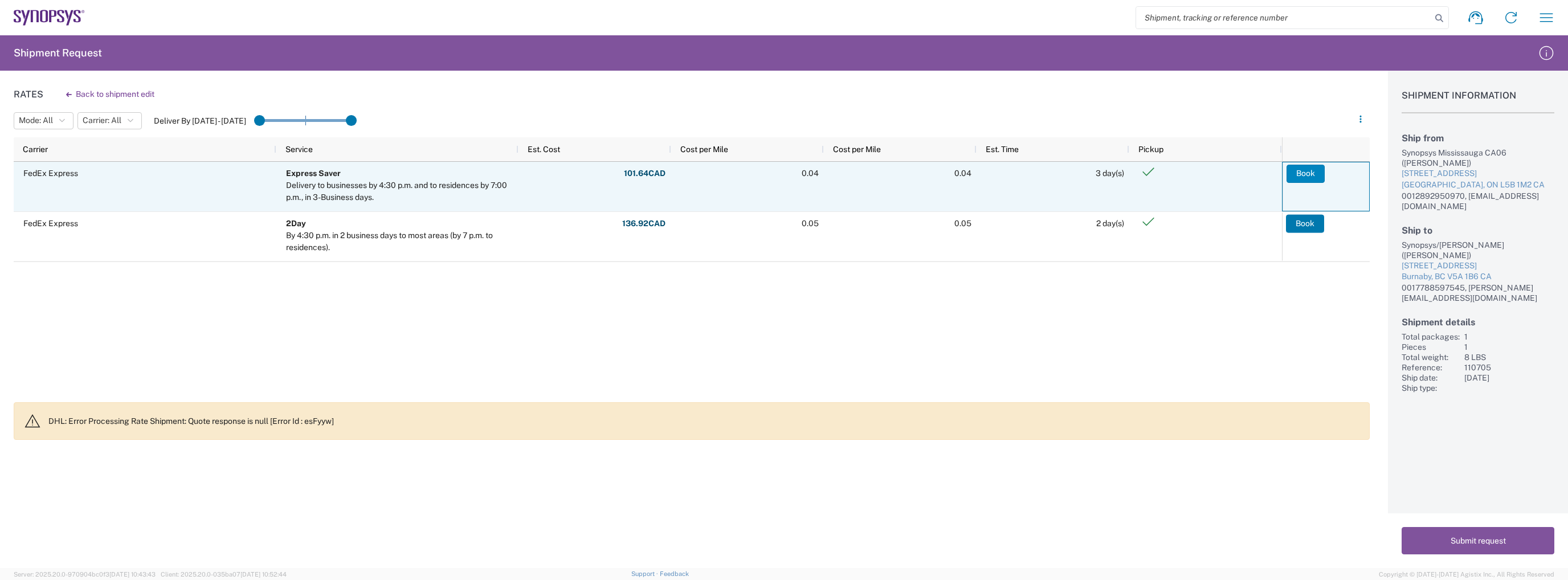
click at [1311, 175] on button "Book" at bounding box center [1305, 174] width 38 height 18
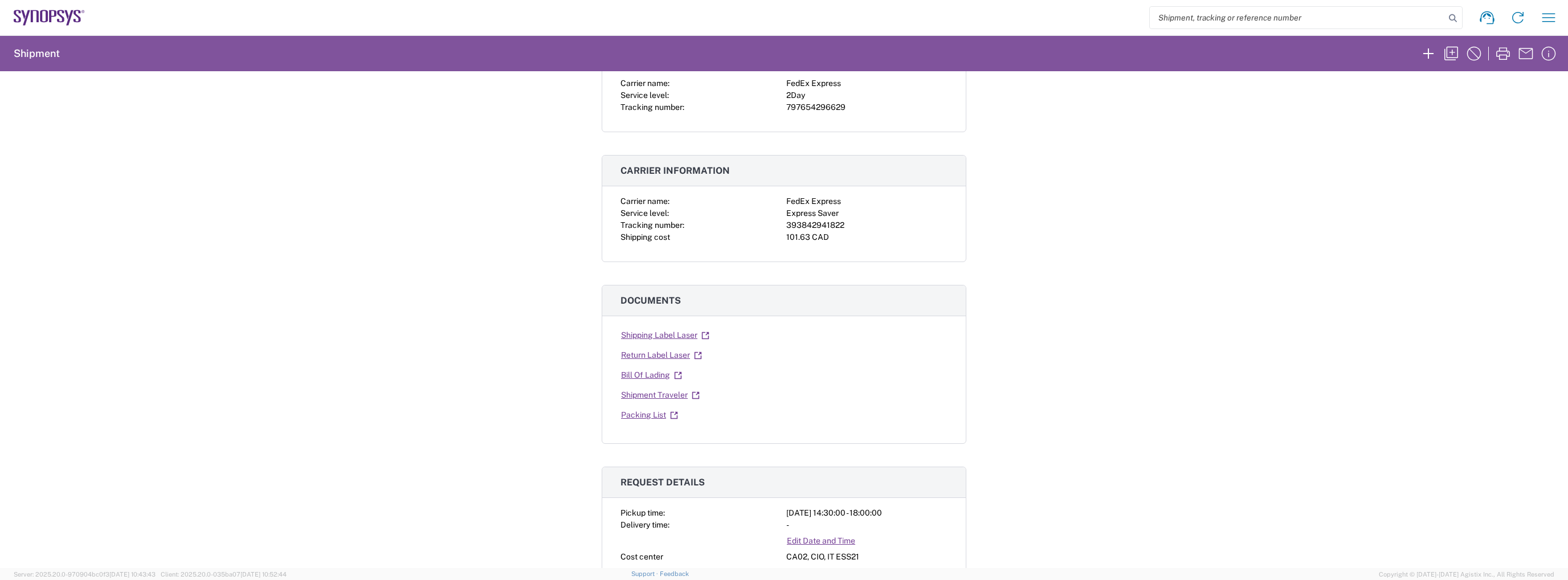
scroll to position [114, 0]
click at [679, 333] on link "Shipping Label Laser" at bounding box center [665, 332] width 90 height 20
click at [653, 352] on link "Return Label Laser" at bounding box center [661, 352] width 82 height 20
click at [814, 219] on div "393842941822" at bounding box center [867, 222] width 161 height 12
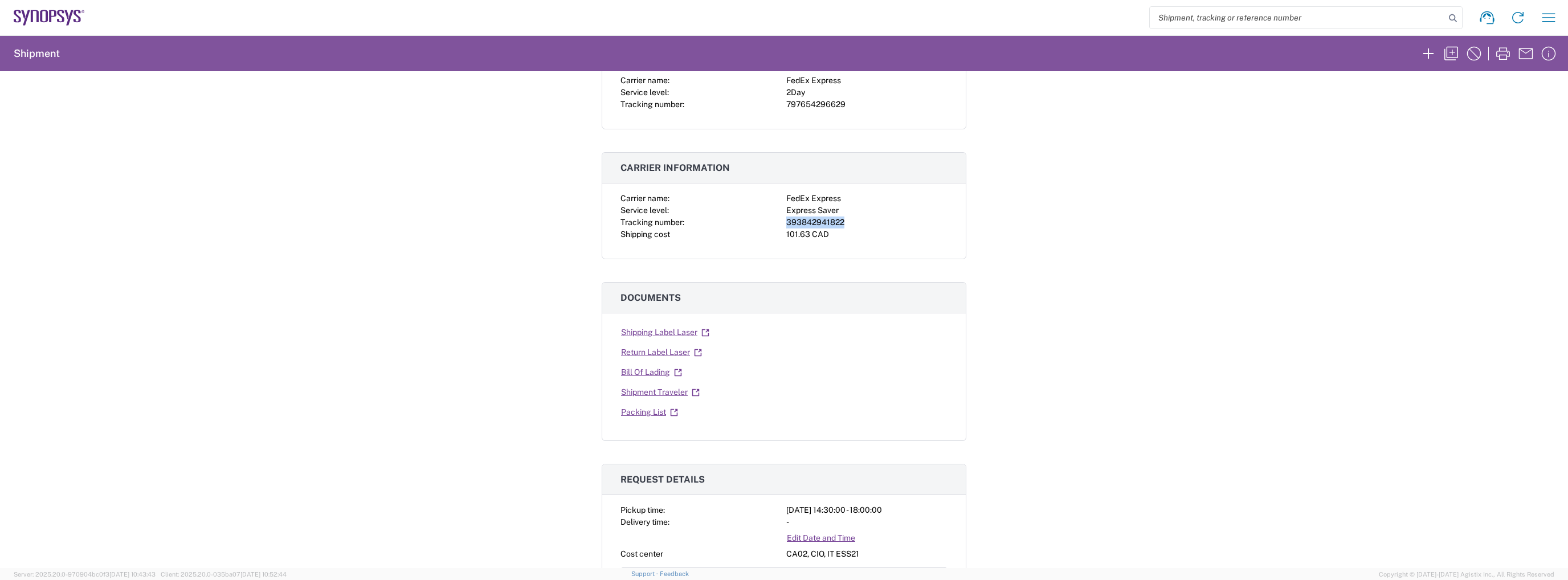
copy div "393842941822"
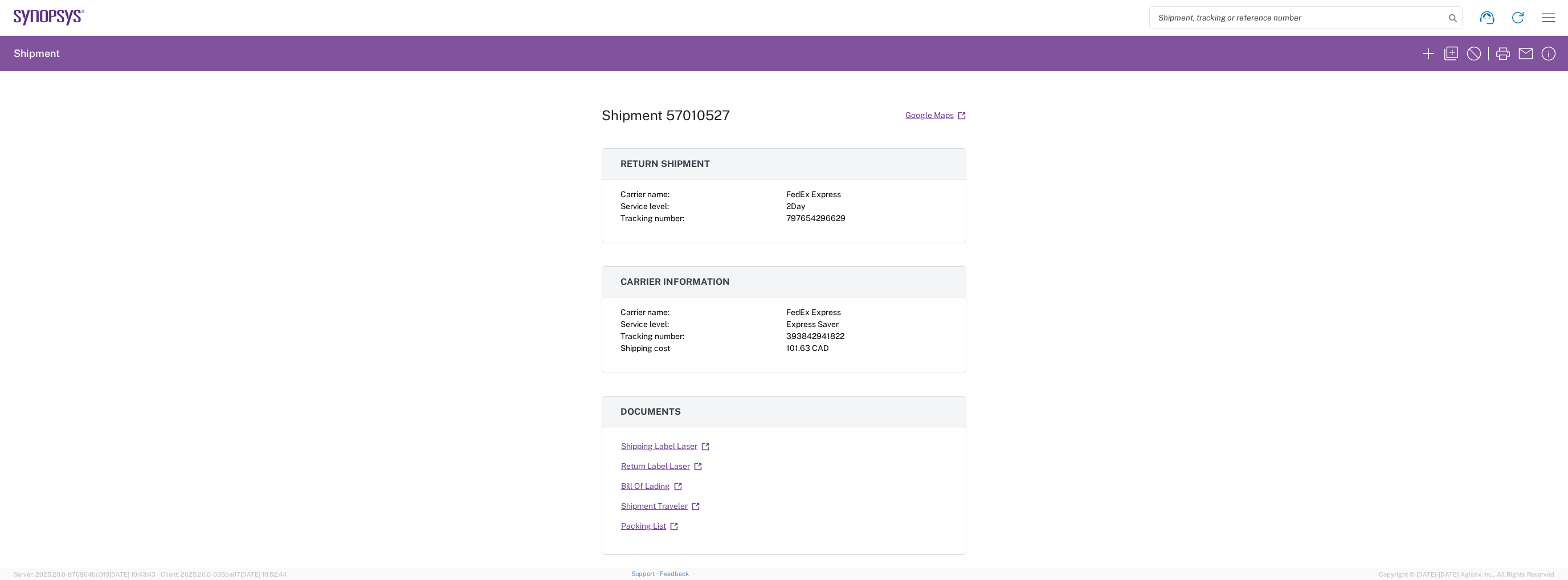
click at [774, 307] on div "Carrier name:" at bounding box center [701, 312] width 161 height 12
drag, startPoint x: 785, startPoint y: 335, endPoint x: 612, endPoint y: 332, distance: 173.0
click at [612, 332] on div "Carrier name: FedEx Express Service level: Express Saver Tracking number: 39384…" at bounding box center [783, 340] width 363 height 66
copy div "Tracking number: 393842941822"
click at [814, 217] on div "797654296629" at bounding box center [867, 218] width 161 height 12
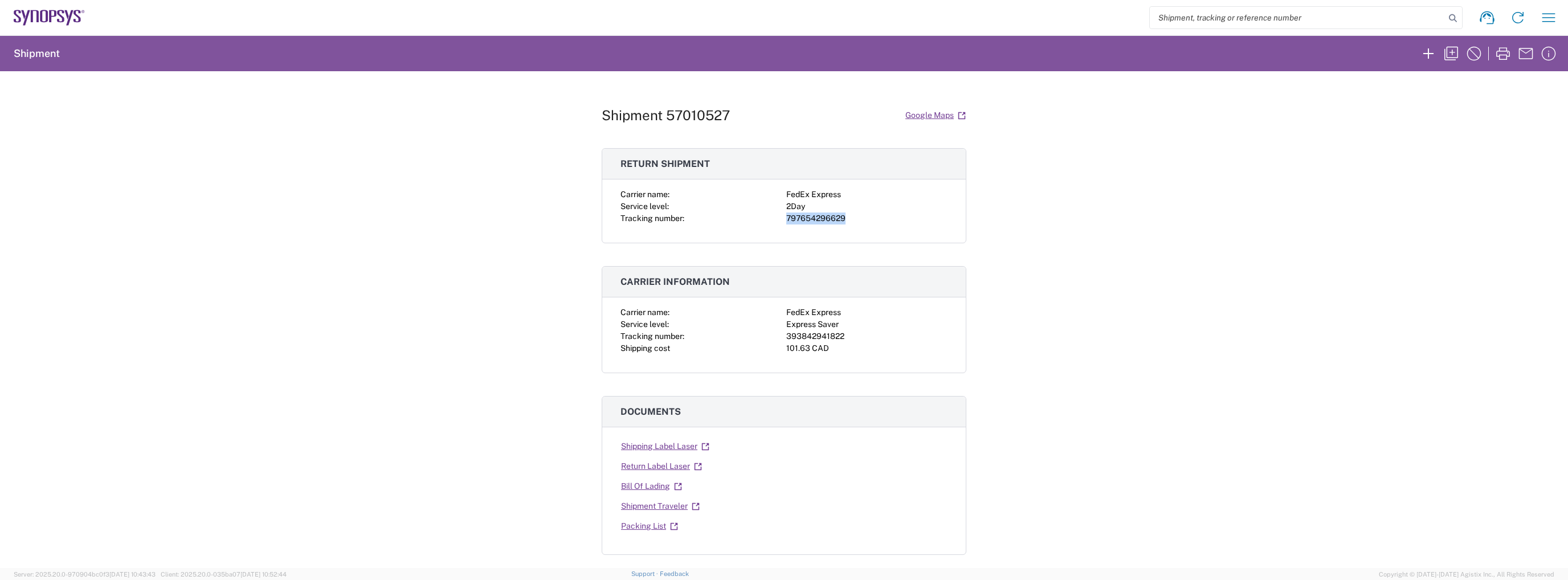
click at [814, 217] on div "797654296629" at bounding box center [867, 218] width 161 height 12
copy div "797654296629"
